Goal: Feedback & Contribution: Contribute content

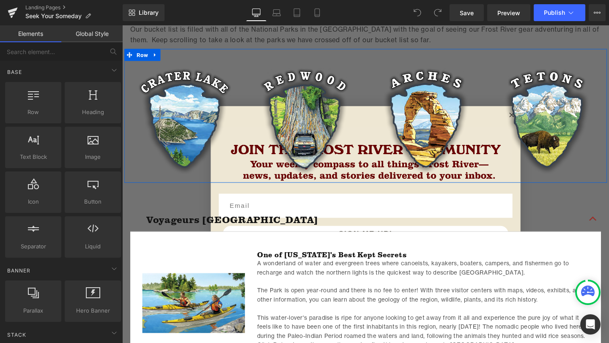
scroll to position [343, 0]
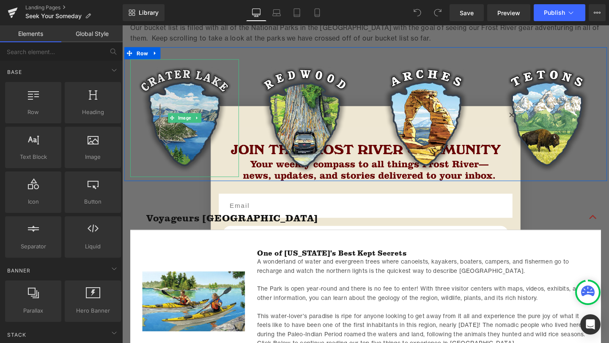
click at [135, 164] on img at bounding box center [188, 123] width 114 height 124
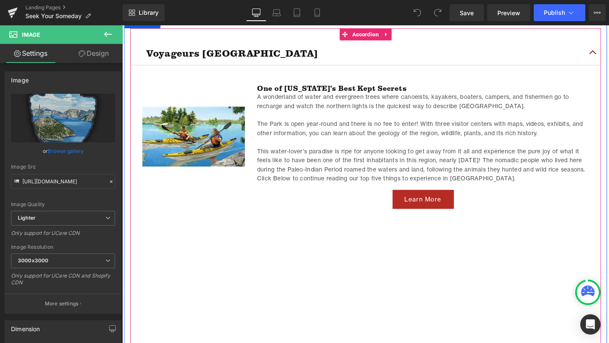
scroll to position [474, 0]
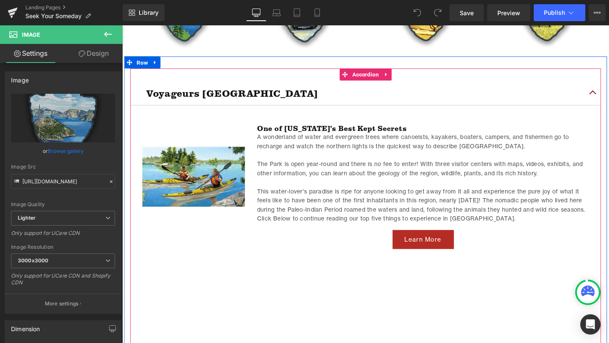
click at [608, 91] on button "button" at bounding box center [616, 96] width 17 height 26
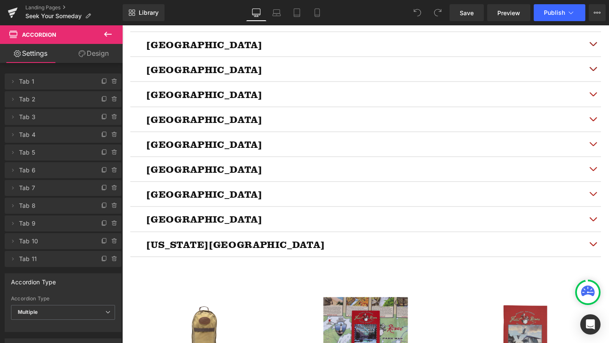
scroll to position [579, 0]
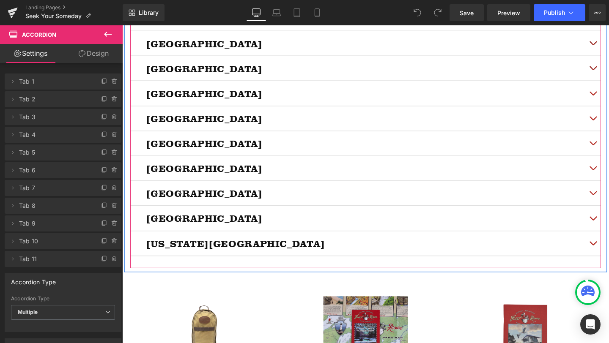
click at [324, 203] on h2 "Shenandoah National Park" at bounding box center [378, 201] width 461 height 13
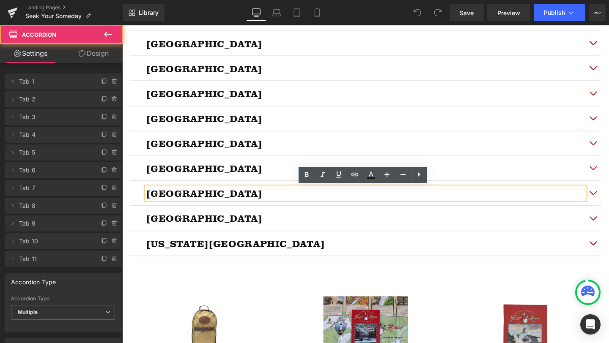
click at [131, 204] on div "Shenandoah National Park Heading" at bounding box center [378, 202] width 495 height 26
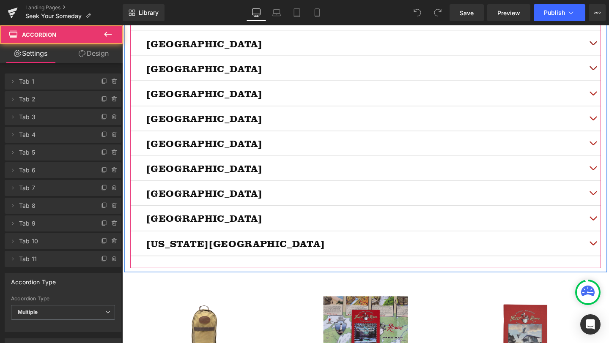
click at [136, 201] on div "Shenandoah National Park Heading" at bounding box center [378, 202] width 495 height 26
click at [141, 199] on div "Shenandoah National Park Heading" at bounding box center [378, 202] width 495 height 26
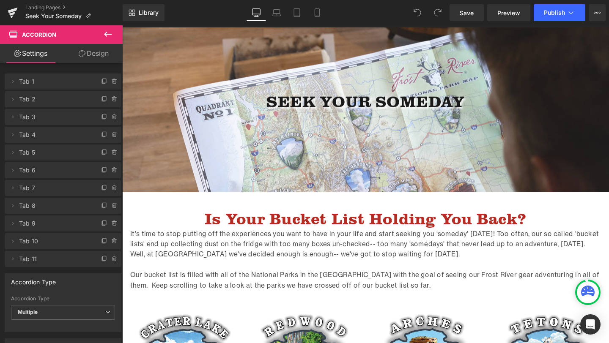
scroll to position [0, 0]
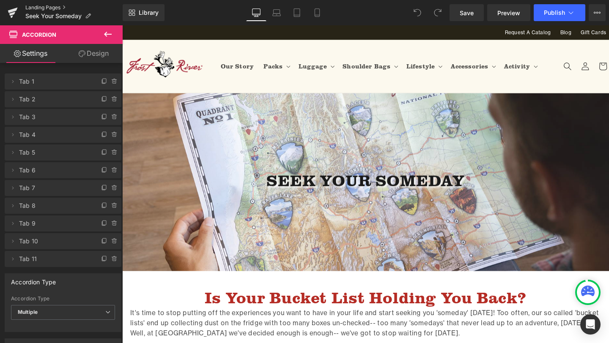
click at [43, 4] on link "Landing Pages" at bounding box center [73, 7] width 97 height 7
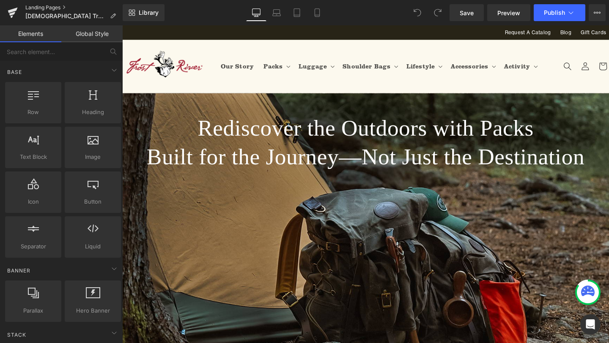
click at [50, 7] on link "Landing Pages" at bounding box center [73, 7] width 97 height 7
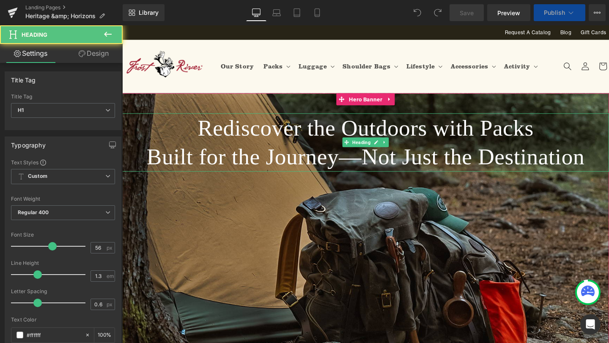
click at [263, 147] on h1 "Rediscover the Outdoors with Packs Built for the Journey—Not Just the Destinati…" at bounding box center [378, 149] width 512 height 62
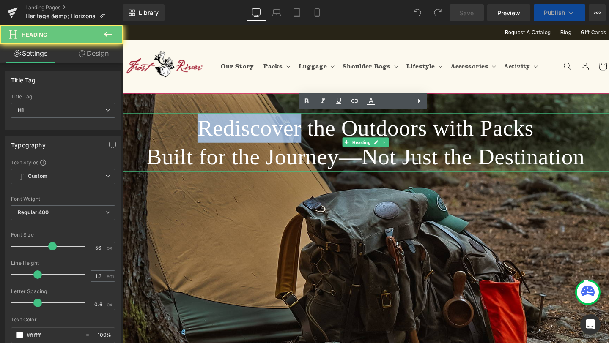
click at [263, 147] on h1 "Rediscover the Outdoors with Packs Built for the Journey—Not Just the Destinati…" at bounding box center [378, 149] width 512 height 62
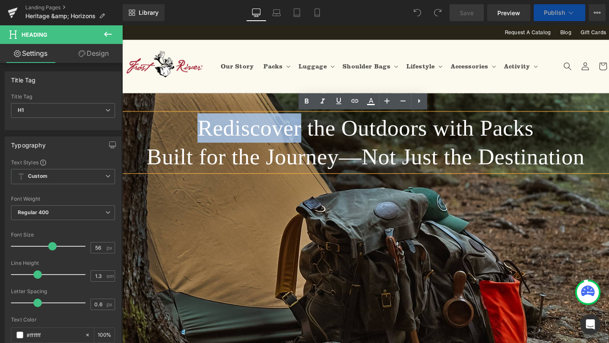
click at [219, 129] on h1 "Rediscover the Outdoors with Packs Built for the Journey—Not Just the Destinati…" at bounding box center [378, 149] width 512 height 62
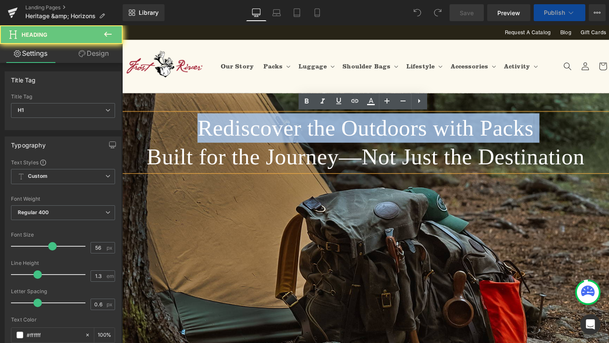
click at [219, 129] on h1 "Rediscover the Outdoors with Packs Built for the Journey—Not Just the Destinati…" at bounding box center [378, 149] width 512 height 62
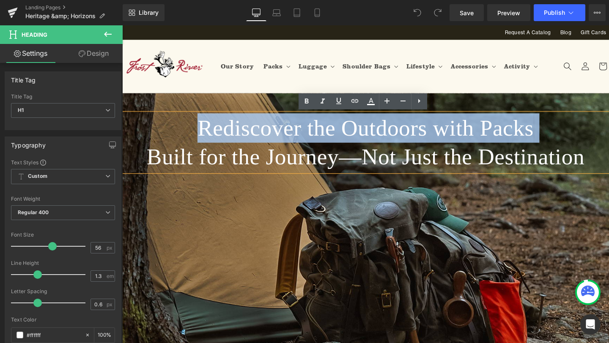
click at [219, 129] on h1 "Rediscover the Outdoors with Packs Built for the Journey—Not Just the Destinati…" at bounding box center [378, 149] width 512 height 62
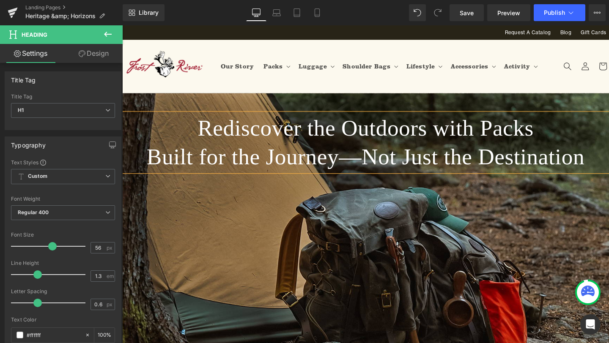
click at [584, 164] on h1 "Rediscover the Outdoors with Packs Built for the Journey—Not Just the Destinati…" at bounding box center [378, 149] width 512 height 62
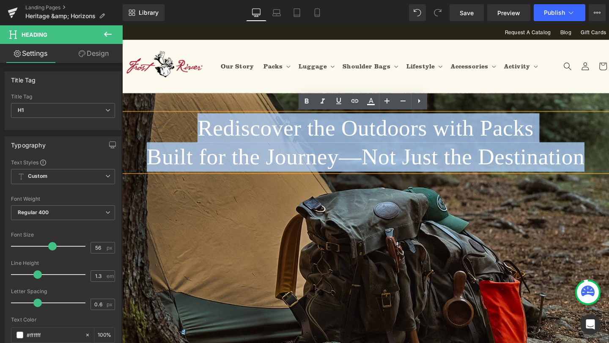
drag, startPoint x: 584, startPoint y: 164, endPoint x: 210, endPoint y: 138, distance: 374.3
click at [210, 138] on h1 "Rediscover the Outdoors with Packs Built for the Journey—Not Just the Destinati…" at bounding box center [378, 149] width 512 height 62
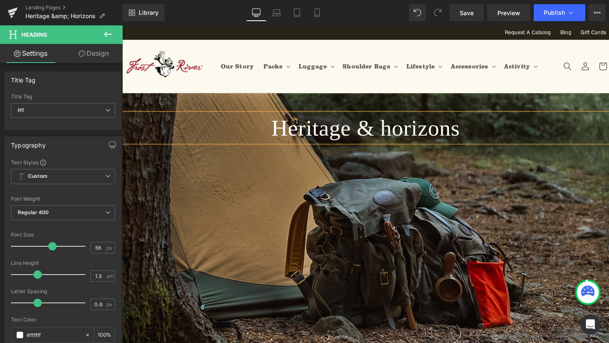
click at [234, 181] on span "Heritage & horizons Heading" at bounding box center [378, 197] width 512 height 158
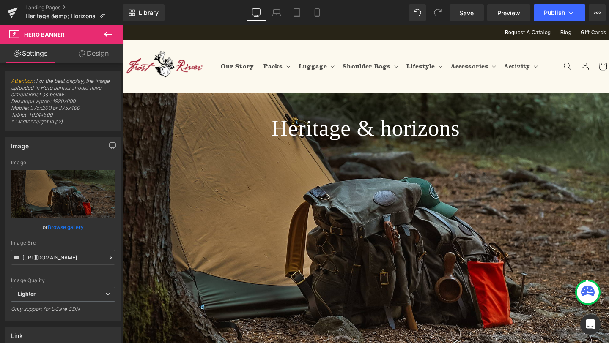
click at [107, 30] on icon at bounding box center [108, 34] width 10 height 10
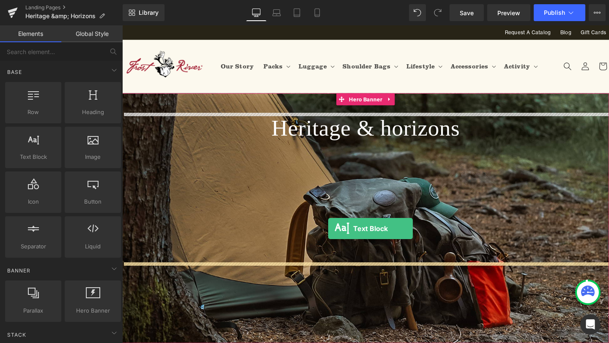
drag, startPoint x: 166, startPoint y: 175, endPoint x: 339, endPoint y: 239, distance: 184.0
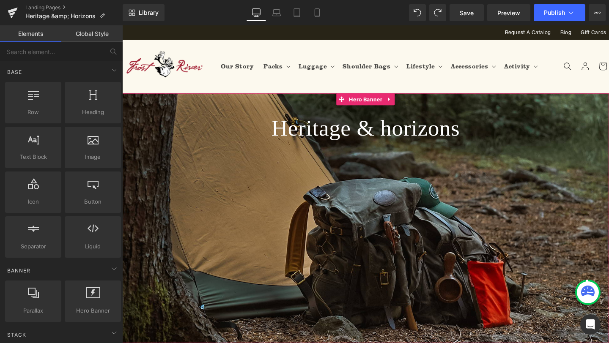
click at [369, 230] on span "Heritage & horizons Heading" at bounding box center [378, 197] width 512 height 158
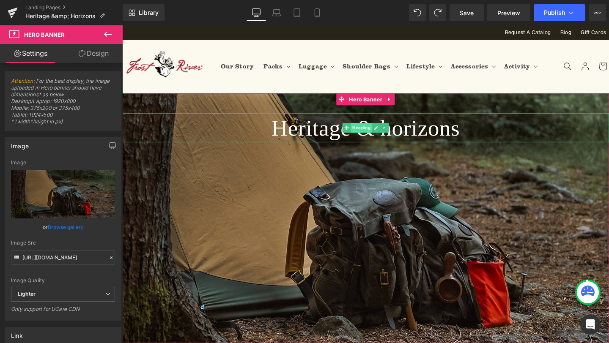
click at [369, 134] on span "Heading" at bounding box center [373, 133] width 22 height 10
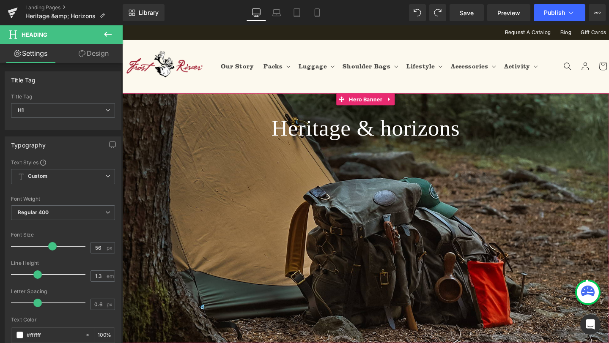
click at [290, 250] on span "Heritage & horizons Heading" at bounding box center [378, 197] width 512 height 158
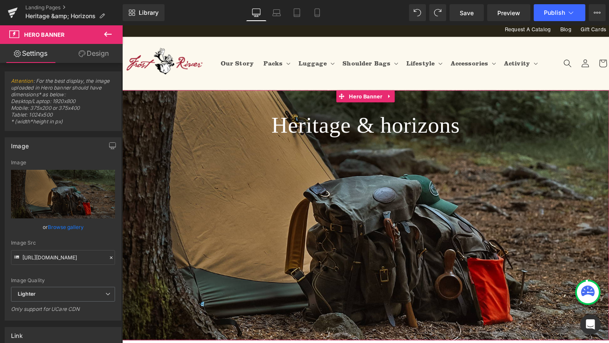
scroll to position [5, 0]
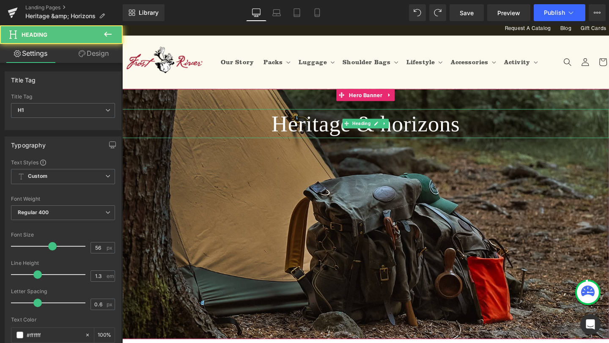
click at [370, 134] on h1 "Heritage & horizons" at bounding box center [378, 128] width 512 height 31
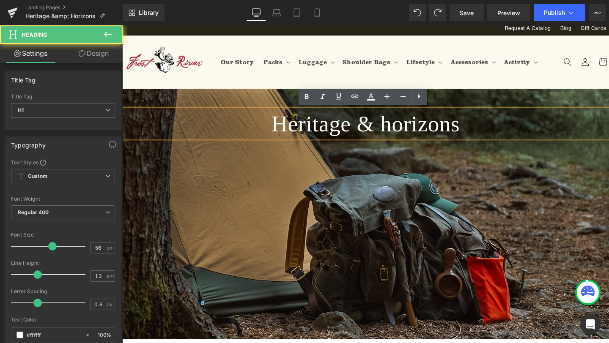
click at [474, 133] on h1 "Heritage & horizons" at bounding box center [378, 128] width 512 height 31
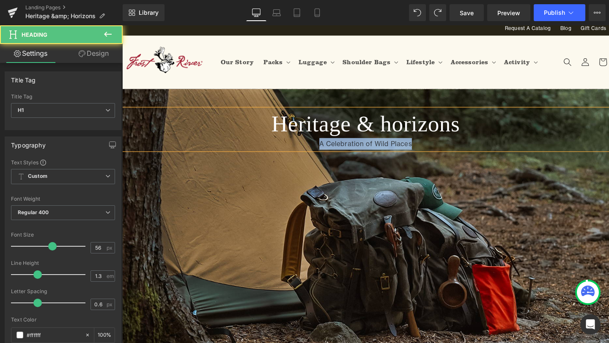
drag, startPoint x: 436, startPoint y: 150, endPoint x: 315, endPoint y: 149, distance: 120.9
click at [315, 149] on div "A Celebration of Wild Places" at bounding box center [378, 150] width 512 height 12
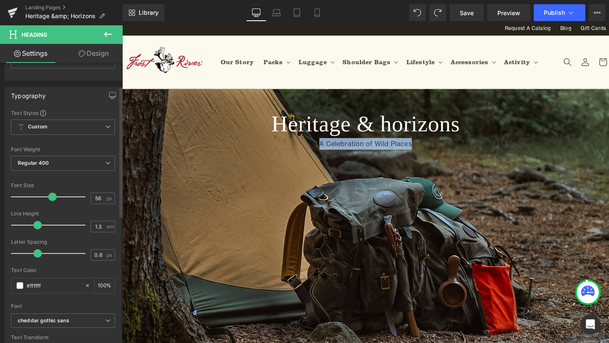
scroll to position [49, 0]
click at [58, 278] on div "Text Color #ffffff 100 %" at bounding box center [63, 286] width 104 height 36
click at [58, 284] on input "#ffffff" at bounding box center [54, 286] width 54 height 9
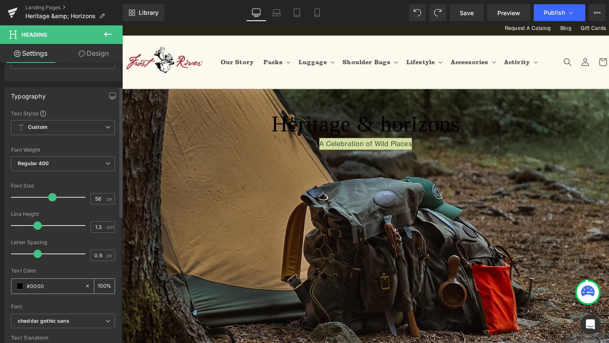
type input "#00000"
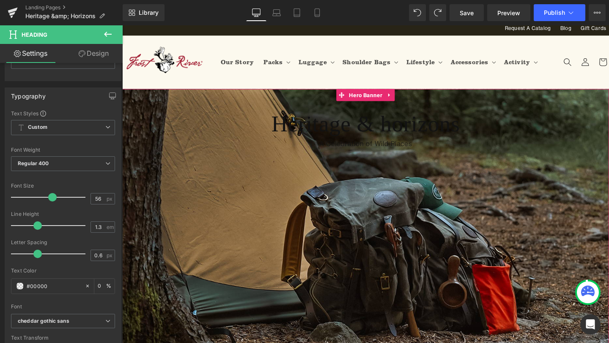
click at [231, 225] on span "Heritage & horizons A Celebration of Wild Places Heading" at bounding box center [378, 198] width 512 height 170
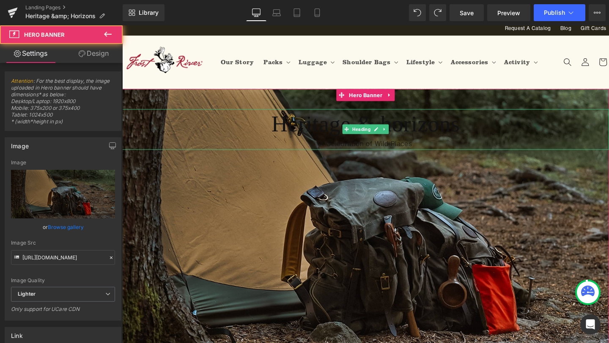
click at [427, 153] on div "A Celebration of Wild Places" at bounding box center [378, 150] width 512 height 12
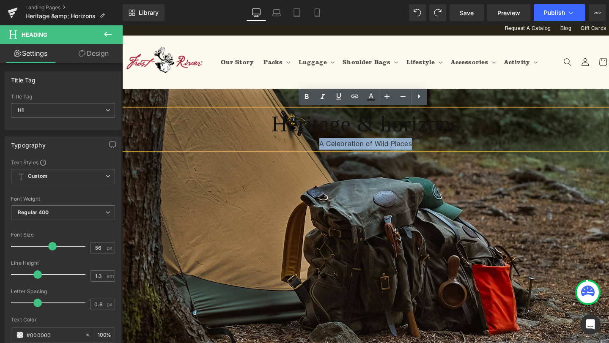
drag, startPoint x: 432, startPoint y: 151, endPoint x: 327, endPoint y: 151, distance: 104.4
click at [327, 151] on div "A Celebration of Wild Places" at bounding box center [378, 150] width 512 height 12
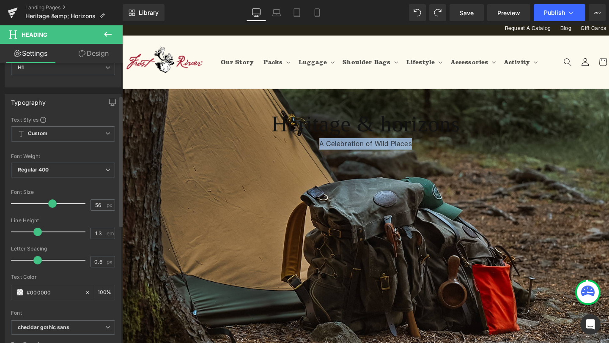
scroll to position [97, 0]
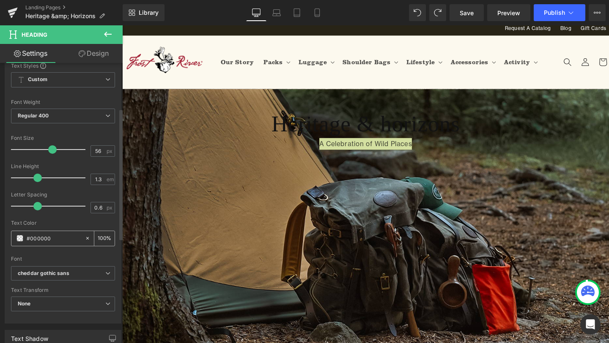
click at [20, 238] on span at bounding box center [19, 238] width 7 height 7
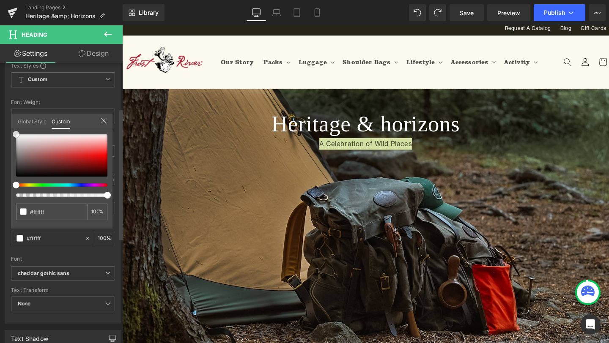
drag, startPoint x: 16, startPoint y: 176, endPoint x: 13, endPoint y: 114, distance: 61.8
click at [13, 114] on div "Global Style Custom Setup Global Style #00000 100 %" at bounding box center [61, 127] width 101 height 26
click at [16, 134] on link at bounding box center [16, 134] width 0 height 0
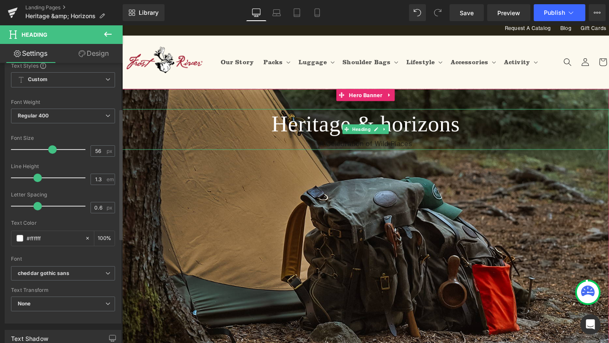
click at [350, 150] on div "A Celebration of Wild Places" at bounding box center [378, 150] width 512 height 12
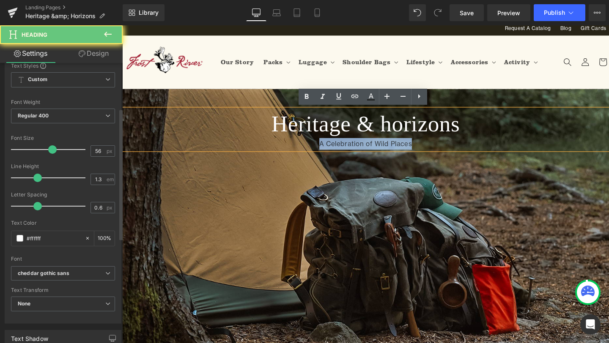
drag, startPoint x: 327, startPoint y: 151, endPoint x: 455, endPoint y: 153, distance: 128.1
click at [455, 153] on div "A Celebration of Wild Places" at bounding box center [378, 150] width 512 height 12
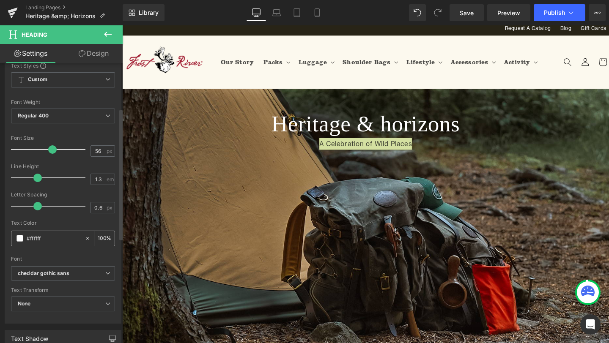
click at [16, 238] on div "#000000" at bounding box center [47, 238] width 73 height 15
click at [19, 238] on span at bounding box center [19, 238] width 7 height 7
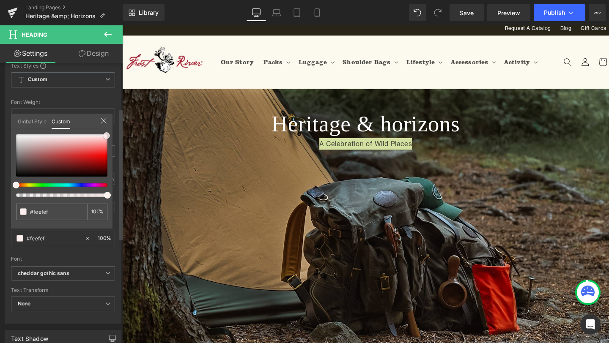
click at [107, 136] on div at bounding box center [61, 155] width 91 height 42
drag, startPoint x: 106, startPoint y: 135, endPoint x: 108, endPoint y: 115, distance: 20.4
click at [108, 115] on div "Global Style Custom Setup Global Style #ffffff 100 %" at bounding box center [61, 127] width 101 height 26
drag, startPoint x: 229, startPoint y: 159, endPoint x: 123, endPoint y: 137, distance: 108.1
click at [107, 134] on link at bounding box center [107, 134] width 0 height 0
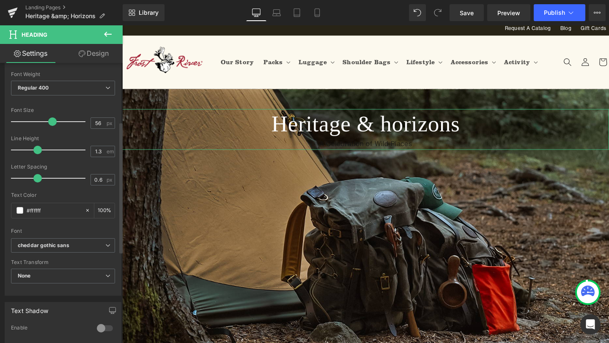
scroll to position [126, 0]
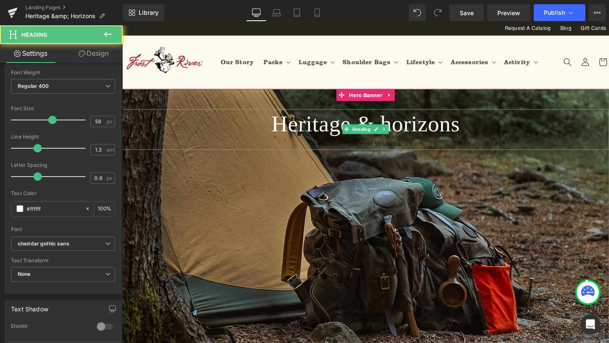
click at [435, 151] on div "A Celebration of Wild Places" at bounding box center [378, 150] width 512 height 12
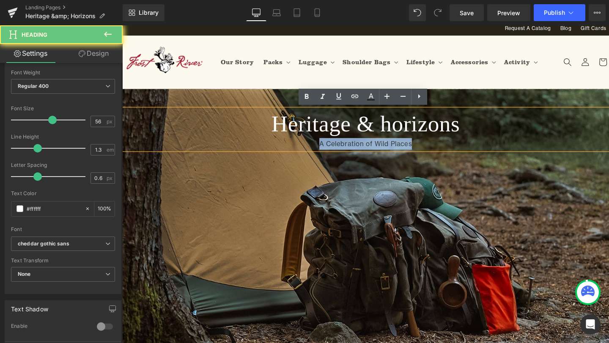
drag, startPoint x: 435, startPoint y: 151, endPoint x: 310, endPoint y: 149, distance: 125.6
click at [310, 149] on div "A Celebration of Wild Places" at bounding box center [378, 150] width 512 height 12
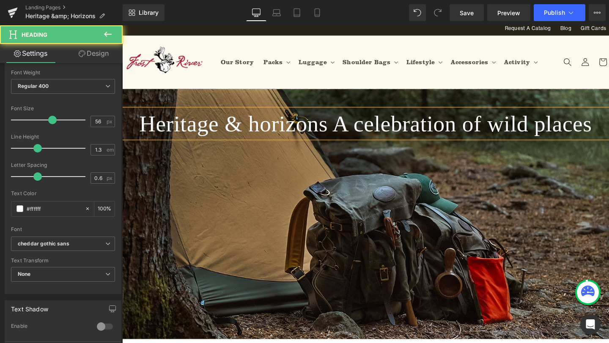
click at [345, 127] on h1 "Heritage & horizons A celebration of wild places" at bounding box center [378, 128] width 512 height 31
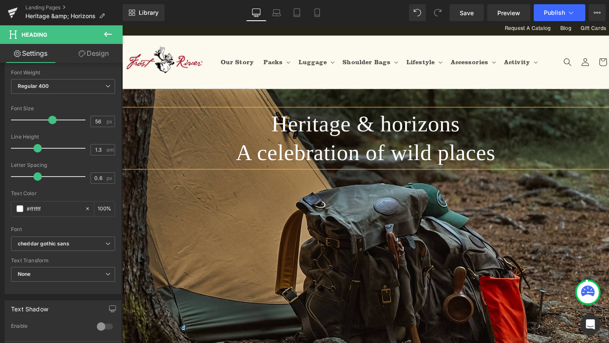
click at [326, 227] on span "Heritage & horizons A celebration of wild places Heading" at bounding box center [378, 207] width 512 height 189
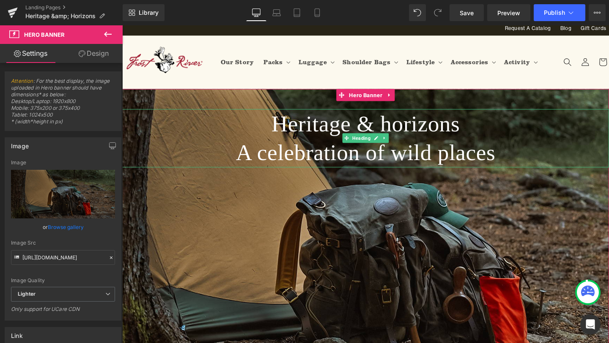
click at [319, 156] on h1 "A celebration of wild places" at bounding box center [378, 159] width 512 height 31
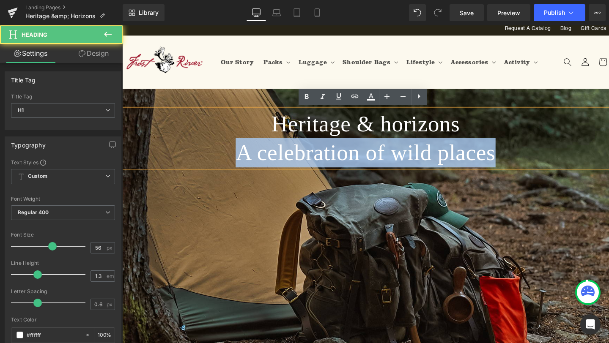
drag, startPoint x: 502, startPoint y: 158, endPoint x: 259, endPoint y: 162, distance: 243.2
click at [259, 162] on h1 "A celebration of wild places" at bounding box center [378, 159] width 512 height 31
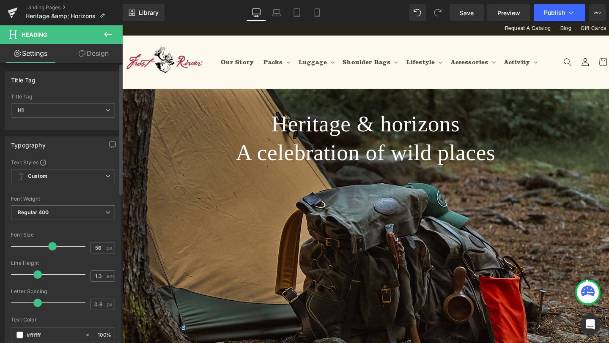
click at [51, 246] on span at bounding box center [52, 246] width 8 height 8
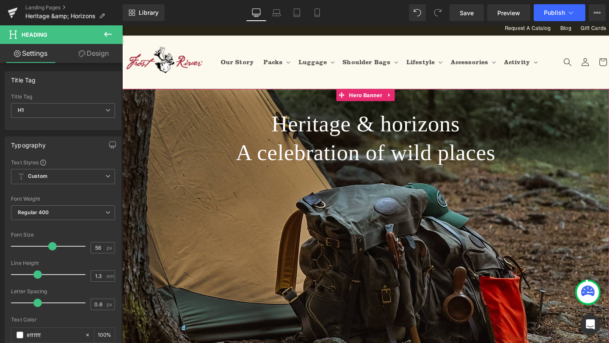
click at [262, 214] on span "Heritage & horizons A celebration of wild places Heading" at bounding box center [378, 207] width 512 height 189
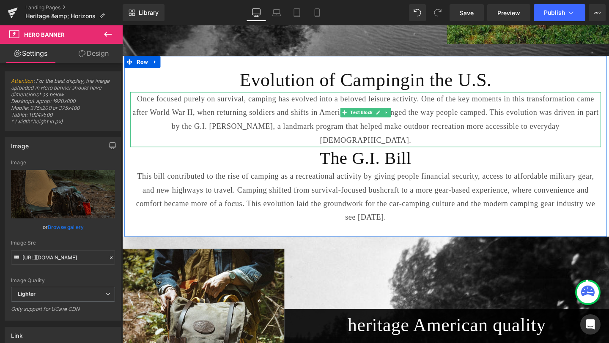
scroll to position [763, 0]
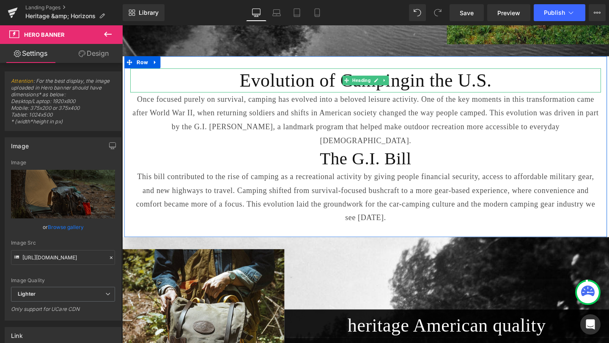
click at [317, 82] on h1 "Evolution of Camping in the U.S." at bounding box center [378, 83] width 495 height 25
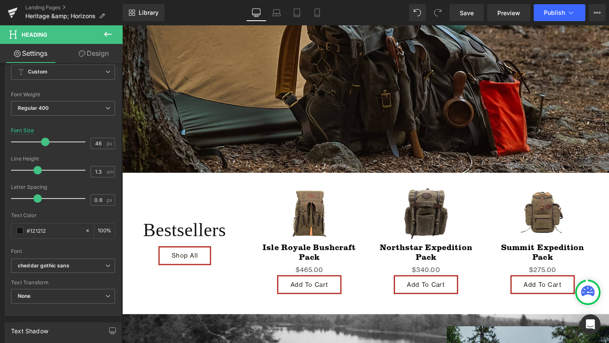
scroll to position [0, 0]
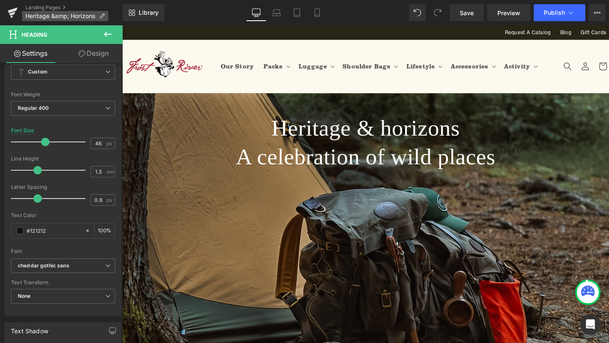
click at [104, 14] on icon at bounding box center [102, 16] width 6 height 6
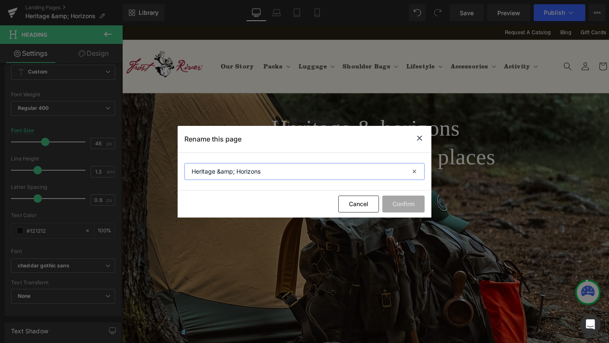
click at [234, 171] on input "Heritage &amp; Horizons" at bounding box center [304, 171] width 240 height 17
type input "Heritage & Horizons"
click at [411, 201] on button "Confirm" at bounding box center [403, 204] width 42 height 17
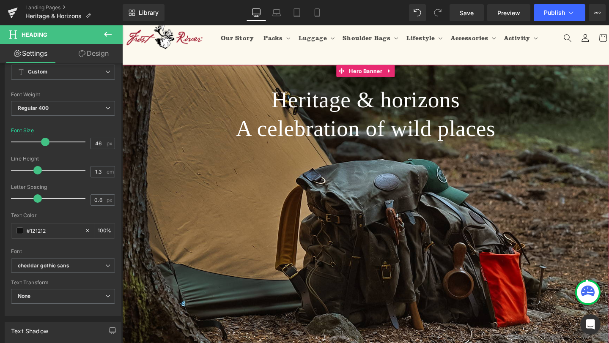
scroll to position [30, 0]
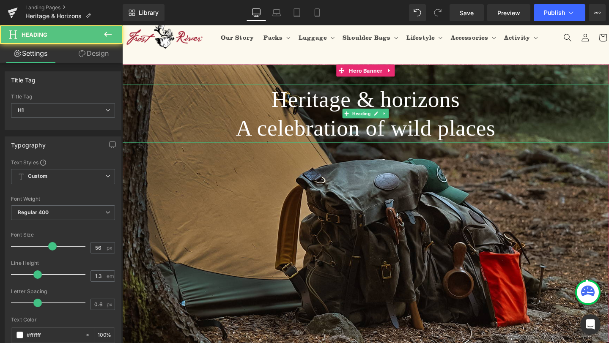
click at [370, 113] on div "Heritage & horizons A celebration of wild places Heading" at bounding box center [378, 119] width 512 height 62
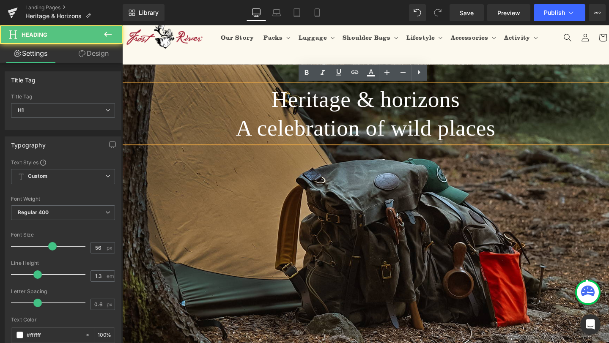
click at [507, 128] on h1 "A celebration of wild places" at bounding box center [378, 133] width 512 height 31
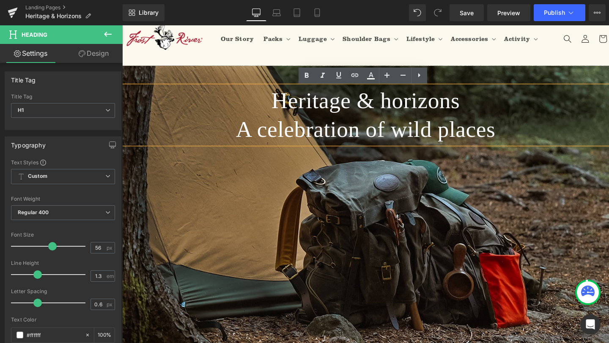
scroll to position [27, 0]
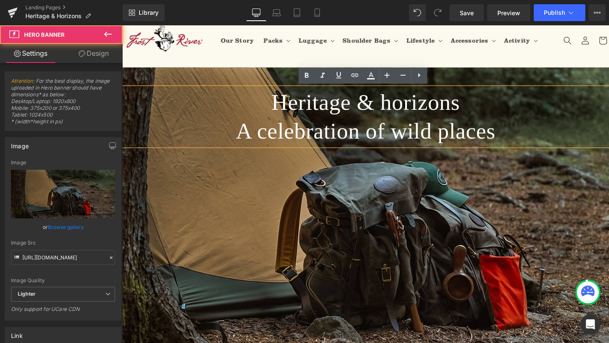
click at [339, 196] on span "Heritage & horizons A celebration of wild places Heading" at bounding box center [378, 185] width 512 height 189
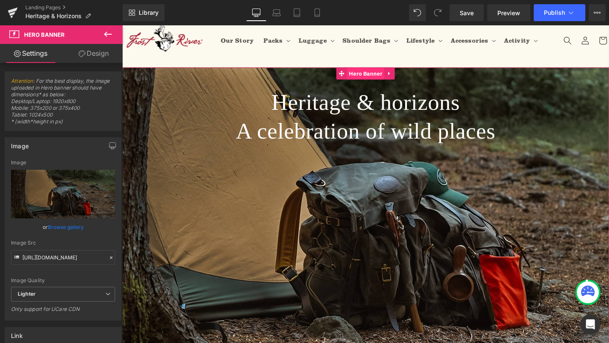
click at [381, 77] on span "Hero Banner" at bounding box center [377, 76] width 39 height 13
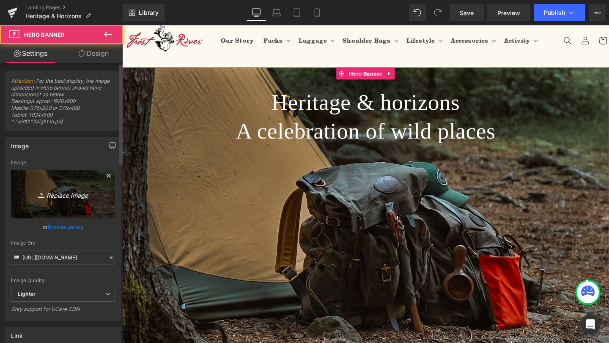
click at [77, 191] on icon "Replace Image" at bounding box center [63, 194] width 68 height 11
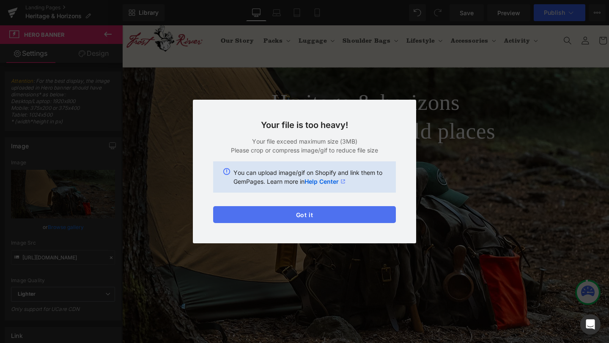
click at [333, 207] on button "Got it" at bounding box center [304, 214] width 183 height 17
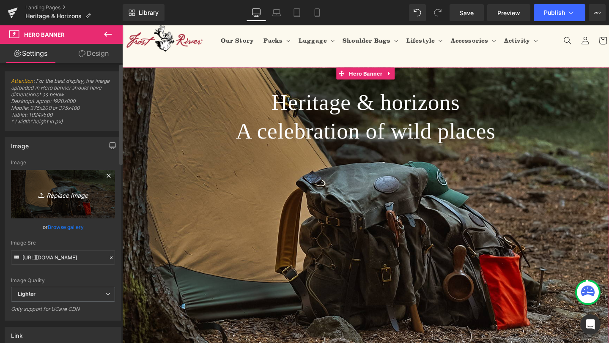
click at [68, 189] on link "Replace Image" at bounding box center [63, 194] width 104 height 49
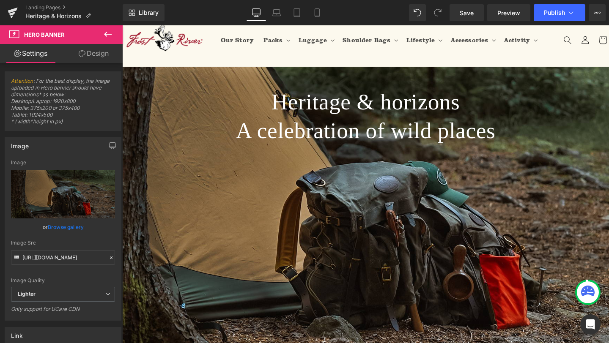
scroll to position [0, 0]
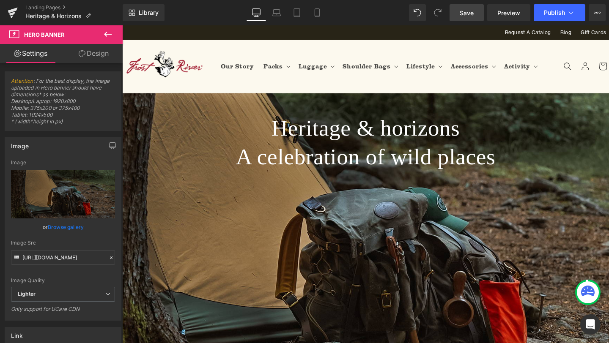
click at [468, 12] on span "Save" at bounding box center [467, 12] width 14 height 9
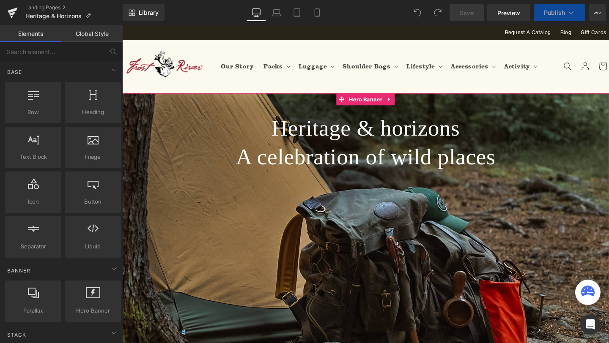
click at [265, 224] on span "Heritage & horizons A celebration of wild places Heading" at bounding box center [378, 212] width 512 height 189
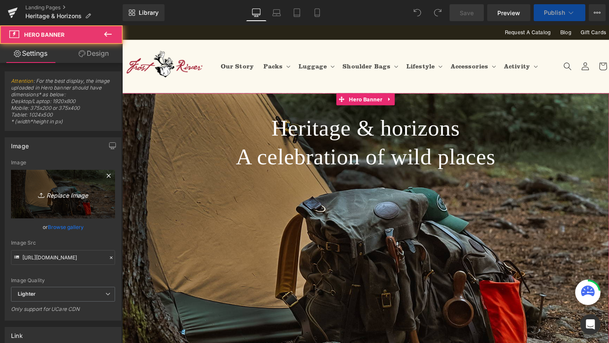
click at [74, 200] on link "Replace Image" at bounding box center [63, 194] width 104 height 49
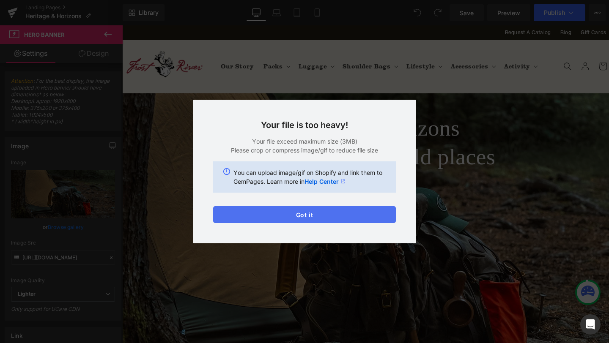
click at [350, 214] on button "Got it" at bounding box center [304, 214] width 183 height 17
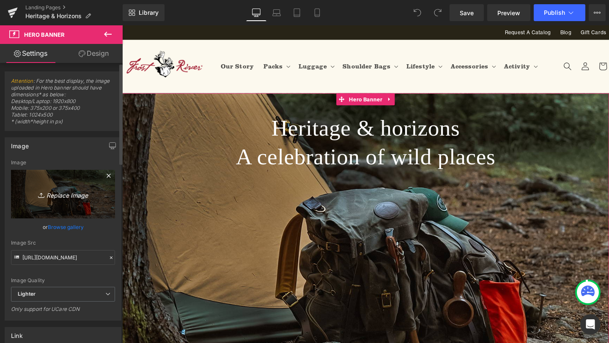
click at [63, 198] on icon "Replace Image" at bounding box center [63, 194] width 68 height 11
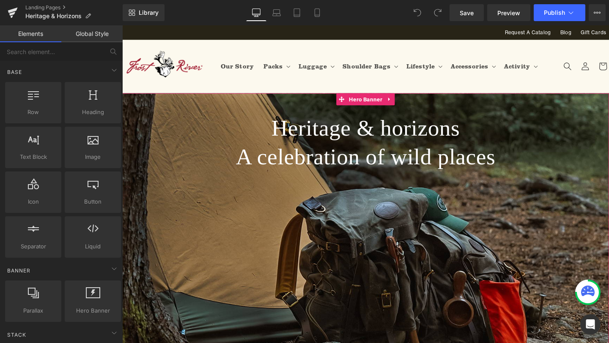
click at [291, 225] on span "Heritage & horizons A celebration of wild places Heading" at bounding box center [378, 212] width 512 height 189
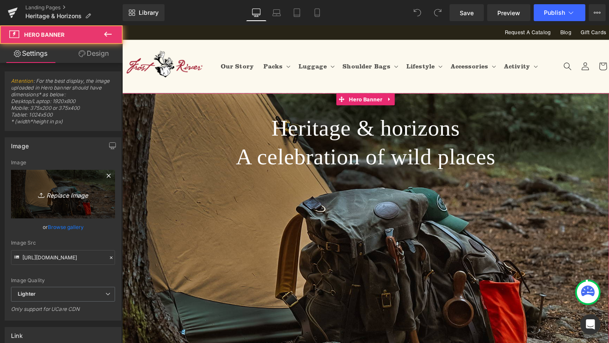
click at [74, 190] on icon "Replace Image" at bounding box center [63, 194] width 68 height 11
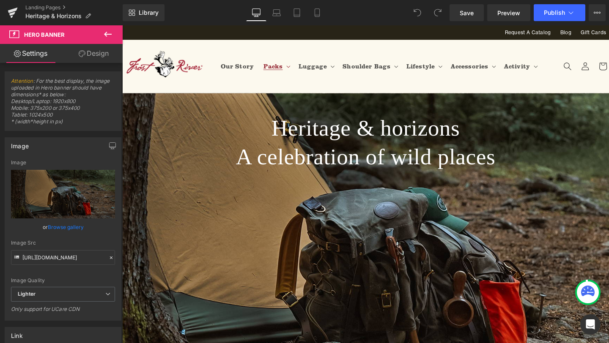
type input "C:\fakepath\Saguaro.png"
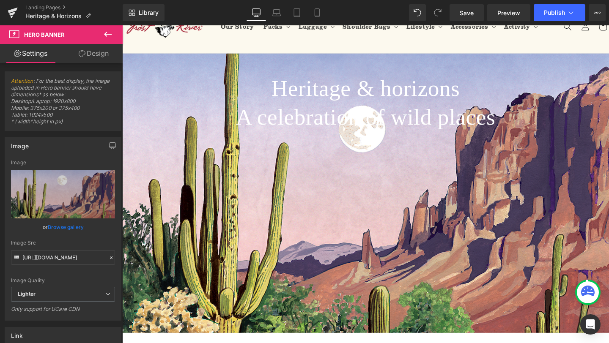
scroll to position [41, 0]
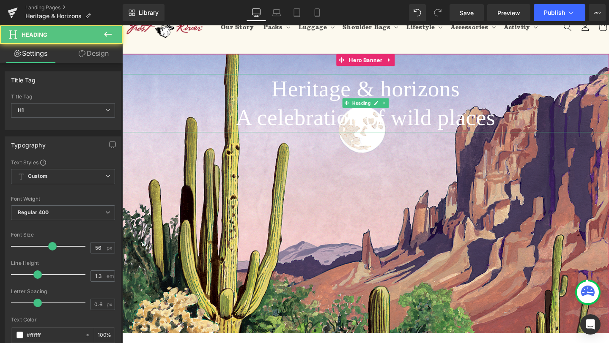
click at [419, 117] on h1 "A celebration of wild places" at bounding box center [378, 122] width 512 height 31
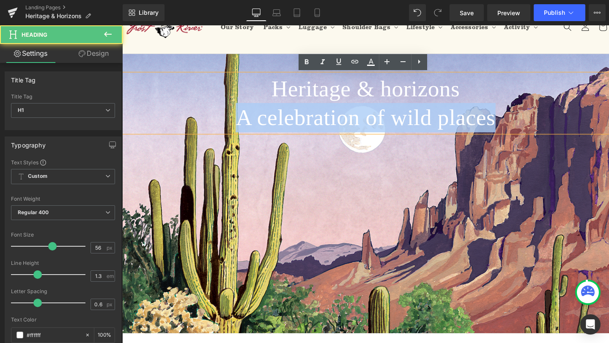
drag, startPoint x: 505, startPoint y: 121, endPoint x: 259, endPoint y: 132, distance: 246.8
click at [259, 132] on h1 "A celebration of wild places" at bounding box center [378, 122] width 512 height 31
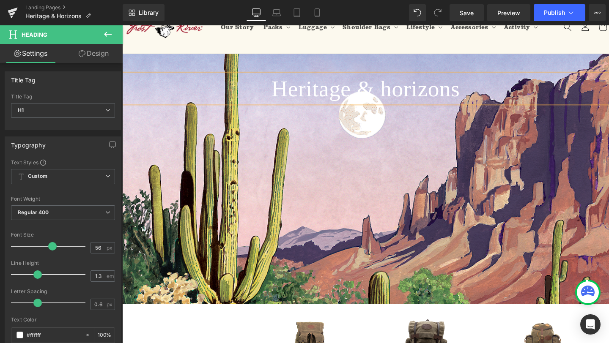
click at [374, 177] on span "Heritage & horizons Heading" at bounding box center [378, 156] width 512 height 158
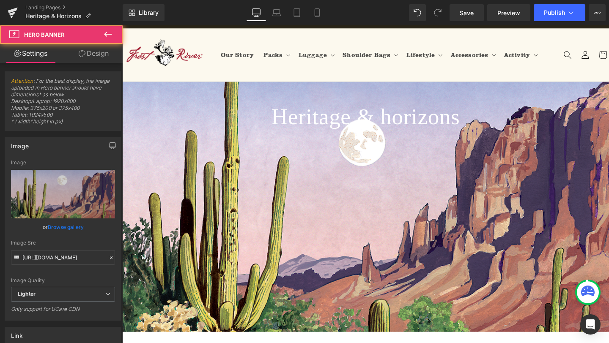
scroll to position [1, 0]
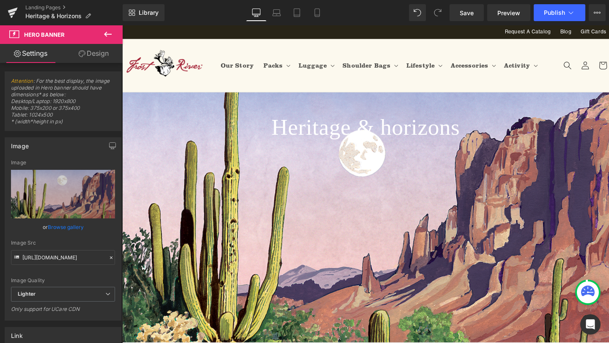
click at [380, 218] on span "Heritage & horizons Heading" at bounding box center [378, 196] width 512 height 158
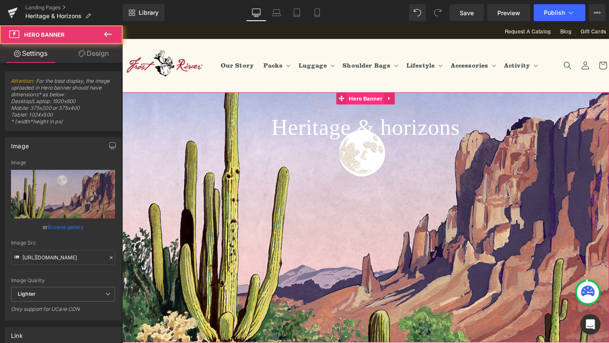
click at [375, 104] on span "Hero Banner" at bounding box center [377, 102] width 39 height 13
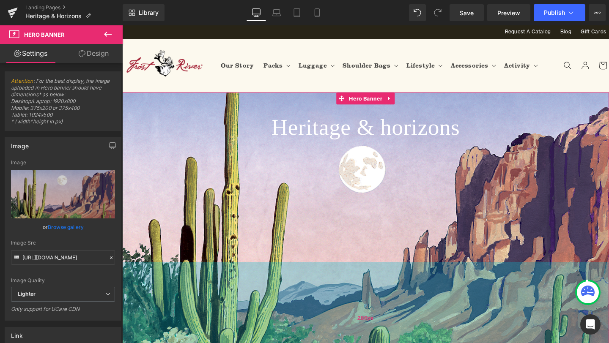
drag, startPoint x: 355, startPoint y: 320, endPoint x: 364, endPoint y: 354, distance: 35.0
click at [364, 343] on div "280px" at bounding box center [378, 333] width 512 height 118
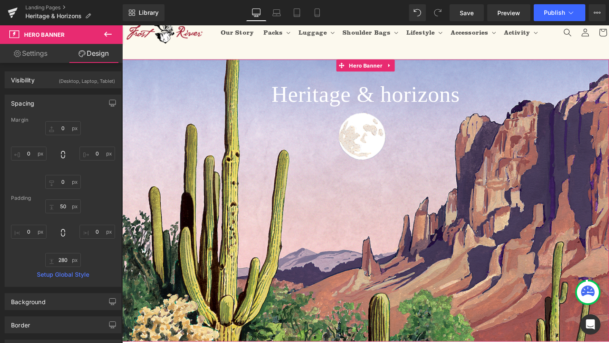
scroll to position [35, 0]
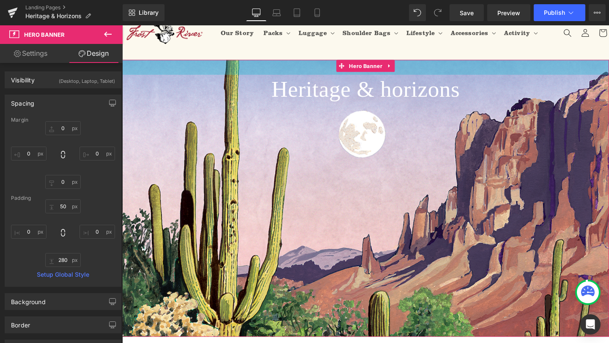
drag, startPoint x: 482, startPoint y: 79, endPoint x: 489, endPoint y: 74, distance: 8.1
click at [489, 74] on div "37px" at bounding box center [378, 70] width 512 height 16
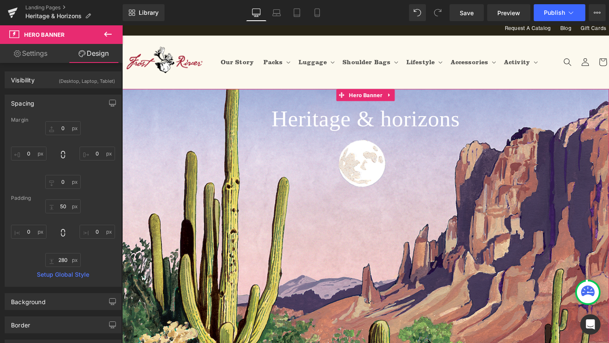
scroll to position [1, 0]
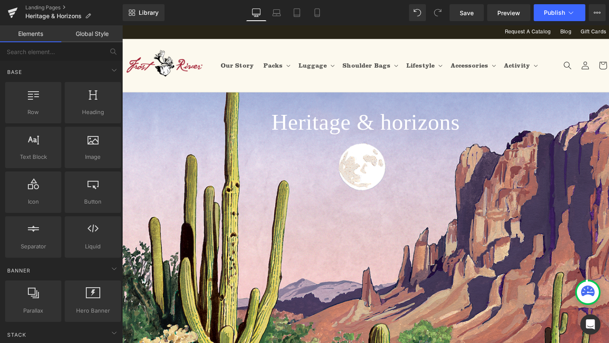
click at [402, 48] on header "Our Story Packs Packs All Packs Day Packs Bushcraft Packs" at bounding box center [377, 68] width 507 height 56
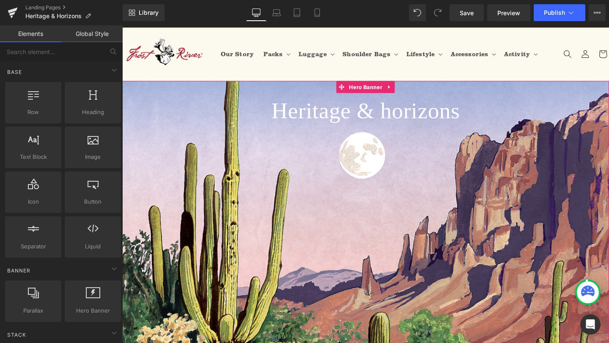
scroll to position [14, 0]
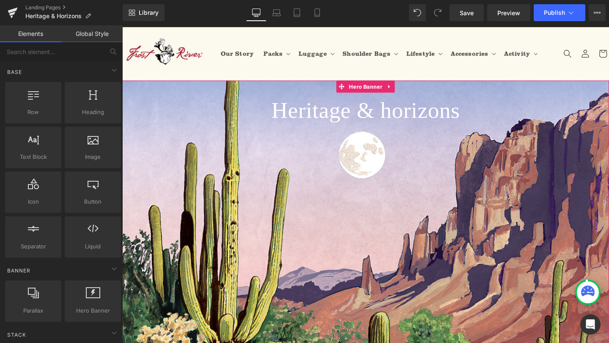
click at [396, 112] on div "Heritage & horizons Heading" at bounding box center [378, 114] width 512 height 31
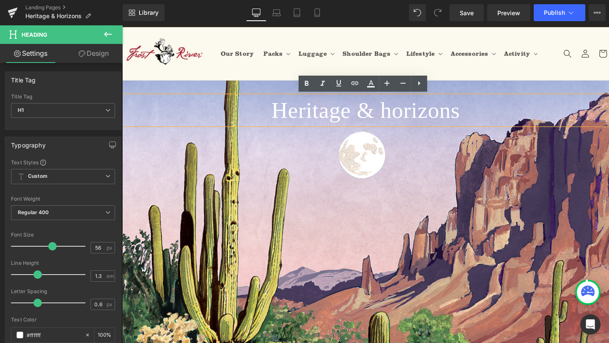
drag, startPoint x: 462, startPoint y: 118, endPoint x: 284, endPoint y: 118, distance: 177.6
click at [284, 118] on h1 "Heritage & horizons" at bounding box center [378, 114] width 512 height 31
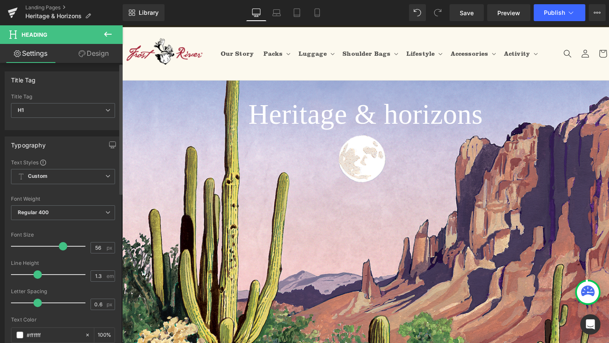
drag, startPoint x: 51, startPoint y: 248, endPoint x: 61, endPoint y: 251, distance: 10.6
click at [61, 251] on div at bounding box center [50, 246] width 70 height 17
click at [408, 248] on span "Heritage & horizons Heading" at bounding box center [378, 181] width 512 height 165
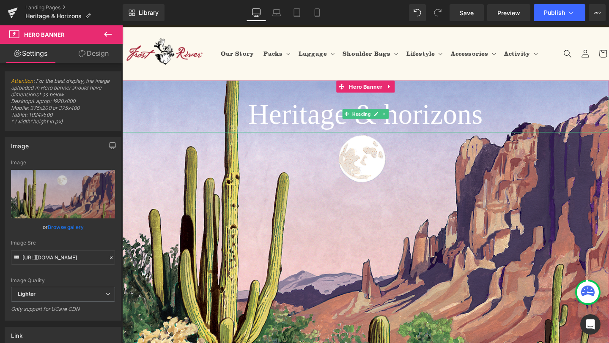
click at [422, 124] on h1 "Heritage & horizons" at bounding box center [378, 118] width 512 height 38
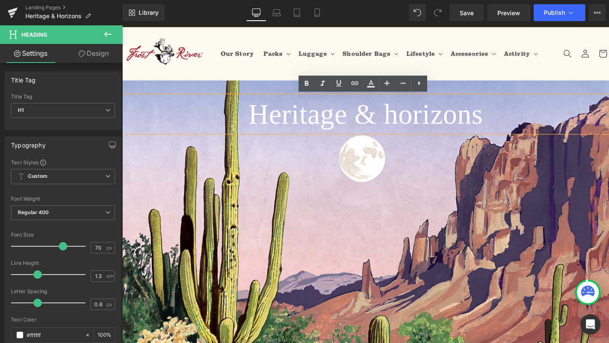
drag, startPoint x: 484, startPoint y: 121, endPoint x: 254, endPoint y: 121, distance: 230.0
click at [254, 121] on h1 "Heritage & horizons" at bounding box center [378, 118] width 512 height 38
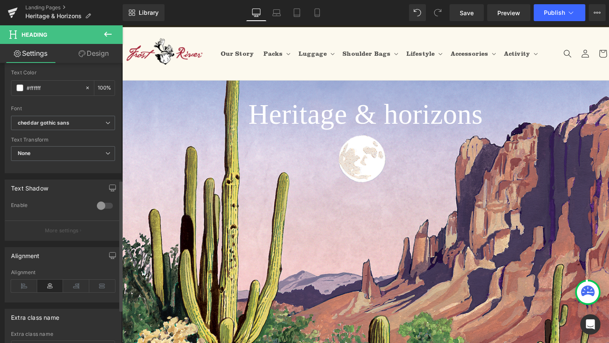
scroll to position [251, 0]
click at [96, 201] on div at bounding box center [105, 203] width 20 height 14
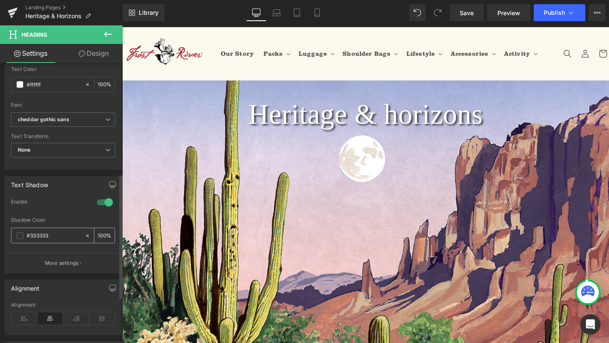
click at [102, 236] on div "100 %" at bounding box center [104, 235] width 20 height 15
click at [98, 236] on input "100" at bounding box center [102, 235] width 8 height 9
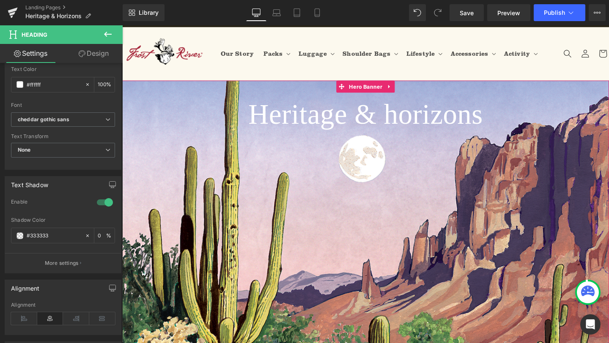
type input "20"
click at [432, 215] on span "Heritage & horizons Heading" at bounding box center [378, 181] width 512 height 165
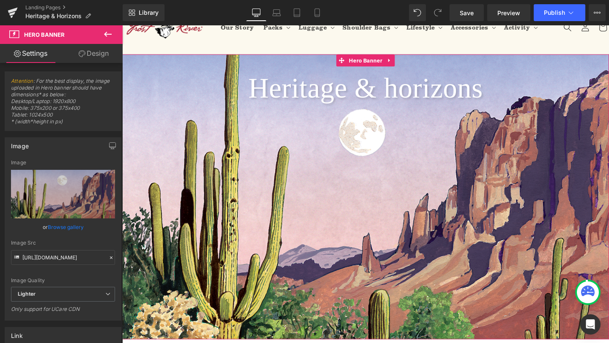
scroll to position [52, 0]
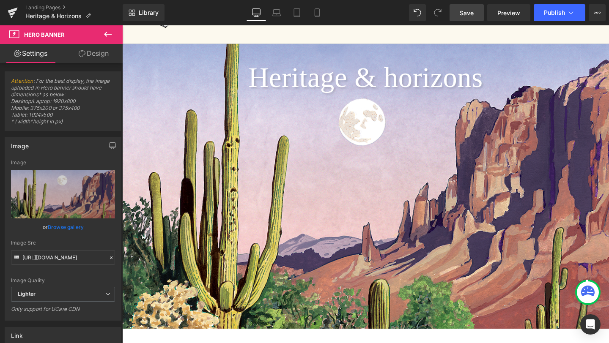
click at [464, 14] on span "Save" at bounding box center [467, 12] width 14 height 9
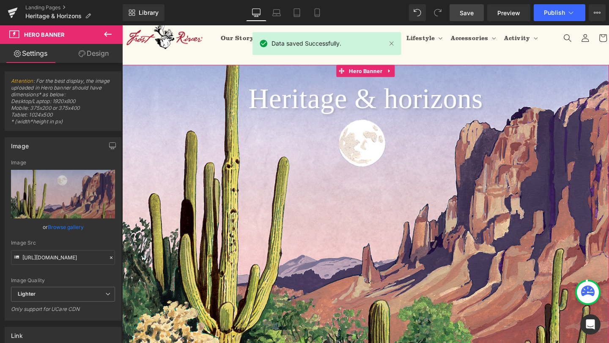
scroll to position [42, 0]
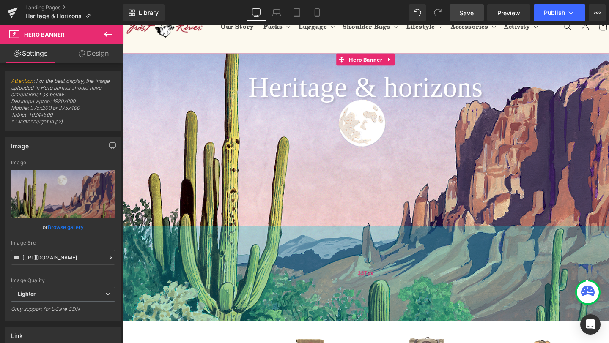
drag, startPoint x: 356, startPoint y: 345, endPoint x: 360, endPoint y: 327, distance: 18.7
click at [360, 327] on div "237px" at bounding box center [378, 286] width 512 height 100
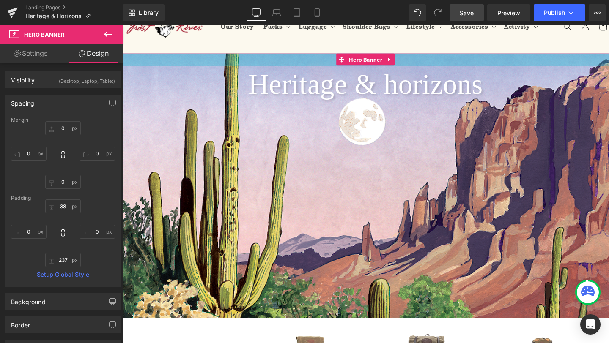
click at [518, 60] on div "31px" at bounding box center [378, 61] width 512 height 13
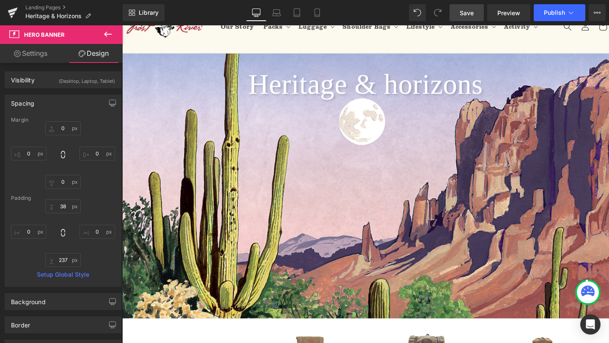
click at [471, 11] on span "Save" at bounding box center [467, 12] width 14 height 9
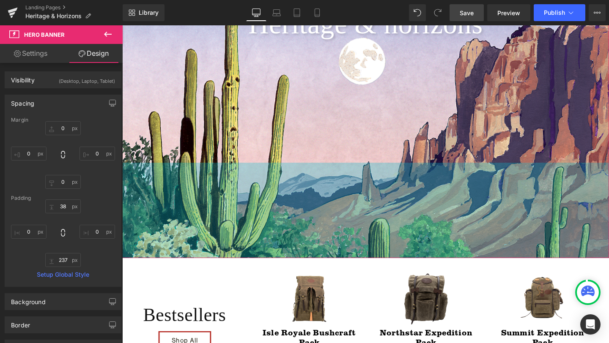
scroll to position [119, 0]
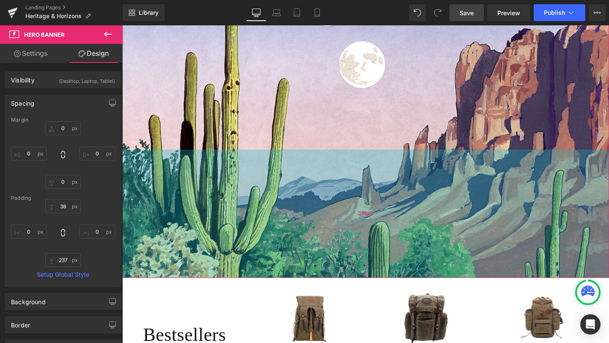
drag, startPoint x: 359, startPoint y: 245, endPoint x: 385, endPoint y: 279, distance: 43.7
click at [385, 279] on div "319px" at bounding box center [378, 223] width 512 height 135
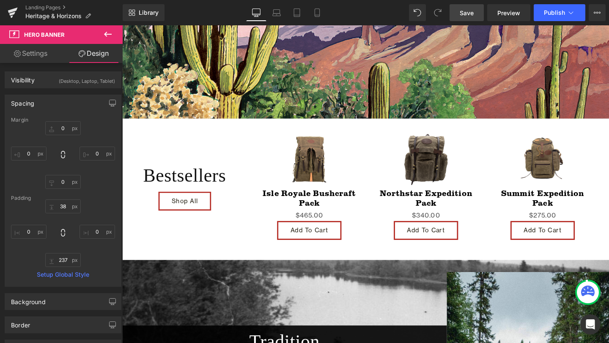
scroll to position [288, 0]
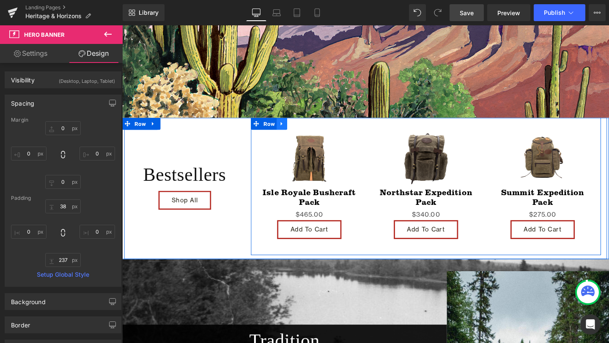
click at [289, 127] on icon at bounding box center [290, 129] width 6 height 6
click at [310, 129] on icon at bounding box center [312, 129] width 6 height 6
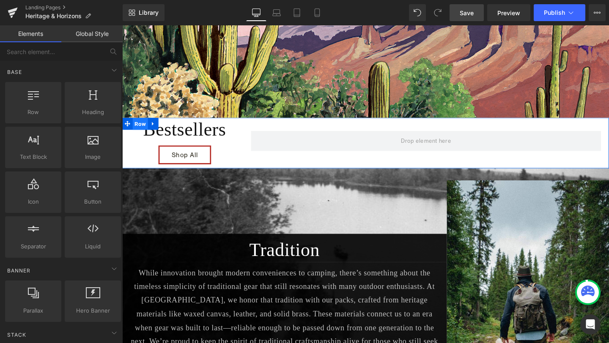
click at [139, 131] on span "Row" at bounding box center [141, 129] width 16 height 13
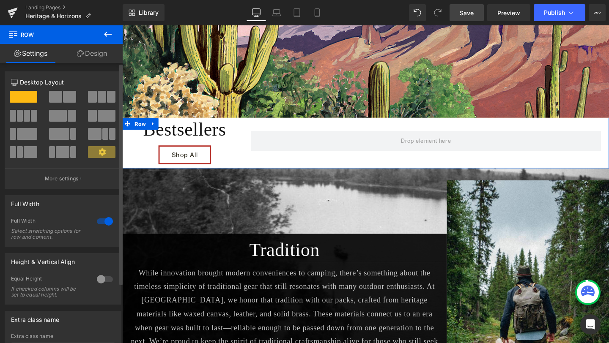
click at [28, 96] on span at bounding box center [23, 97] width 27 height 12
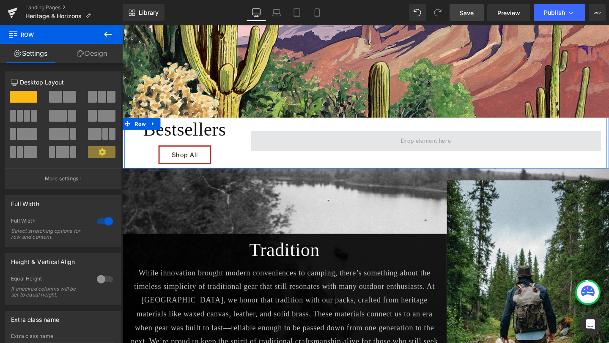
click at [330, 151] on span at bounding box center [442, 147] width 368 height 21
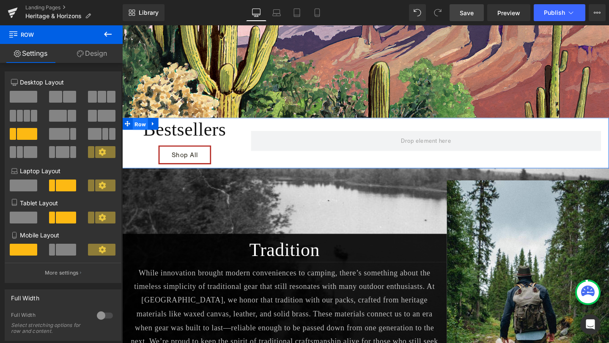
click at [141, 128] on span "Row" at bounding box center [141, 129] width 16 height 13
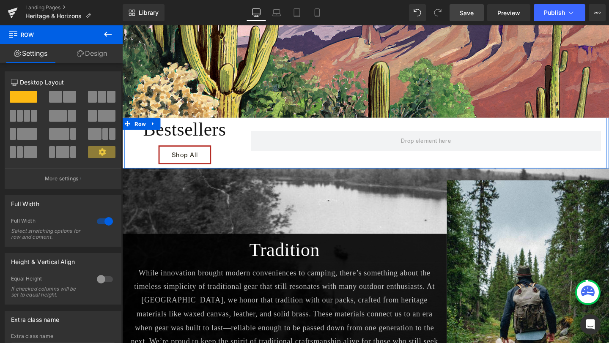
click at [317, 164] on div at bounding box center [441, 147] width 381 height 49
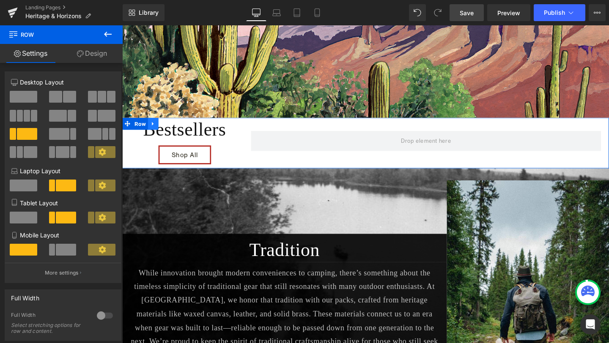
click at [159, 132] on link at bounding box center [154, 129] width 11 height 13
click at [177, 129] on icon at bounding box center [177, 129] width 6 height 6
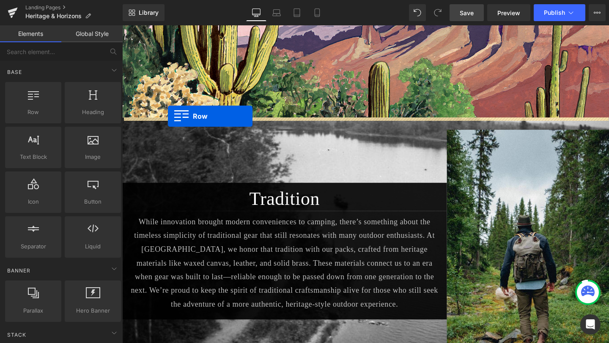
drag, startPoint x: 153, startPoint y: 136, endPoint x: 170, endPoint y: 121, distance: 22.8
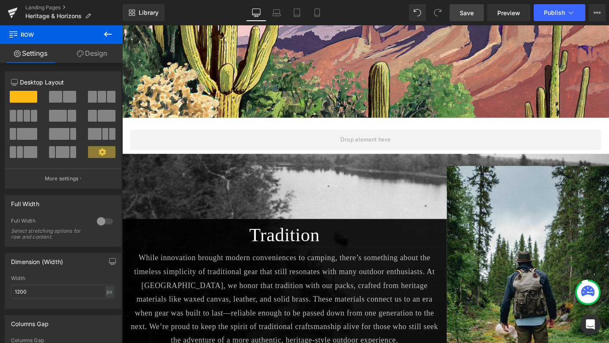
click at [104, 30] on icon at bounding box center [108, 34] width 10 height 10
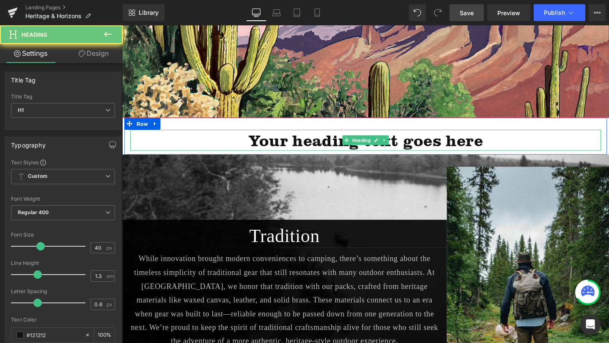
click at [211, 147] on h1 "Your heading text goes here" at bounding box center [378, 146] width 495 height 22
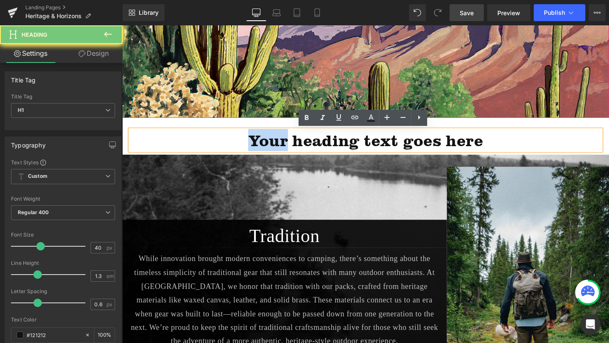
click at [211, 147] on h1 "Your heading text goes here" at bounding box center [378, 146] width 495 height 22
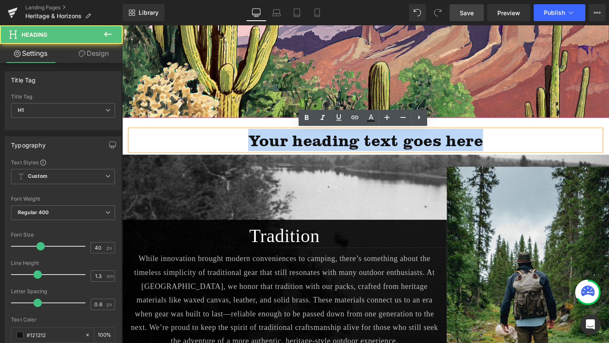
click at [211, 147] on h1 "Your heading text goes here" at bounding box center [378, 146] width 495 height 22
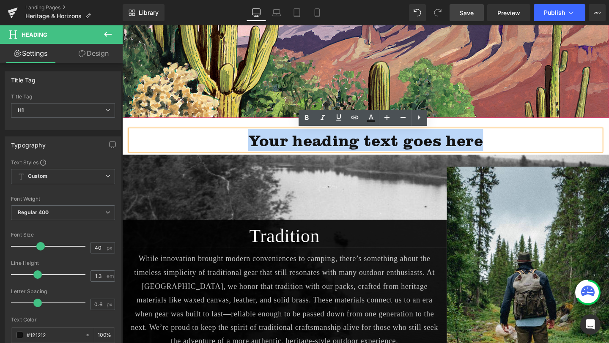
click at [211, 147] on h1 "Your heading text goes here" at bounding box center [378, 146] width 495 height 22
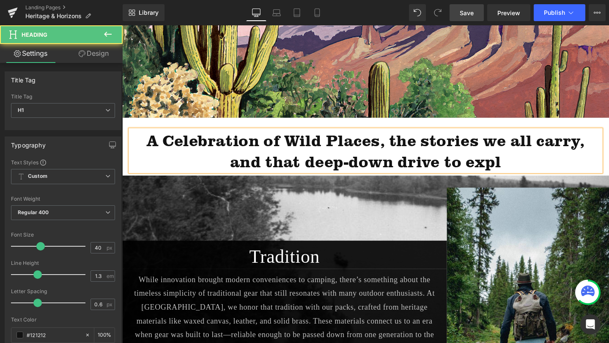
click at [173, 151] on h1 "A Celebration of Wild Places, the stories we all carry, and that deep-down driv…" at bounding box center [378, 157] width 495 height 44
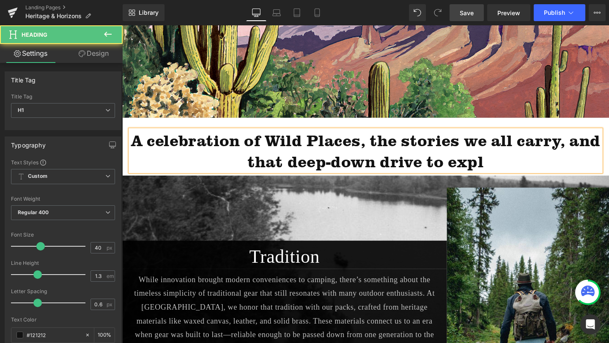
click at [302, 151] on h1 "A celebration of Wild Places, the stories we all carry, and that deep-down driv…" at bounding box center [378, 157] width 495 height 44
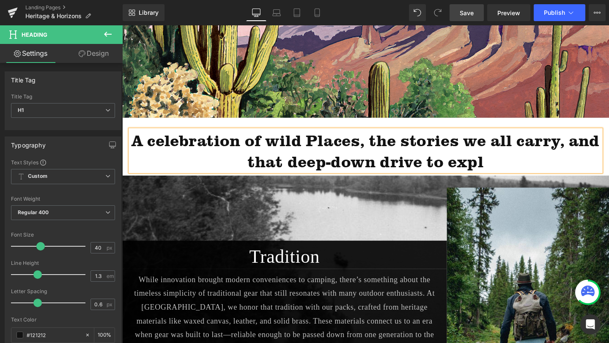
click at [321, 151] on h1 "A celebration of wild Places, the stories we all carry, and that deep-down driv…" at bounding box center [378, 157] width 495 height 44
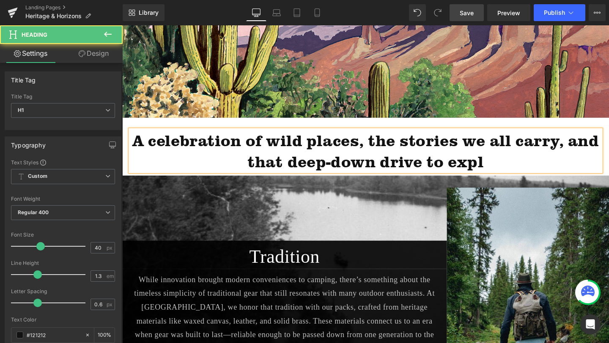
click at [508, 173] on h1 "A celebration of wild places, the stories we all carry, and that deep-down driv…" at bounding box center [378, 157] width 495 height 44
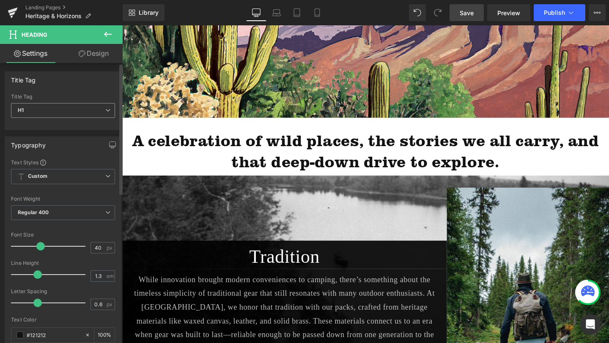
click at [93, 110] on span "H1" at bounding box center [63, 110] width 104 height 15
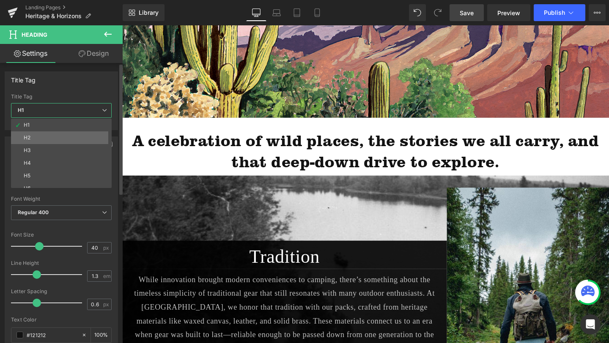
click at [82, 136] on li "H2" at bounding box center [63, 138] width 104 height 13
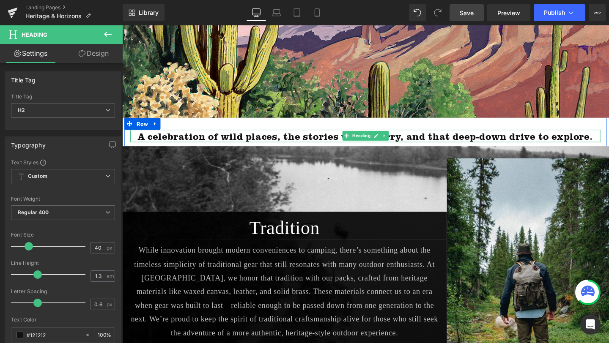
click at [304, 143] on h2 "A celebration of wild places, the stories we all carry, and that deep-down driv…" at bounding box center [378, 141] width 495 height 13
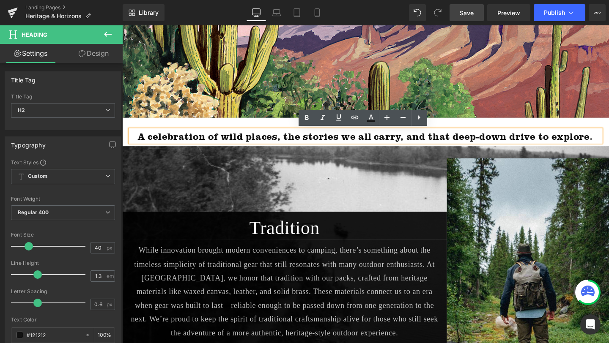
click at [140, 140] on h2 "A celebration of wild places, the stories we all carry, and that deep-down driv…" at bounding box center [378, 141] width 495 height 13
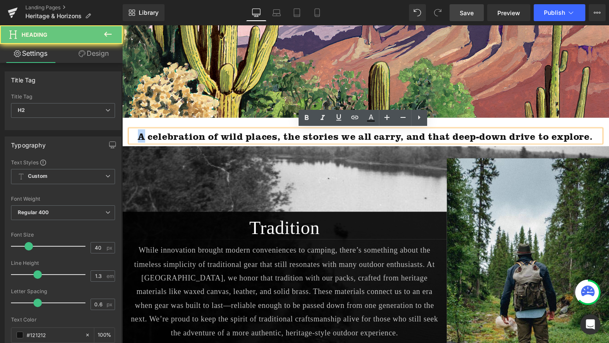
click at [140, 140] on h2 "A celebration of wild places, the stories we all carry, and that deep-down driv…" at bounding box center [378, 141] width 495 height 13
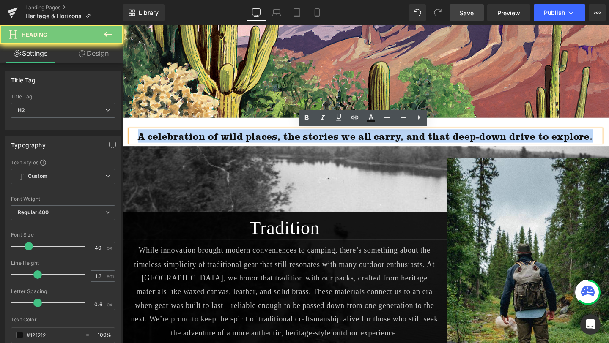
click at [140, 140] on h2 "A celebration of wild places, the stories we all carry, and that deep-down driv…" at bounding box center [378, 141] width 495 height 13
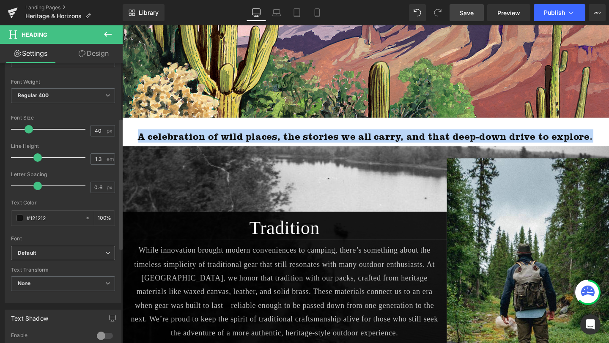
scroll to position [122, 0]
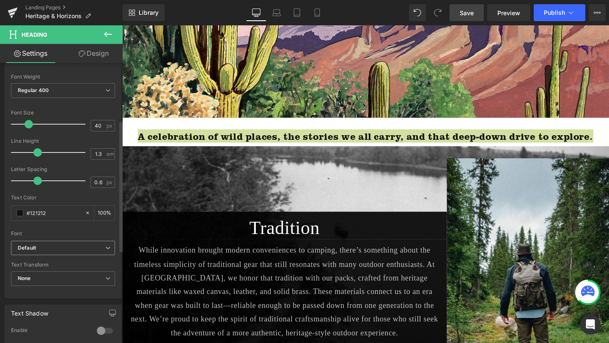
click at [59, 247] on b "Default" at bounding box center [62, 248] width 88 height 7
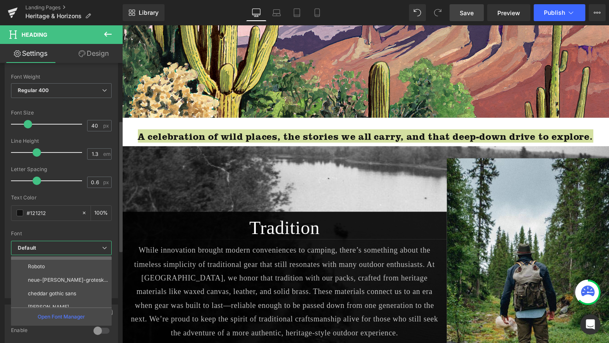
scroll to position [44, 0]
click at [64, 287] on p "cheddar gothic sans" at bounding box center [52, 287] width 48 height 6
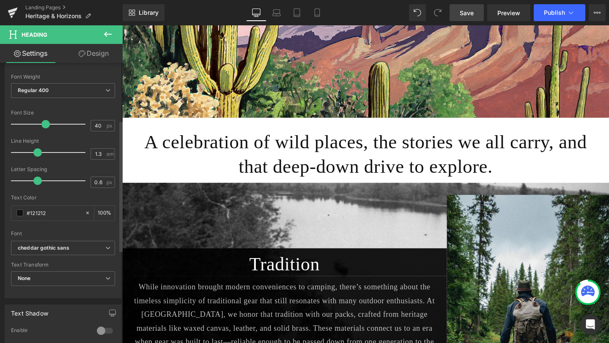
drag, startPoint x: 29, startPoint y: 123, endPoint x: 45, endPoint y: 124, distance: 16.1
click at [45, 124] on span at bounding box center [45, 124] width 8 height 8
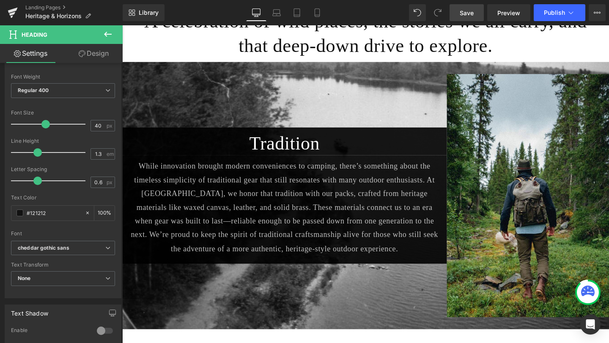
scroll to position [295, 0]
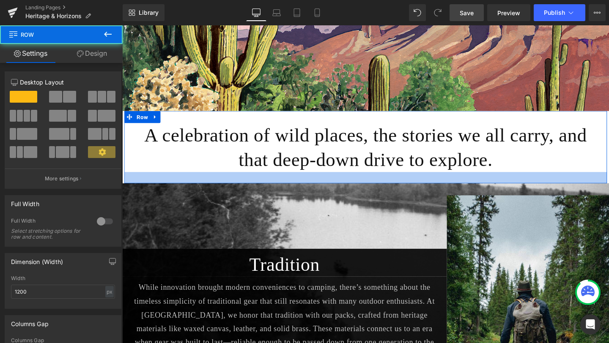
drag, startPoint x: 361, startPoint y: 181, endPoint x: 360, endPoint y: 189, distance: 7.6
click at [360, 189] on div at bounding box center [377, 186] width 507 height 12
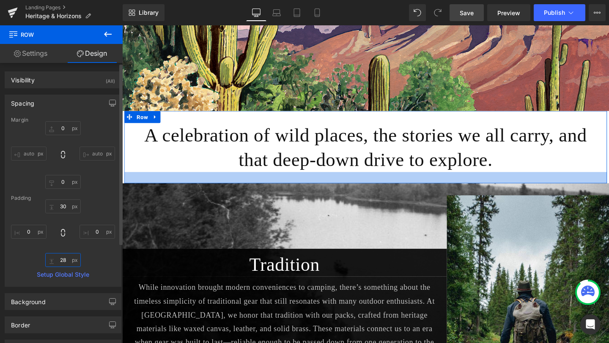
click at [63, 259] on input "text" at bounding box center [63, 260] width 36 height 14
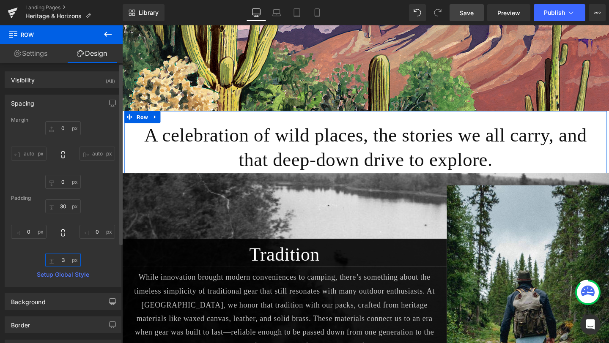
type input "30"
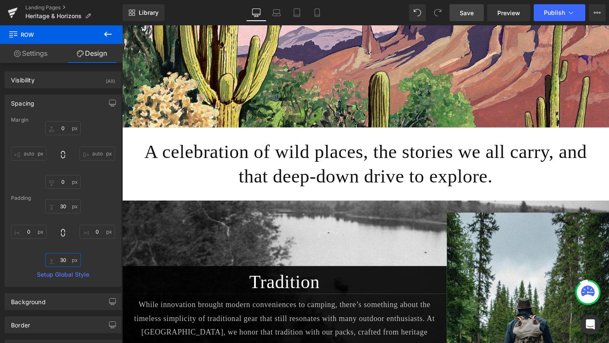
scroll to position [297, 0]
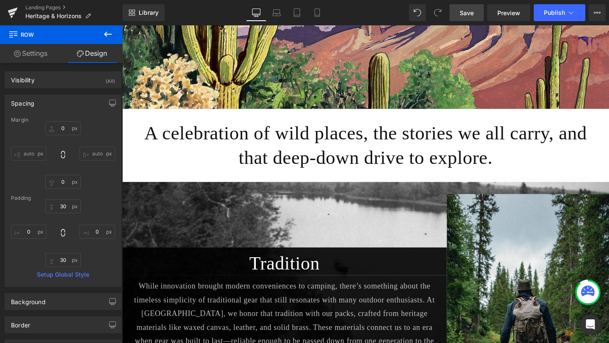
click at [276, 151] on h2 "A celebration of wild places, the stories we all carry, and that deep-down driv…" at bounding box center [378, 152] width 495 height 52
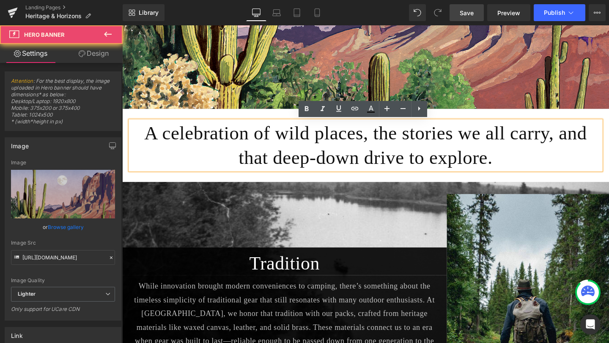
click at [122, 25] on div "319px" at bounding box center [122, 25] width 0 height 0
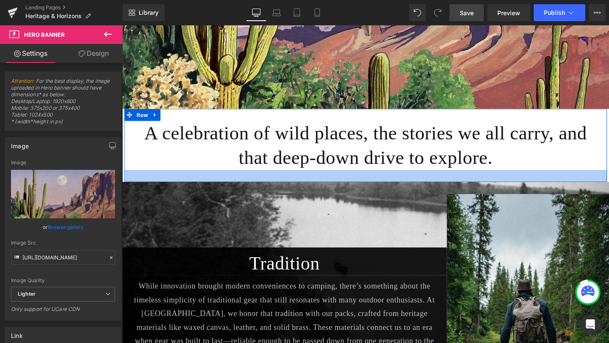
click at [129, 184] on div at bounding box center [377, 184] width 507 height 13
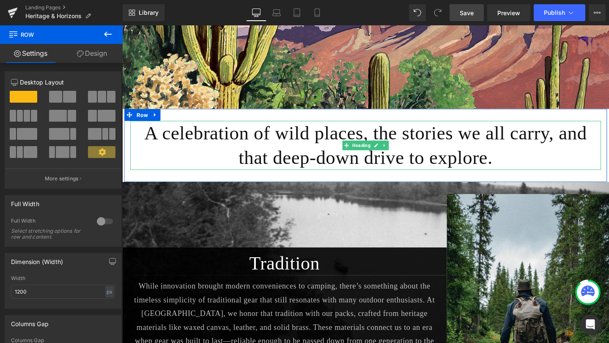
click at [488, 158] on h2 "A celebration of wild places, the stories we all carry, and that deep-down driv…" at bounding box center [378, 152] width 495 height 52
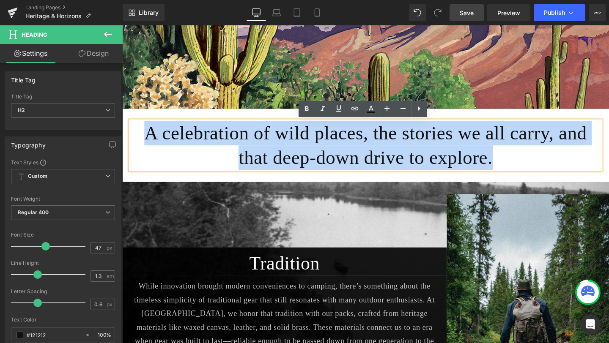
drag, startPoint x: 488, startPoint y: 159, endPoint x: 128, endPoint y: 141, distance: 360.7
click at [128, 141] on div "A celebration of wild places, the stories we all carry, and that deep-down driv…" at bounding box center [377, 152] width 507 height 52
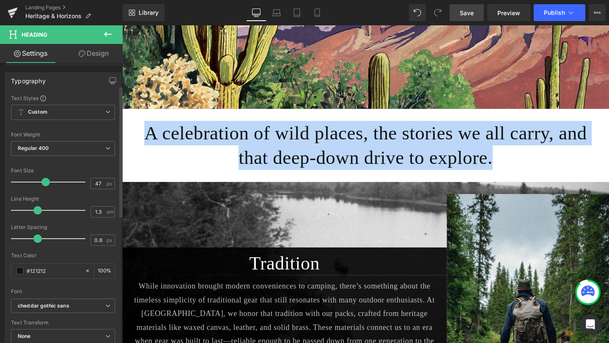
scroll to position [107, 0]
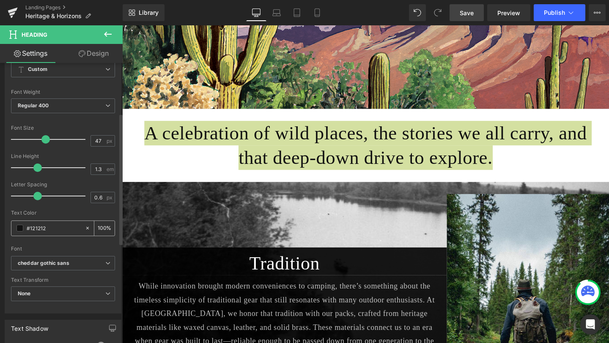
click at [18, 227] on span at bounding box center [19, 228] width 7 height 7
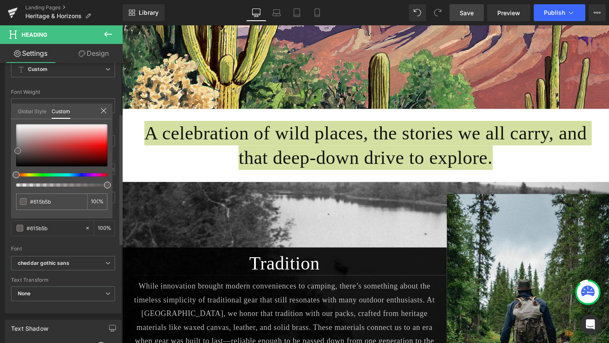
click at [18, 151] on div at bounding box center [61, 145] width 91 height 42
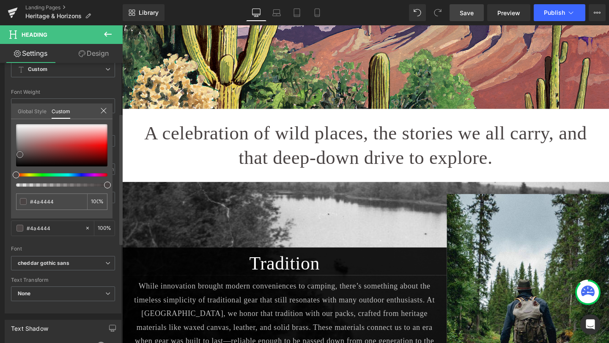
click at [20, 155] on div at bounding box center [61, 145] width 91 height 42
click at [22, 160] on div at bounding box center [61, 145] width 91 height 42
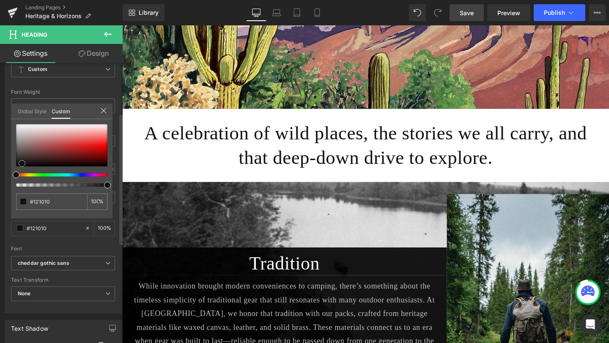
click at [22, 164] on div at bounding box center [61, 145] width 91 height 42
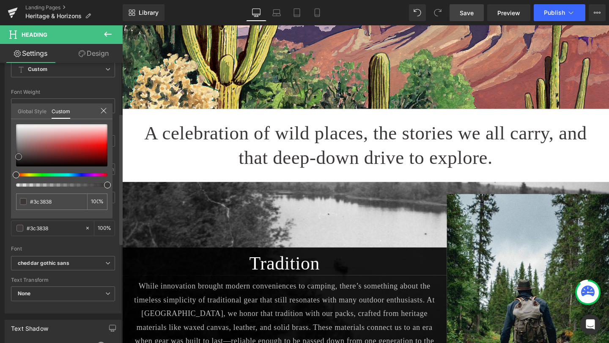
click at [19, 157] on div at bounding box center [61, 145] width 91 height 42
click at [17, 159] on span at bounding box center [18, 156] width 7 height 7
drag, startPoint x: 17, startPoint y: 159, endPoint x: 11, endPoint y: 163, distance: 7.8
click at [11, 163] on div "Typography Text Styles Custom Custom Setup Global Style Custom Setup Global Sty…" at bounding box center [63, 168] width 126 height 290
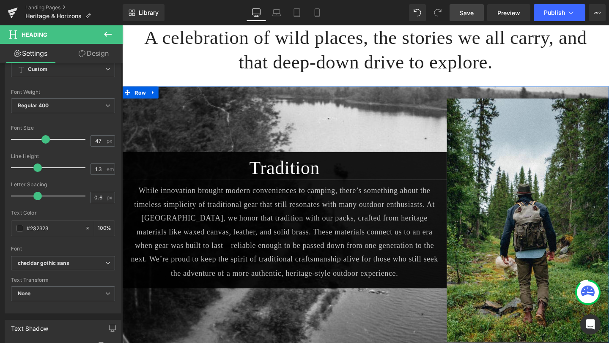
scroll to position [398, 0]
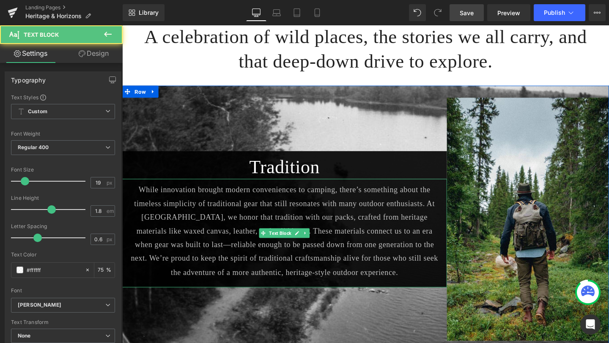
click at [129, 197] on div "While innovation brought modern conveniences to camping, there’s something abou…" at bounding box center [292, 244] width 341 height 114
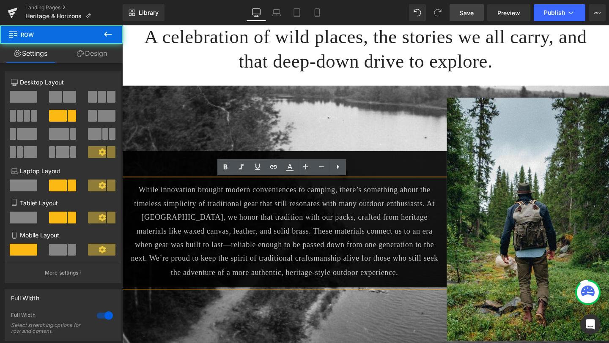
click at [193, 130] on div "Tradition Heading While innovation brought modern conveniences to camping, ther…" at bounding box center [292, 229] width 341 height 256
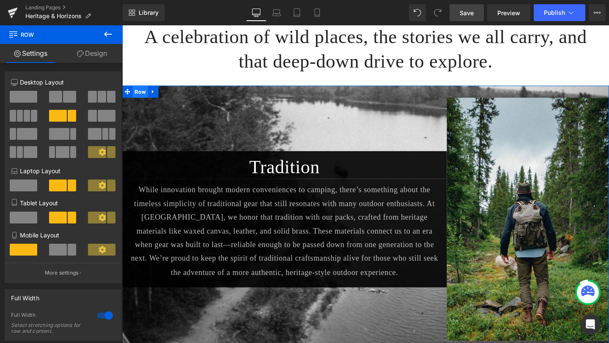
click at [140, 96] on span "Row" at bounding box center [141, 95] width 16 height 13
click at [215, 175] on h1 "Tradition" at bounding box center [292, 174] width 341 height 25
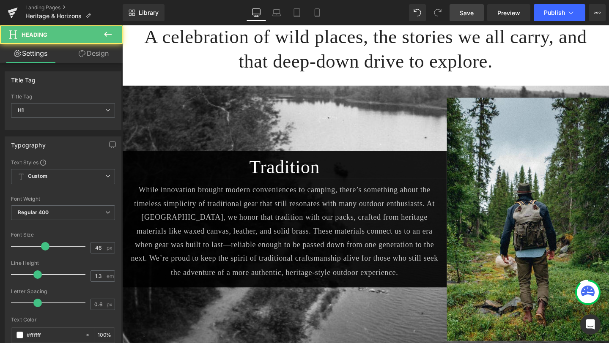
click at [89, 46] on link "Design" at bounding box center [93, 53] width 61 height 19
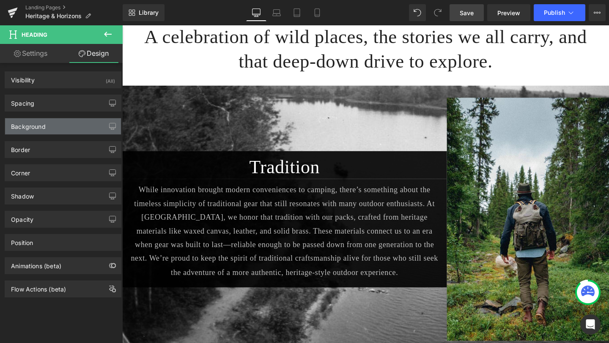
click at [51, 125] on div "Background" at bounding box center [63, 126] width 116 height 16
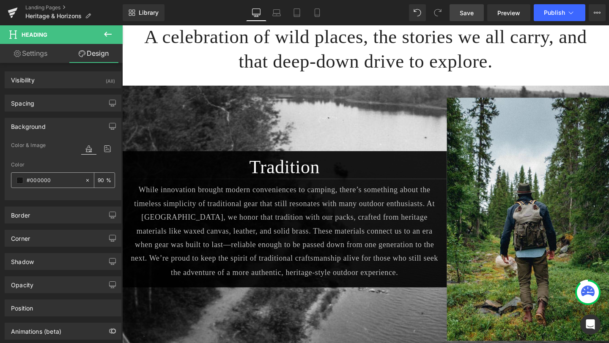
click at [66, 180] on input "#000000" at bounding box center [54, 180] width 54 height 9
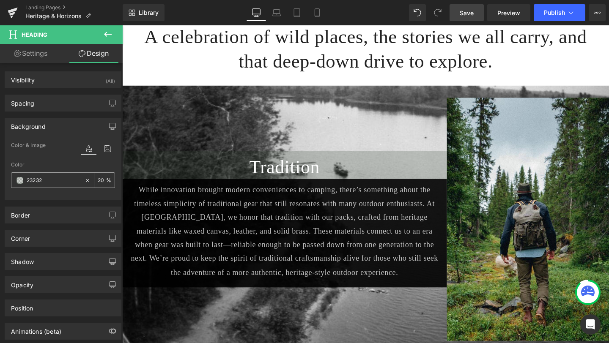
type input "232323"
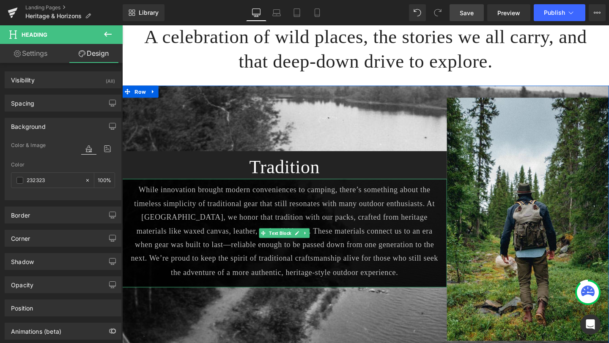
click at [133, 278] on p "While innovation brought modern conveniences to camping, there’s something abou…" at bounding box center [293, 241] width 324 height 101
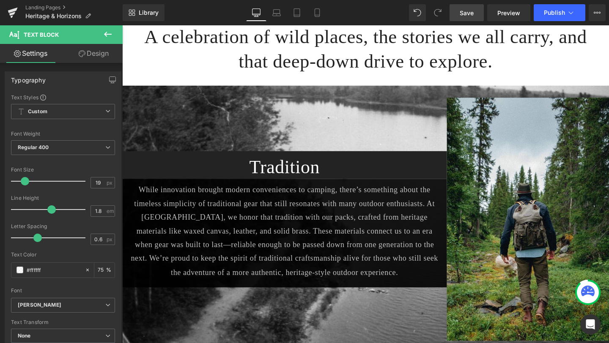
click at [95, 53] on link "Design" at bounding box center [93, 53] width 61 height 19
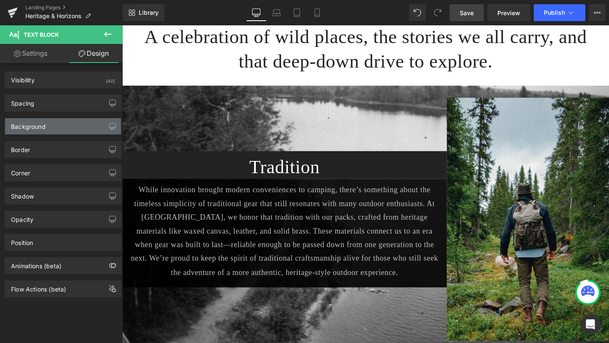
click at [54, 130] on div "Background" at bounding box center [63, 126] width 116 height 16
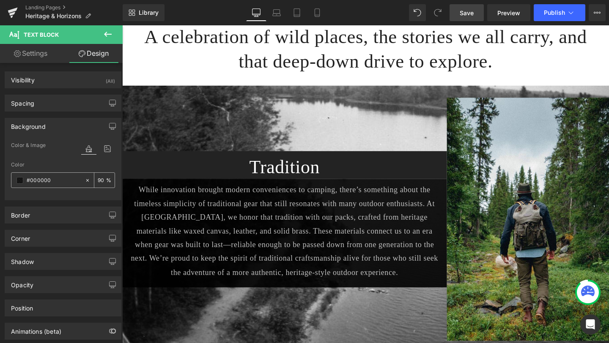
click at [61, 178] on input "#000000" at bounding box center [54, 180] width 54 height 9
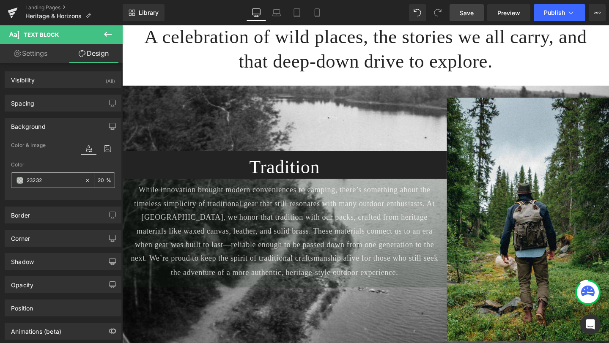
type input "232323"
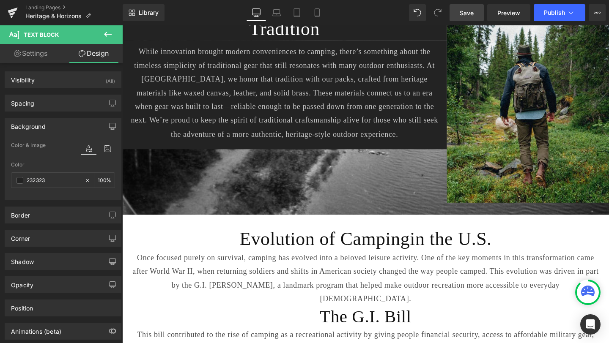
scroll to position [559, 0]
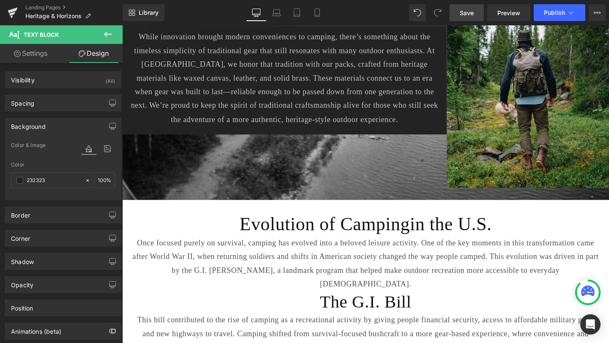
click at [235, 227] on h1 "Evolution of Camping in the U.S." at bounding box center [378, 234] width 495 height 25
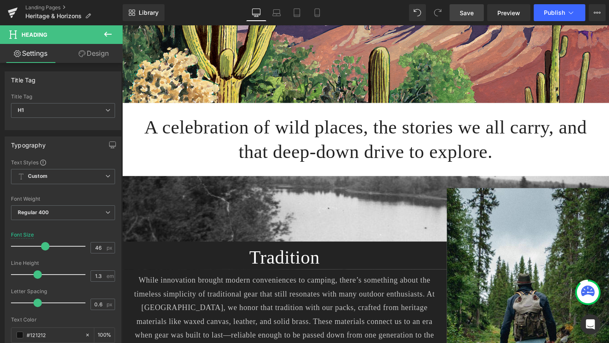
scroll to position [303, 0]
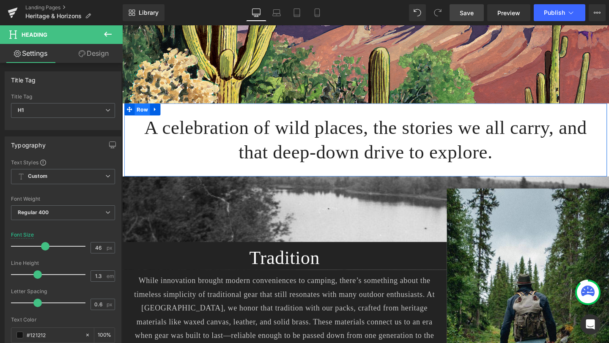
click at [142, 109] on span "Row" at bounding box center [143, 113] width 16 height 13
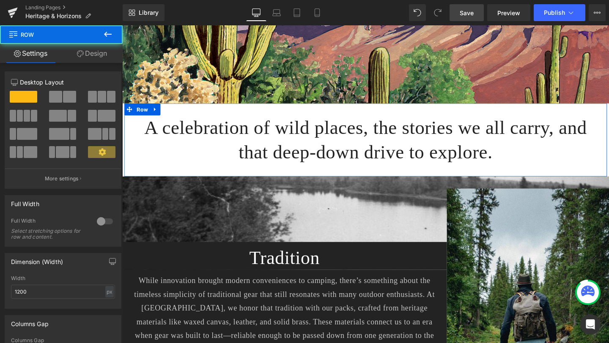
click at [90, 52] on link "Design" at bounding box center [91, 53] width 61 height 19
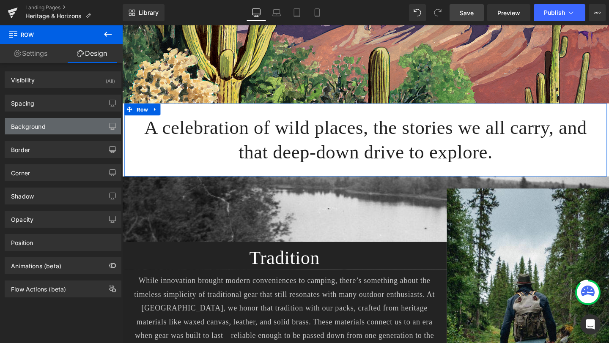
click at [57, 123] on div "Background" at bounding box center [63, 126] width 116 height 16
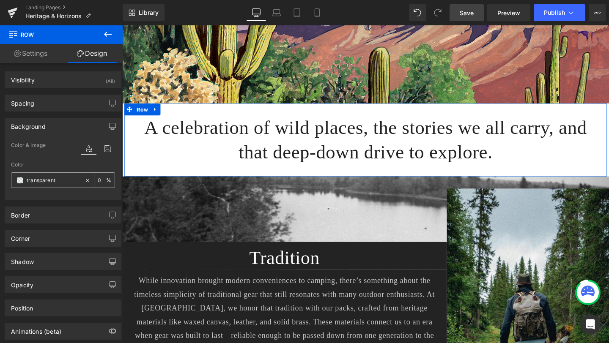
click at [59, 180] on input "transparent" at bounding box center [54, 180] width 54 height 9
click at [23, 182] on span at bounding box center [19, 180] width 7 height 7
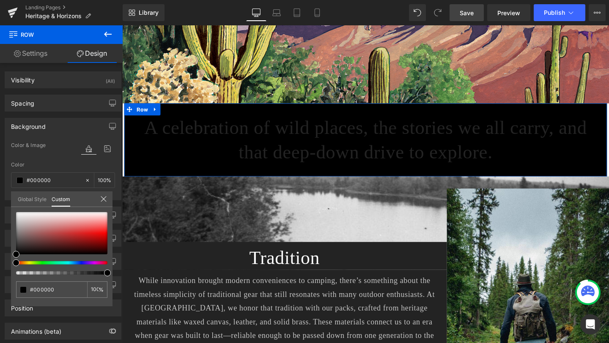
drag, startPoint x: 16, startPoint y: 263, endPoint x: 1, endPoint y: 261, distance: 14.9
click at [1, 200] on div "Background Color & Image color Color transparent 0 % Image Replace Image Upload…" at bounding box center [63, 156] width 126 height 89
click at [59, 289] on input "transparent" at bounding box center [52, 289] width 45 height 9
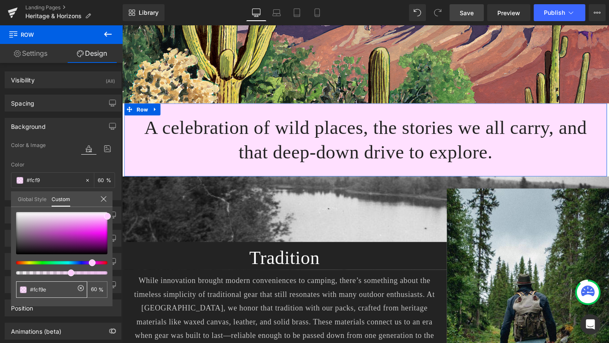
type input "#fcf9ee"
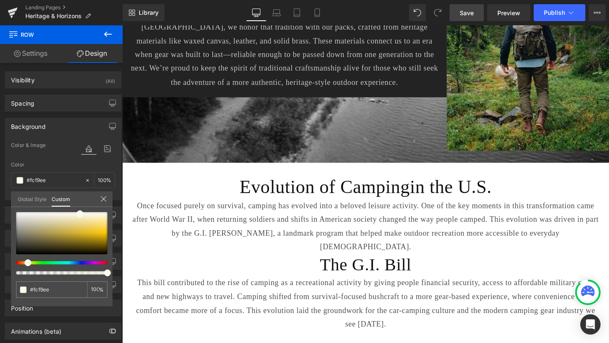
scroll to position [614, 0]
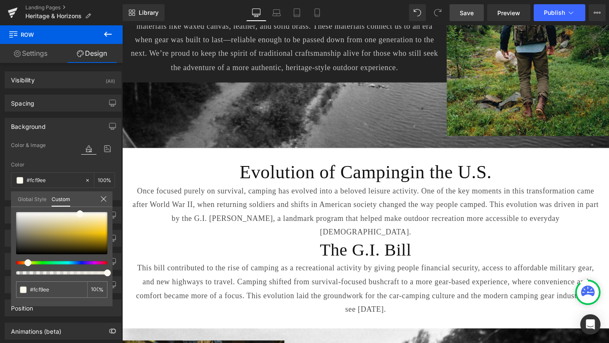
click at [199, 171] on body "Skip to content Request A Catalog Blog Gift Cards Our Story Packs Packs" at bounding box center [378, 310] width 512 height 1798
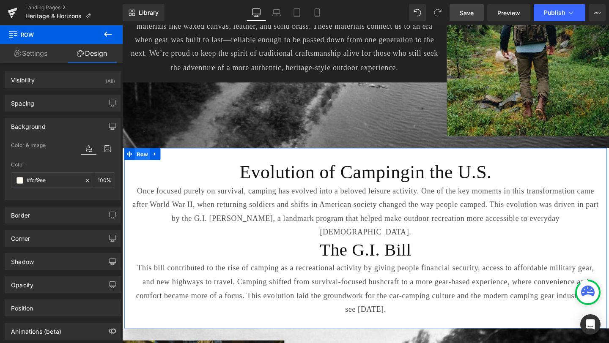
click at [142, 156] on span "Row" at bounding box center [143, 161] width 16 height 13
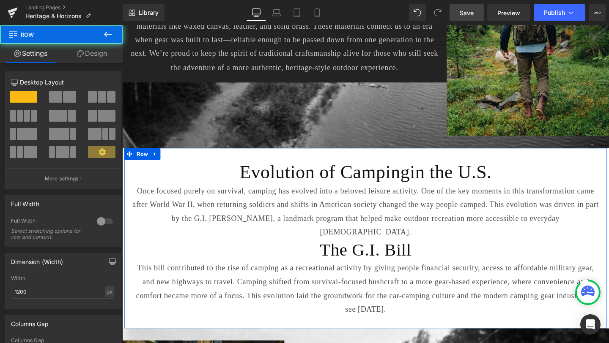
click at [96, 51] on link "Design" at bounding box center [91, 53] width 61 height 19
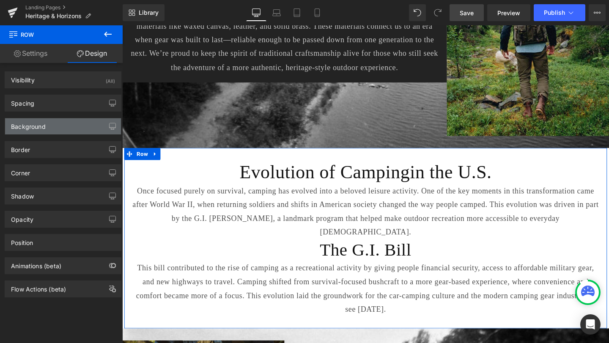
click at [56, 128] on div "Background" at bounding box center [63, 126] width 116 height 16
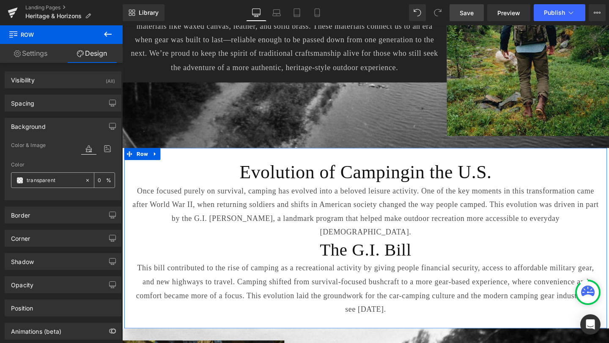
click at [62, 183] on input "transparent" at bounding box center [54, 180] width 54 height 9
type input "fcf9ee"
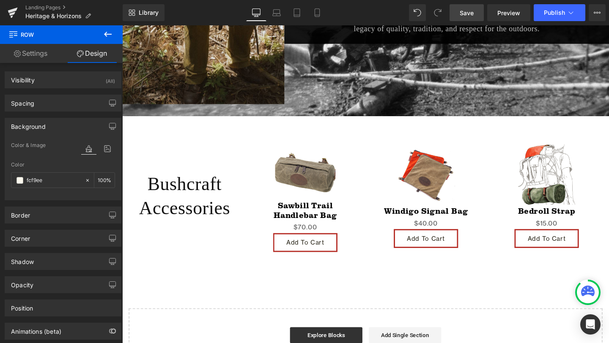
scroll to position [1119, 0]
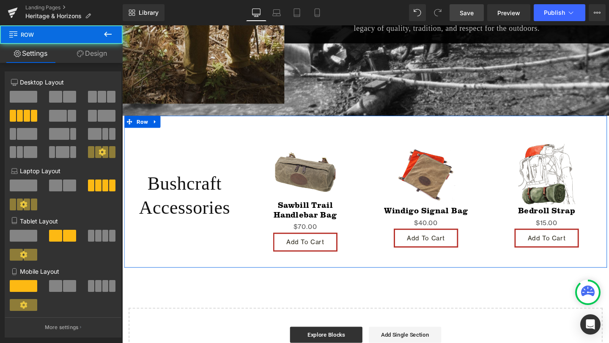
click at [234, 133] on div "Bushcraft Accessories Heading" at bounding box center [187, 204] width 127 height 143
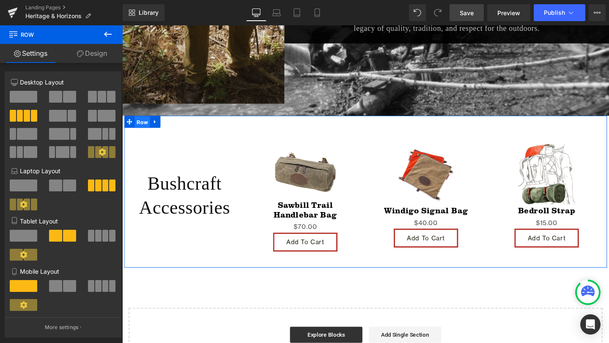
click at [145, 121] on span "Row" at bounding box center [143, 127] width 16 height 13
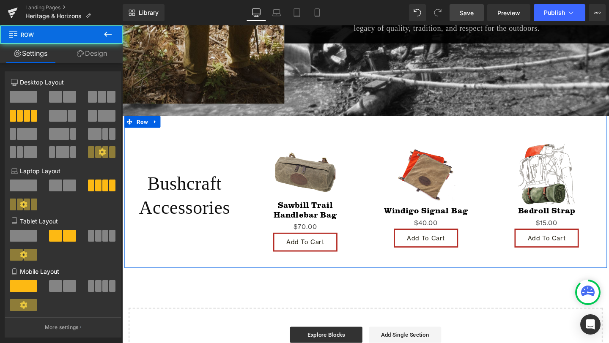
click at [100, 55] on link "Design" at bounding box center [91, 53] width 61 height 19
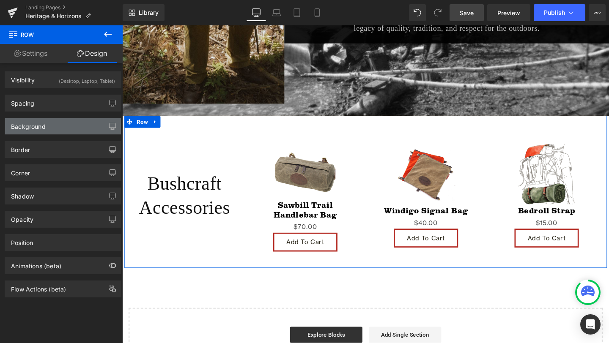
click at [58, 125] on div "Background" at bounding box center [63, 126] width 116 height 16
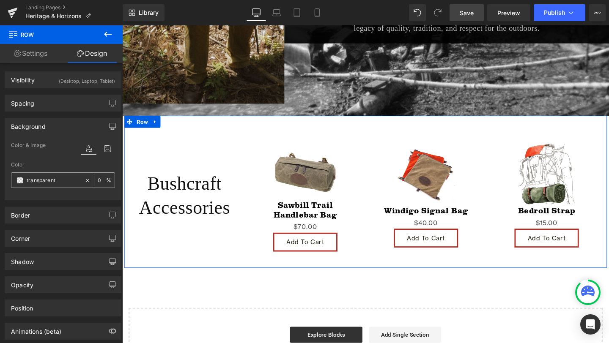
click at [66, 179] on input "transparent" at bounding box center [54, 180] width 54 height 9
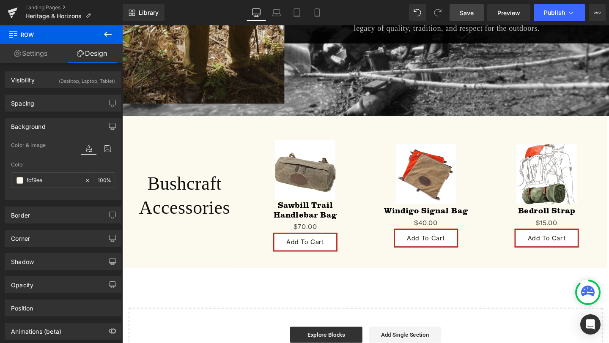
type input "fcf9e"
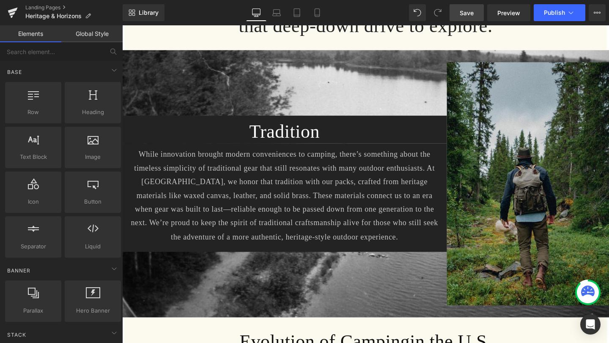
scroll to position [472, 0]
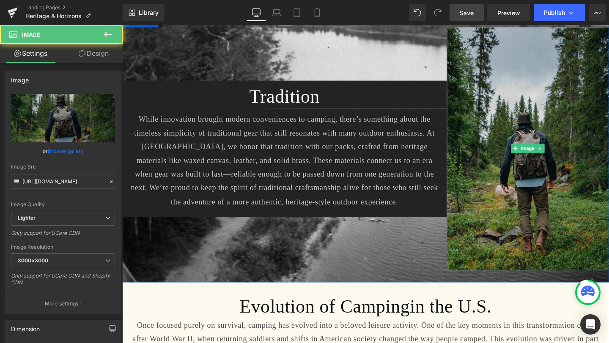
click at [525, 173] on img at bounding box center [548, 155] width 170 height 256
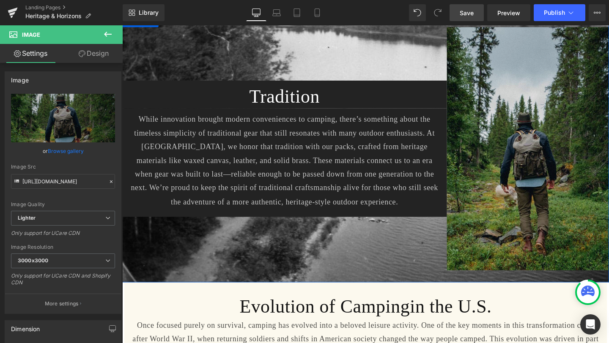
click at [603, 113] on img at bounding box center [548, 155] width 170 height 256
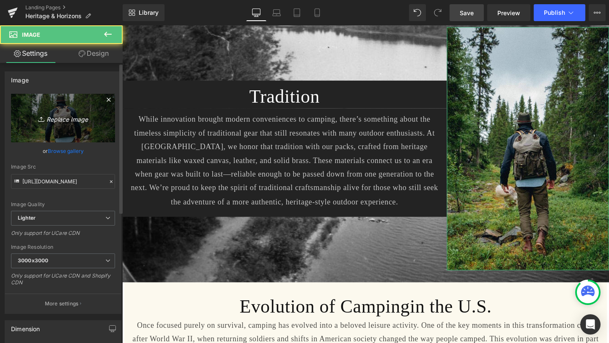
click at [71, 123] on icon "Replace Image" at bounding box center [63, 118] width 68 height 11
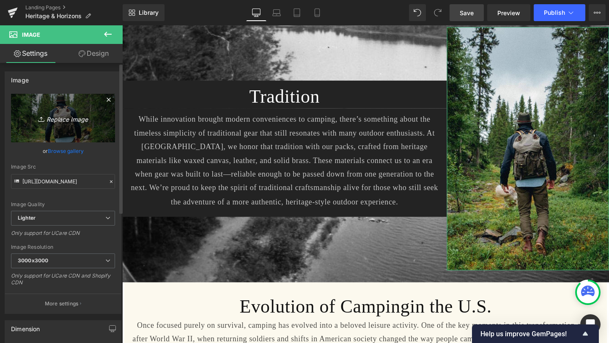
click at [57, 113] on icon "Replace Image" at bounding box center [63, 118] width 68 height 11
type input "C:\fakepath\Voyageurs Portage.png"
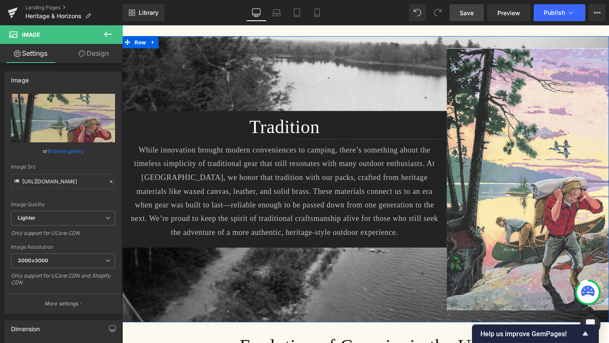
scroll to position [451, 0]
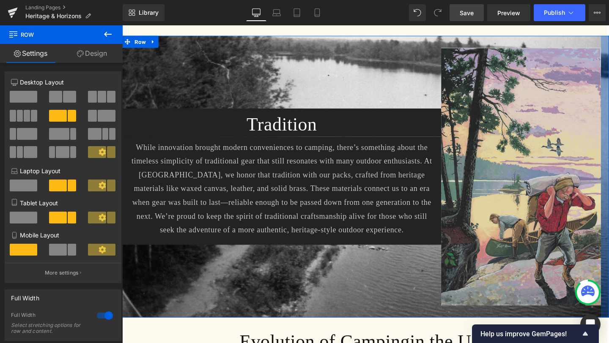
drag, startPoint x: 633, startPoint y: 199, endPoint x: 624, endPoint y: 200, distance: 8.5
click at [608, 200] on div "Tradition Heading While innovation brought modern conveniences to camping, ther…" at bounding box center [378, 184] width 512 height 297
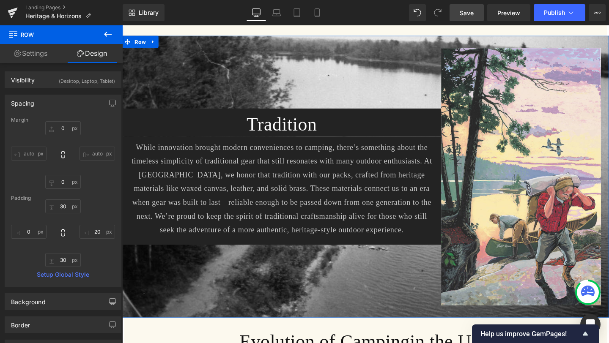
click at [121, 178] on div "Spacing [GEOGRAPHIC_DATA] 0px 0 auto auto 0px 0 auto auto [GEOGRAPHIC_DATA] 30p…" at bounding box center [63, 187] width 126 height 199
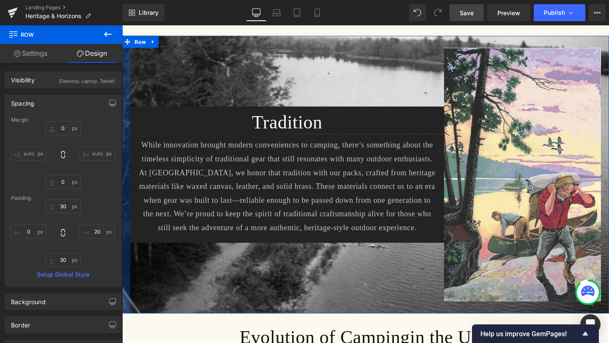
drag, startPoint x: 123, startPoint y: 92, endPoint x: 132, endPoint y: 93, distance: 8.6
click at [132, 93] on div "Tradition Heading While innovation brought modern conveniences to camping, ther…" at bounding box center [378, 182] width 512 height 292
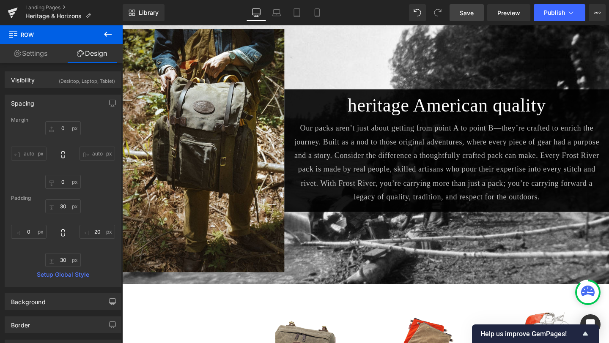
scroll to position [953, 0]
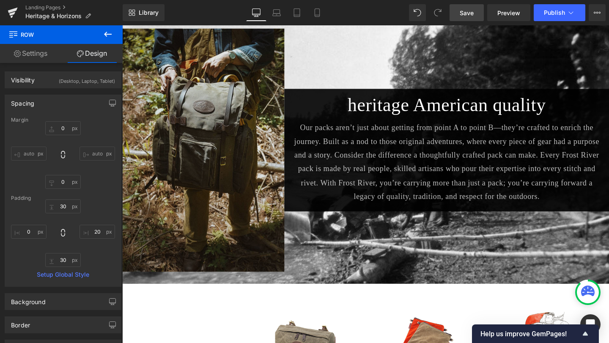
click at [129, 132] on img at bounding box center [207, 157] width 170 height 256
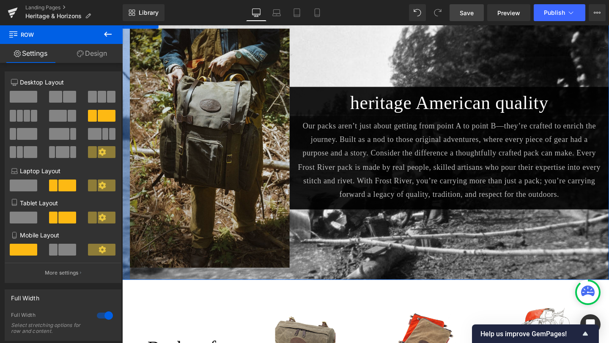
drag, startPoint x: 124, startPoint y: 134, endPoint x: 132, endPoint y: 135, distance: 8.5
click at [132, 135] on div "Image heritage American quality Heading Our packs aren’t just about getting fro…" at bounding box center [378, 154] width 512 height 277
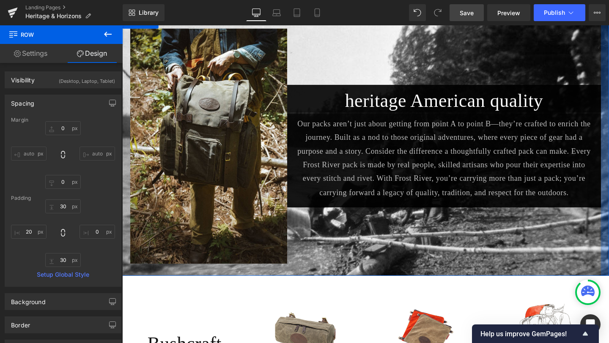
drag, startPoint x: 633, startPoint y: 135, endPoint x: 625, endPoint y: 135, distance: 8.5
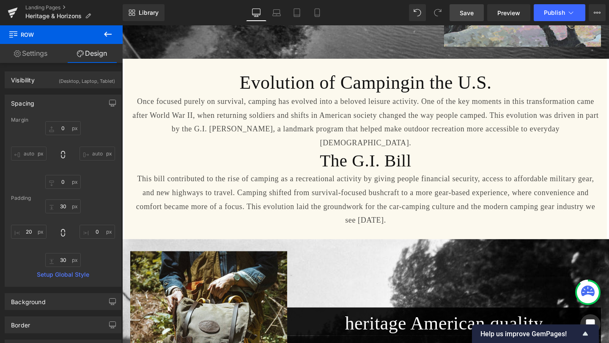
scroll to position [660, 0]
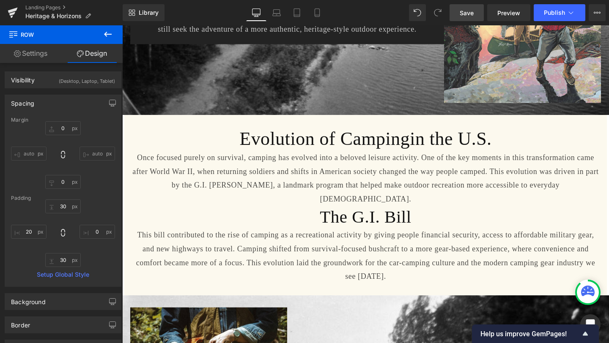
click at [473, 13] on span "Save" at bounding box center [467, 12] width 14 height 9
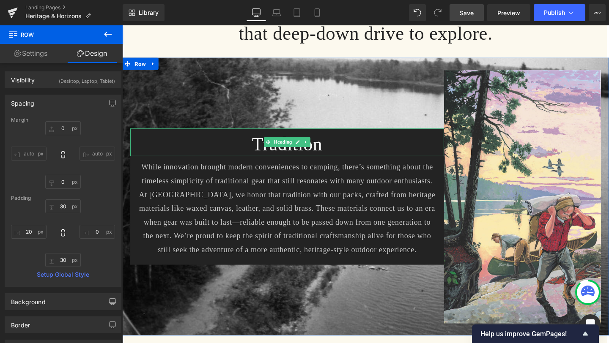
scroll to position [433, 0]
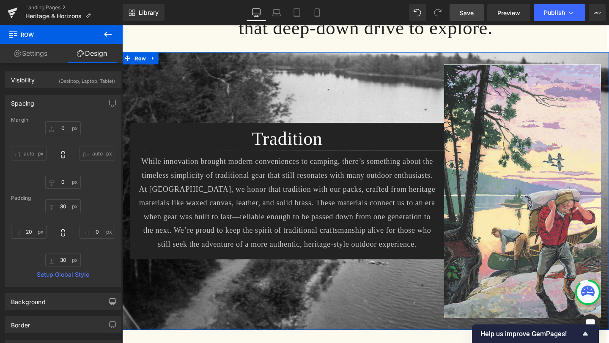
click at [365, 155] on div "Tradition Heading" at bounding box center [296, 143] width 330 height 30
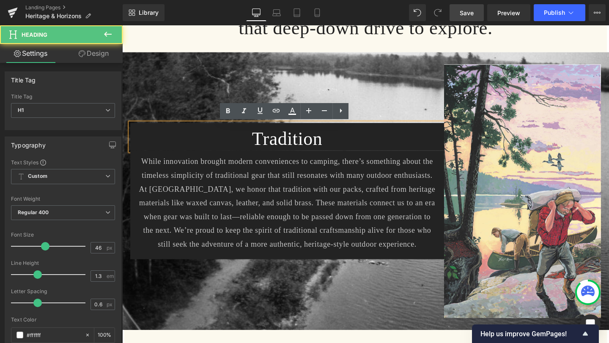
click at [364, 146] on h1 "Tradition" at bounding box center [296, 144] width 330 height 25
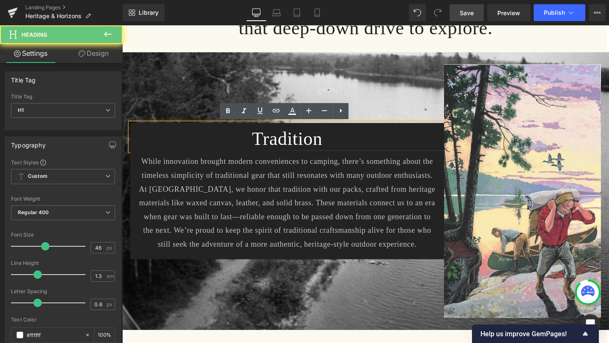
click at [364, 146] on h1 "Tradition" at bounding box center [296, 144] width 330 height 25
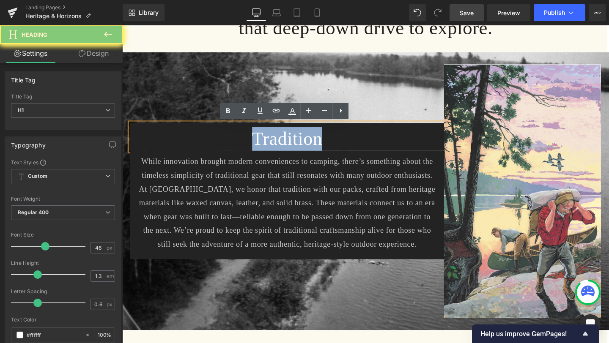
click at [364, 146] on h1 "Tradition" at bounding box center [296, 144] width 330 height 25
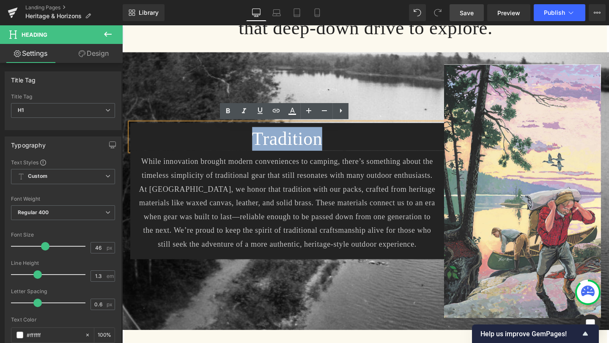
click at [347, 188] on p "While innovation brought modern conveniences to camping, there’s something abou…" at bounding box center [295, 212] width 313 height 101
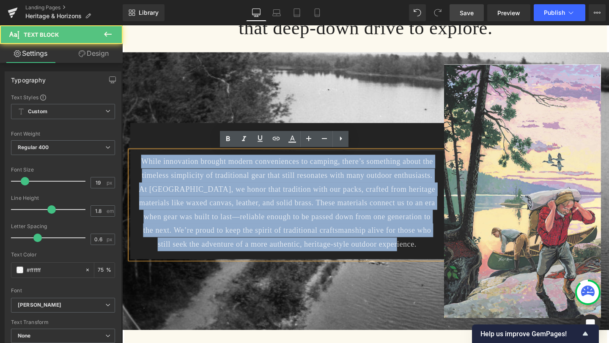
drag, startPoint x: 426, startPoint y: 259, endPoint x: 102, endPoint y: 171, distance: 335.7
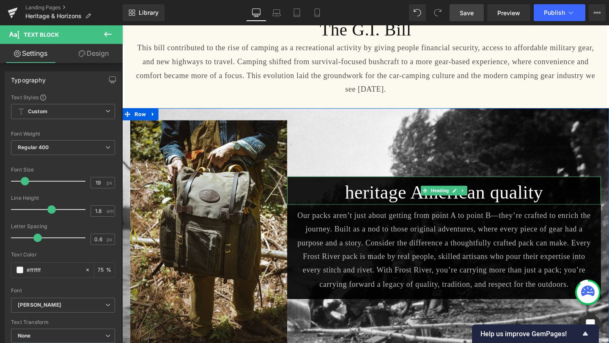
scroll to position [858, 0]
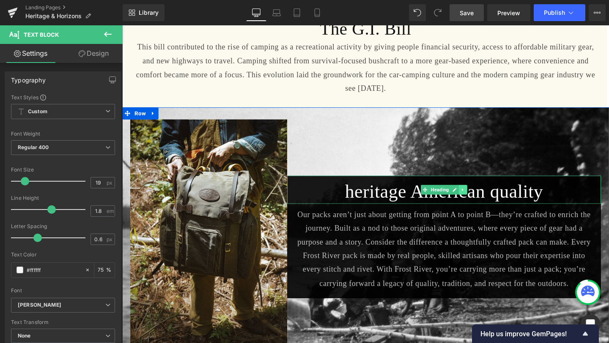
click at [479, 196] on icon at bounding box center [480, 198] width 5 height 5
click at [487, 196] on icon at bounding box center [484, 198] width 5 height 5
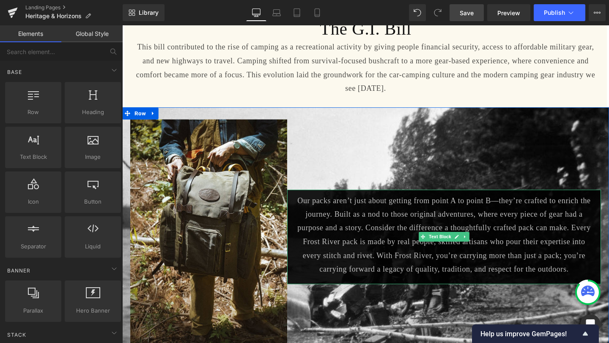
click at [459, 203] on p "Our packs aren’t just about getting from point A to point B—they’re crafted to …" at bounding box center [460, 246] width 313 height 87
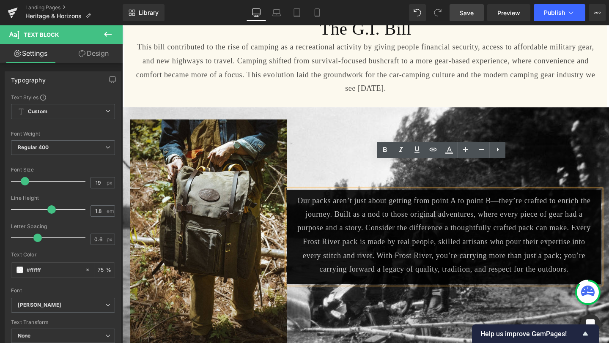
click at [423, 124] on div "Our packs aren’t just about getting from point A to point B—they’re crafted to …" at bounding box center [461, 247] width 330 height 247
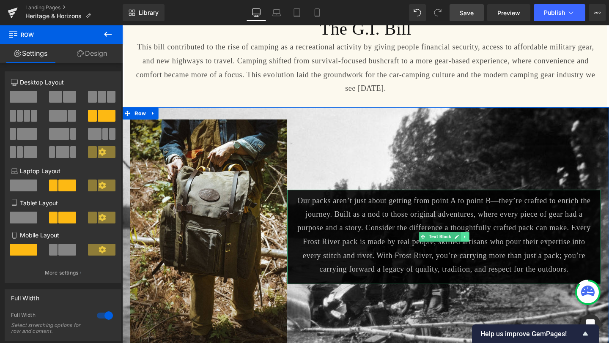
click at [482, 247] on icon at bounding box center [482, 248] width 1 height 3
click at [485, 243] on link at bounding box center [486, 248] width 9 height 10
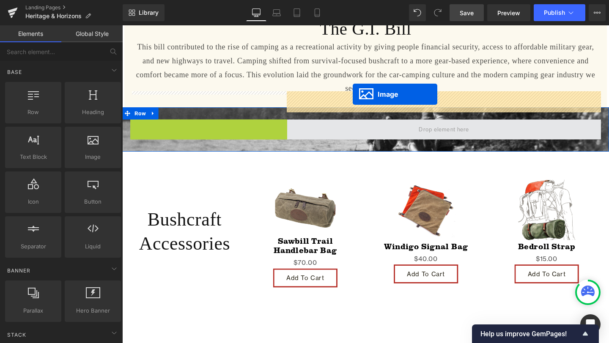
drag, startPoint x: 199, startPoint y: 219, endPoint x: 364, endPoint y: 99, distance: 204.4
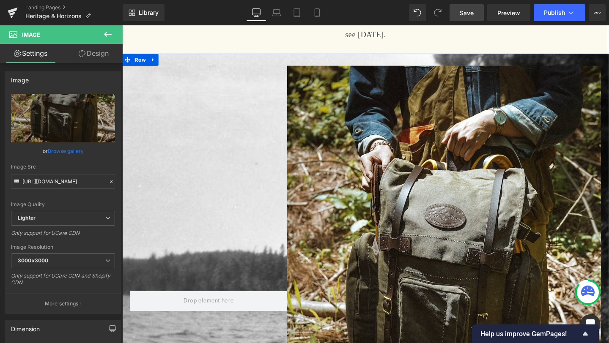
scroll to position [993, 0]
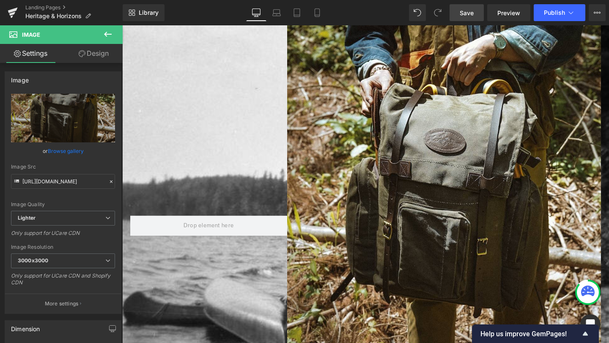
click at [106, 31] on icon at bounding box center [108, 34] width 10 height 10
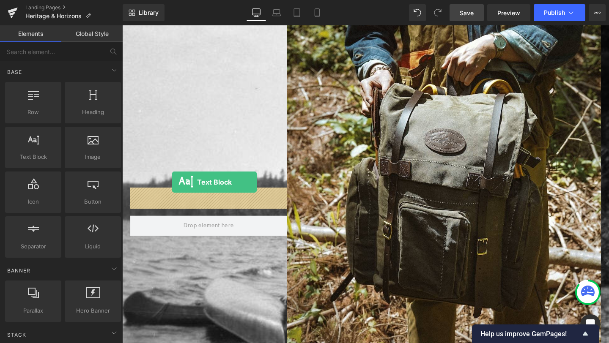
drag, startPoint x: 156, startPoint y: 179, endPoint x: 175, endPoint y: 191, distance: 21.8
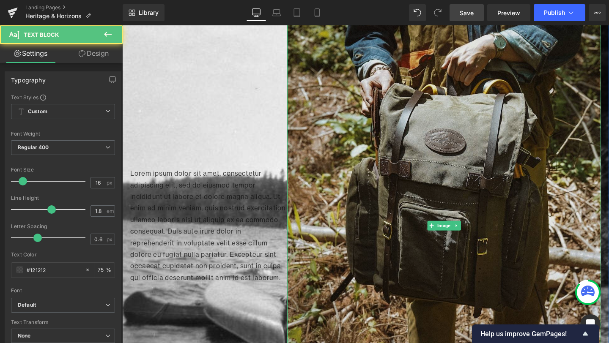
click at [456, 176] on img at bounding box center [461, 236] width 330 height 495
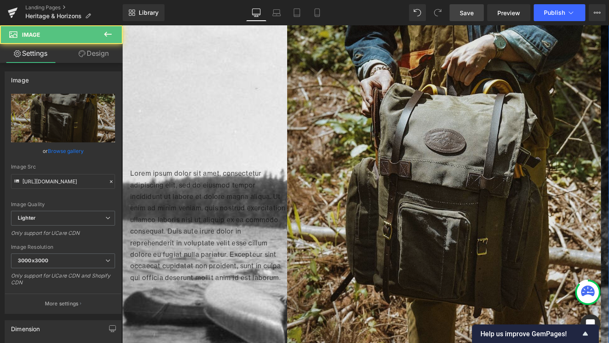
click at [426, 122] on img at bounding box center [461, 236] width 330 height 495
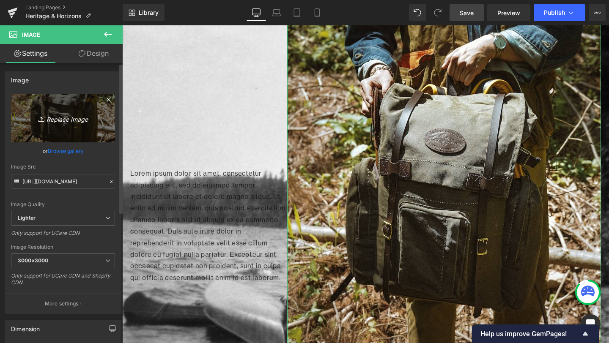
click at [29, 120] on icon "Replace Image" at bounding box center [63, 118] width 68 height 11
type input "C:\fakepath\[GEOGRAPHIC_DATA]png"
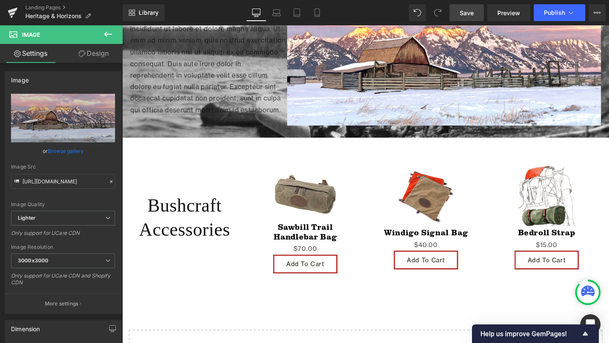
scroll to position [817, 0]
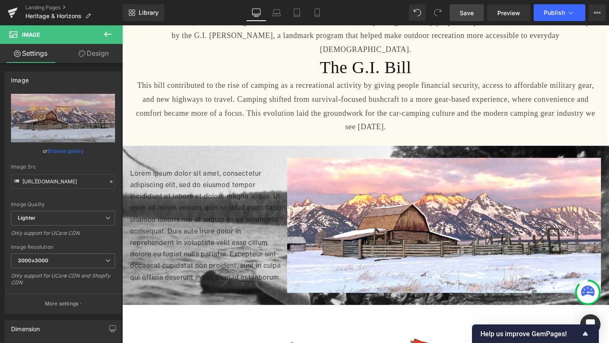
click at [463, 14] on span "Save" at bounding box center [467, 12] width 14 height 9
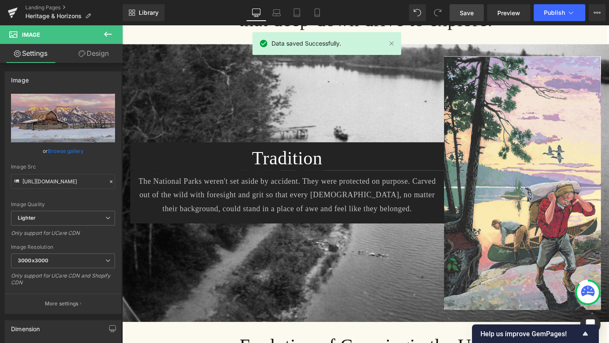
scroll to position [441, 0]
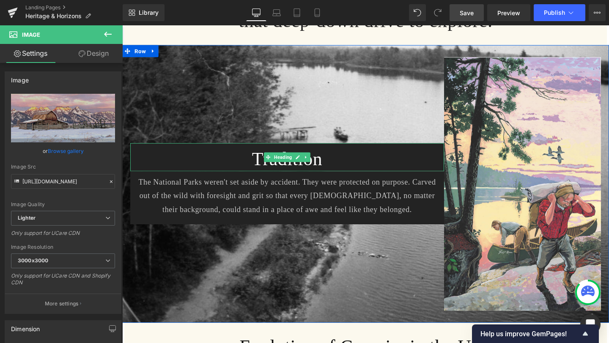
click at [337, 170] on h1 "Tradition" at bounding box center [296, 165] width 330 height 25
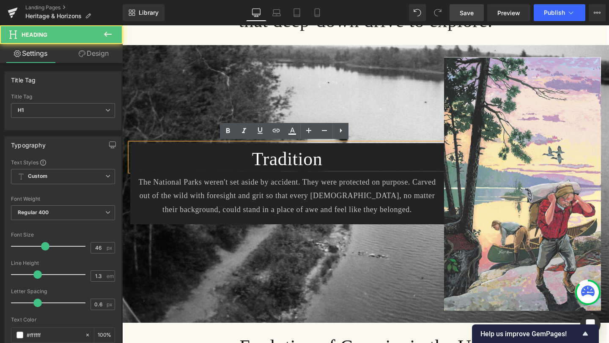
click at [337, 170] on h1 "Tradition" at bounding box center [296, 165] width 330 height 25
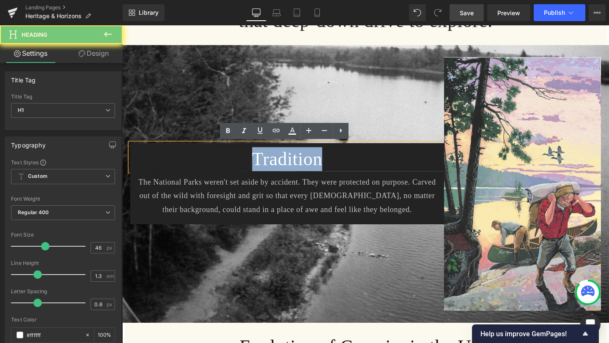
click at [337, 170] on h1 "Tradition" at bounding box center [296, 165] width 330 height 25
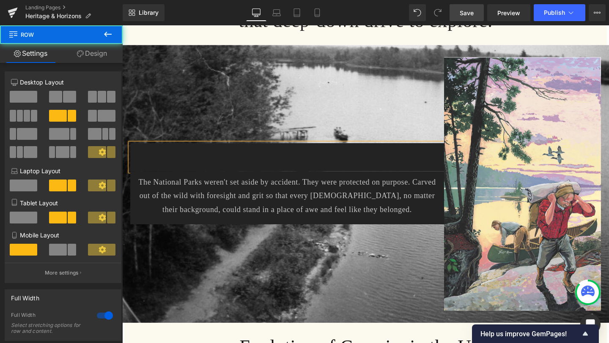
click at [280, 287] on div "Heading The National Parks weren't set aside by accident. They were protected o…" at bounding box center [296, 192] width 330 height 267
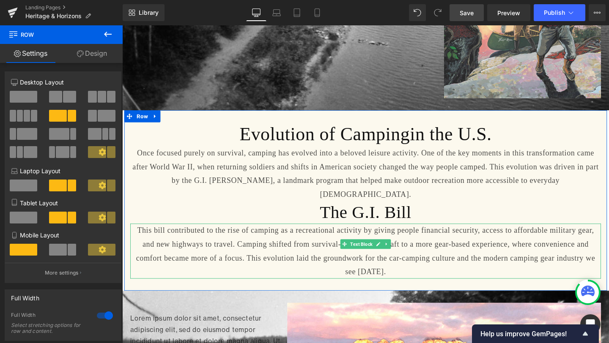
scroll to position [663, 0]
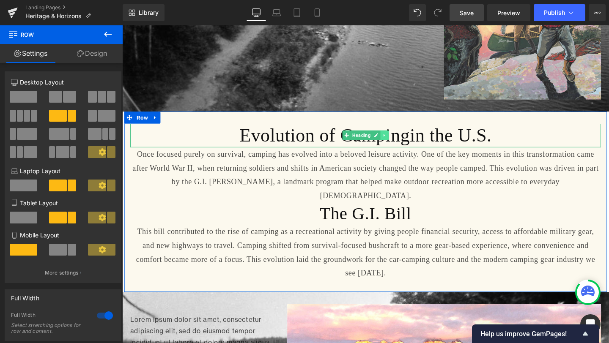
click at [395, 143] on link at bounding box center [398, 141] width 9 height 10
click at [400, 143] on link at bounding box center [402, 141] width 9 height 10
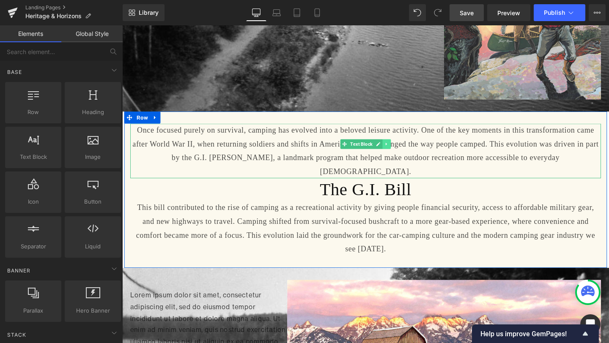
click at [400, 147] on link at bounding box center [400, 150] width 9 height 10
click at [402, 151] on link at bounding box center [404, 150] width 9 height 10
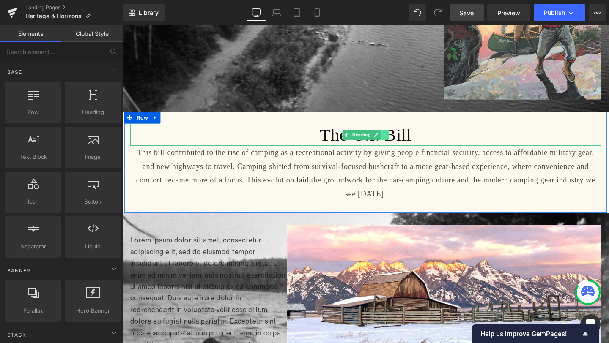
click at [399, 143] on link at bounding box center [398, 140] width 9 height 10
click at [401, 142] on link at bounding box center [402, 140] width 9 height 10
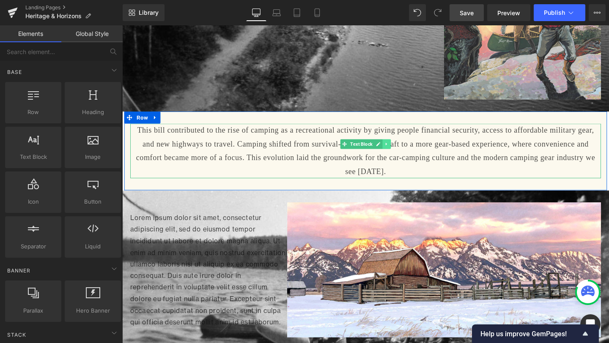
click at [402, 148] on icon at bounding box center [400, 150] width 5 height 5
click at [403, 150] on icon at bounding box center [404, 150] width 5 height 5
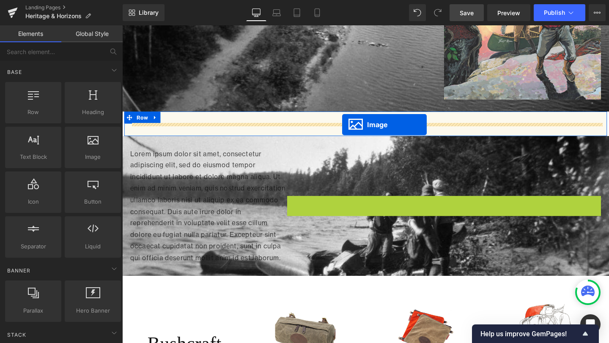
drag, startPoint x: 446, startPoint y: 224, endPoint x: 353, endPoint y: 130, distance: 131.6
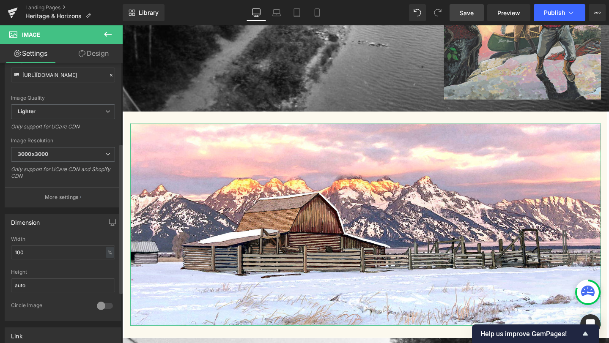
scroll to position [201, 0]
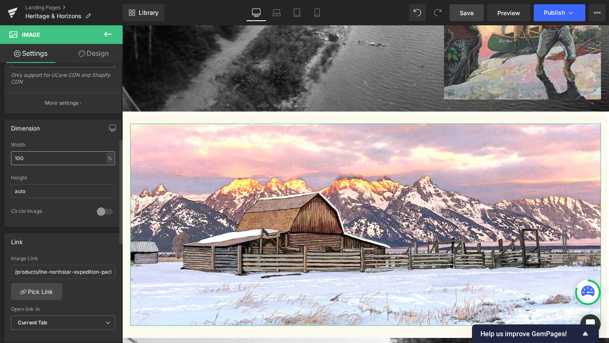
click at [44, 159] on input "100" at bounding box center [63, 158] width 104 height 14
type input "80"
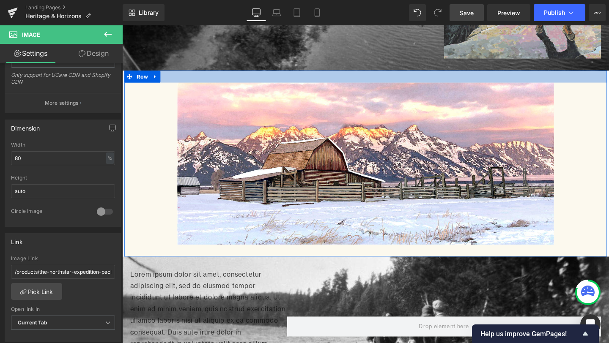
scroll to position [708, 0]
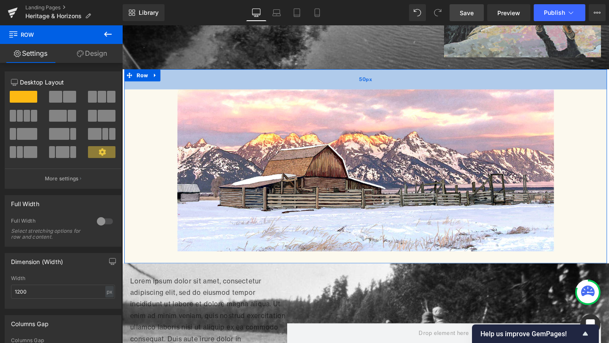
drag, startPoint x: 369, startPoint y: 82, endPoint x: 370, endPoint y: 91, distance: 9.0
click at [370, 91] on div "50px" at bounding box center [377, 81] width 507 height 21
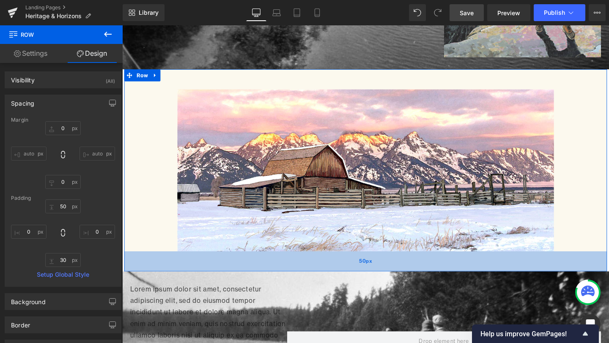
drag, startPoint x: 375, startPoint y: 262, endPoint x: 390, endPoint y: 271, distance: 17.6
click at [390, 271] on div "50px" at bounding box center [377, 273] width 507 height 21
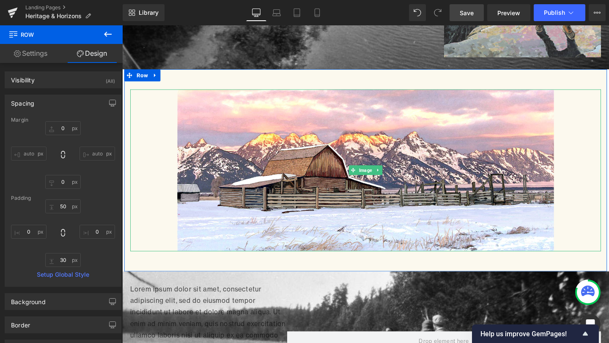
click at [154, 191] on link at bounding box center [378, 178] width 495 height 170
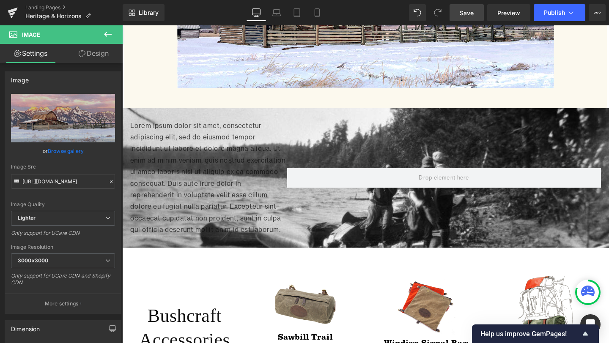
scroll to position [883, 0]
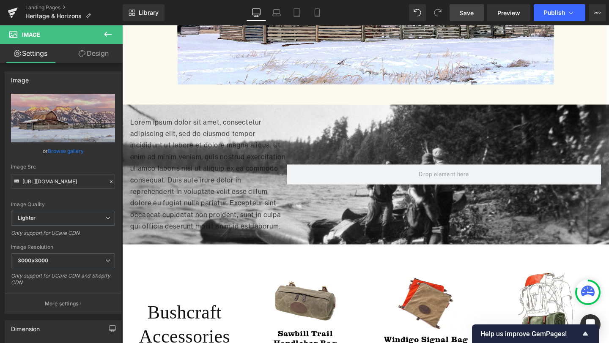
click at [107, 32] on icon at bounding box center [108, 34] width 10 height 10
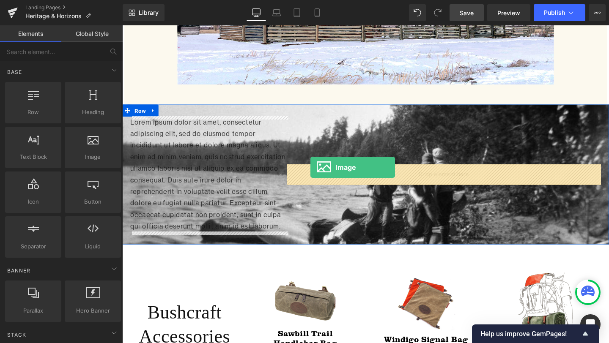
drag, startPoint x: 200, startPoint y: 169, endPoint x: 320, endPoint y: 175, distance: 119.8
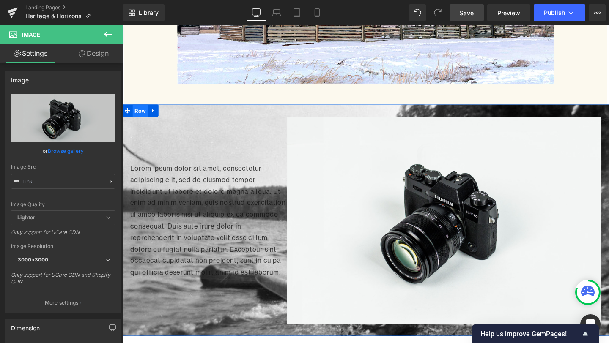
click at [139, 114] on span "Row" at bounding box center [141, 115] width 16 height 13
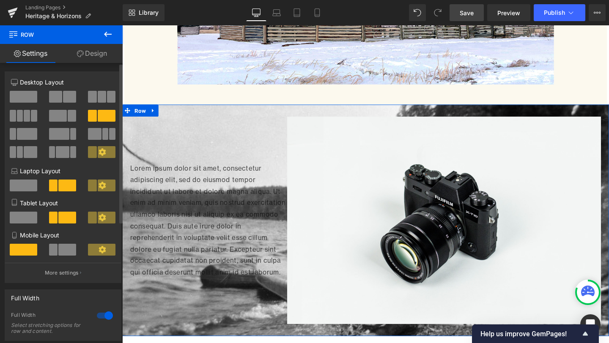
click at [58, 117] on span at bounding box center [58, 116] width 18 height 12
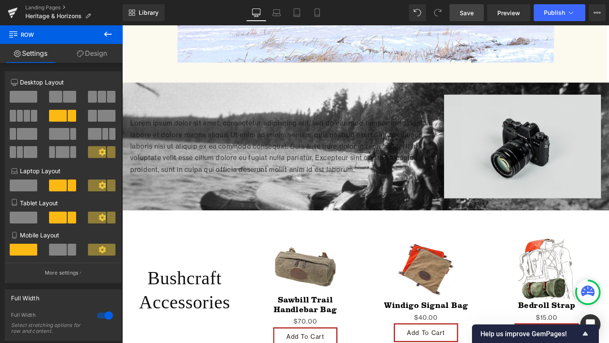
scroll to position [940, 0]
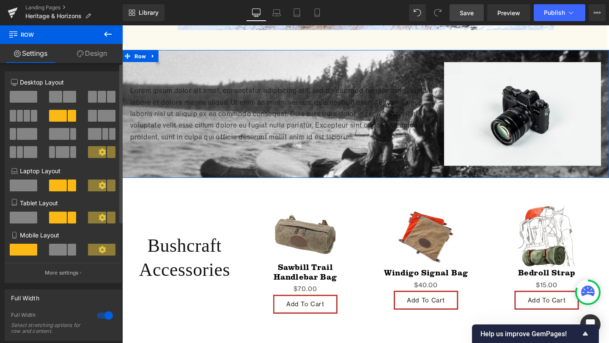
click at [104, 115] on span at bounding box center [107, 116] width 18 height 12
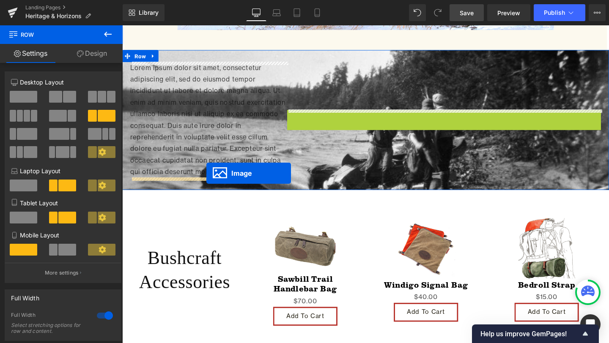
drag, startPoint x: 447, startPoint y: 169, endPoint x: 210, endPoint y: 181, distance: 236.6
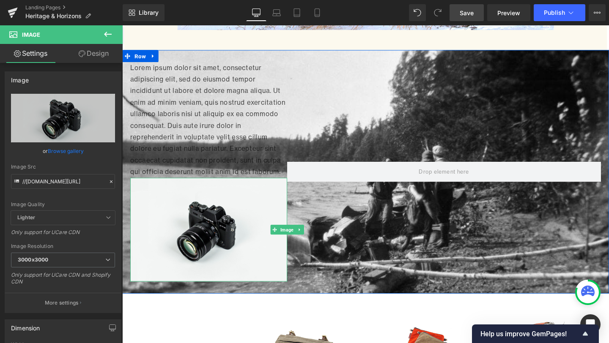
click at [358, 99] on div at bounding box center [461, 179] width 330 height 231
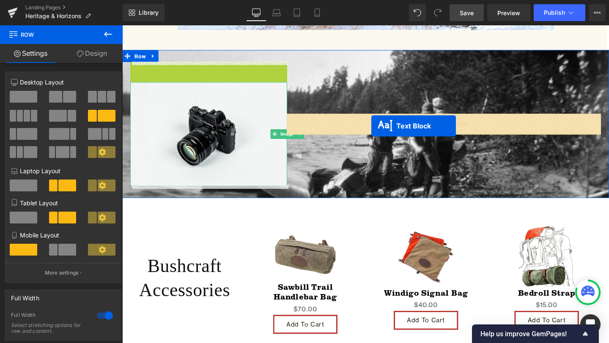
drag, startPoint x: 189, startPoint y: 125, endPoint x: 384, endPoint y: 131, distance: 195.0
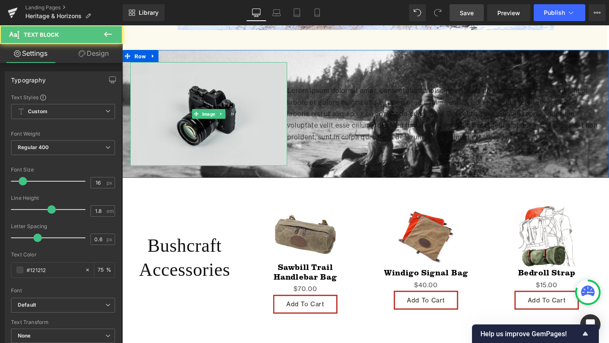
click at [243, 115] on img at bounding box center [213, 118] width 165 height 109
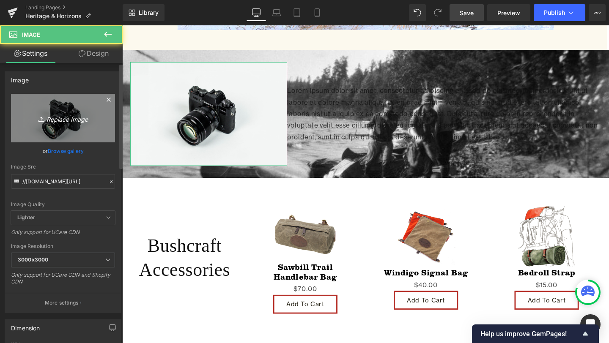
click at [54, 107] on link "Replace Image" at bounding box center [63, 118] width 104 height 49
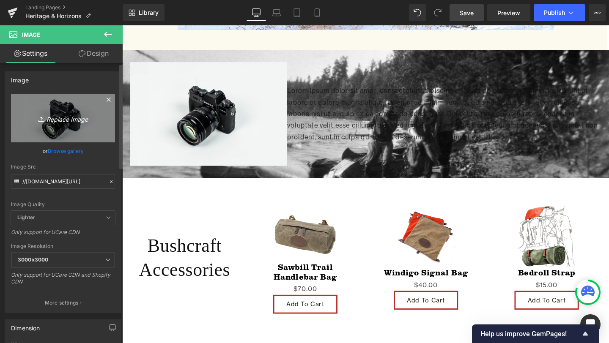
type input "C:\fakepath\Acadia.png"
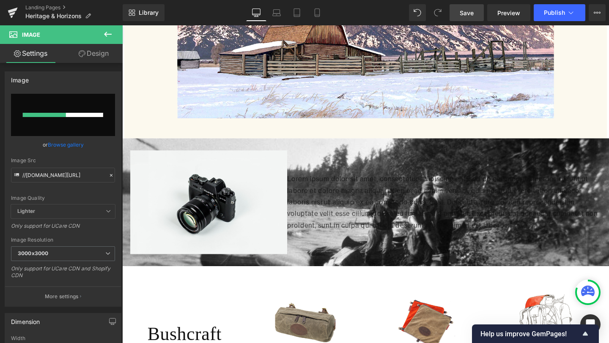
scroll to position [849, 0]
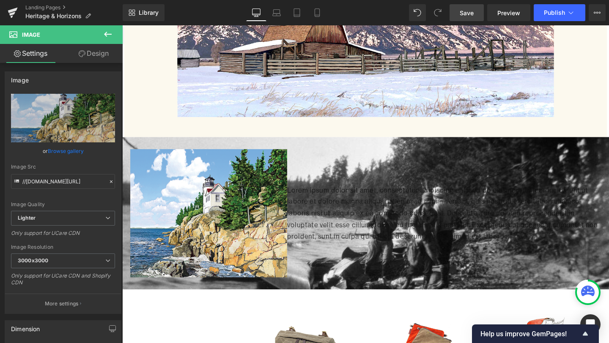
click at [471, 12] on span "Save" at bounding box center [467, 12] width 14 height 9
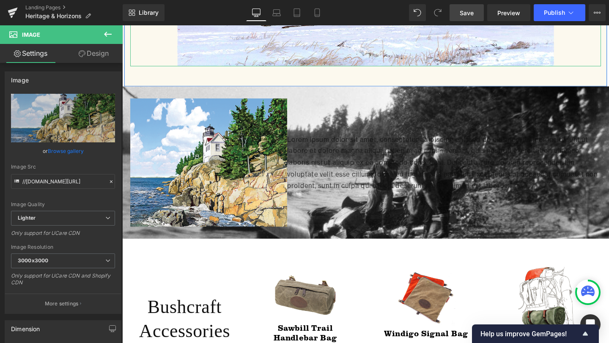
scroll to position [931, 0]
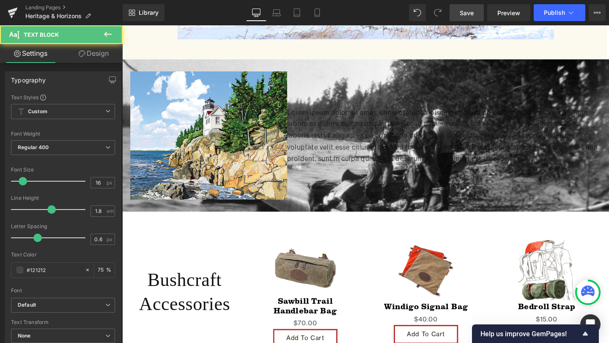
click at [449, 114] on p "Lorem ipsum dolor sit amet, consectetur adipiscing elit, sed do eiusmod tempor …" at bounding box center [461, 141] width 330 height 61
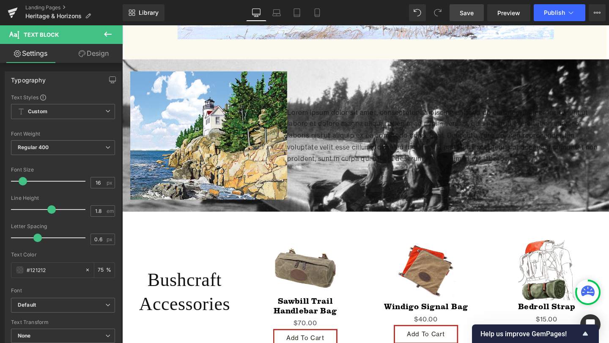
click at [95, 55] on link "Design" at bounding box center [93, 53] width 61 height 19
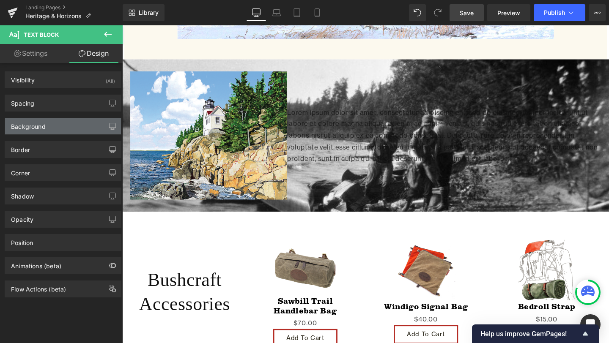
click at [63, 129] on div "Background" at bounding box center [63, 126] width 116 height 16
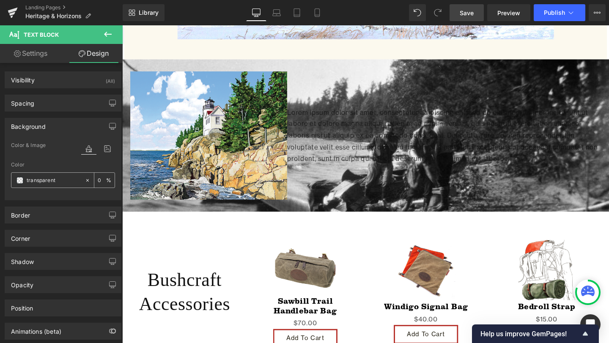
click at [64, 181] on input "transparent" at bounding box center [54, 180] width 54 height 9
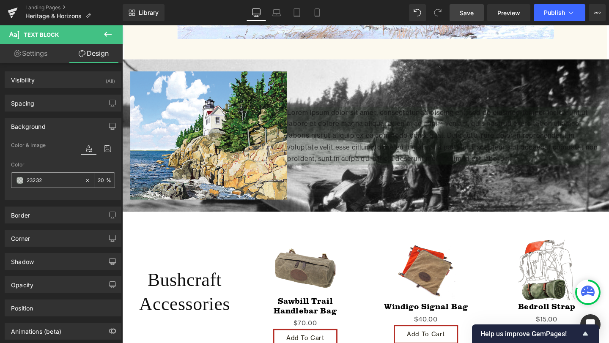
type input "232323"
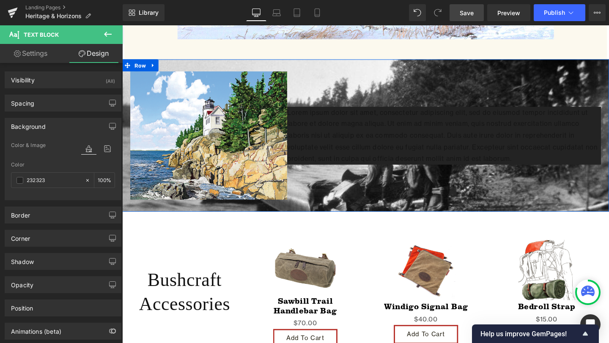
click at [333, 152] on p "Lorem ipsum dolor sit amet, consectetur adipiscing elit, sed do eiusmod tempor …" at bounding box center [461, 141] width 330 height 61
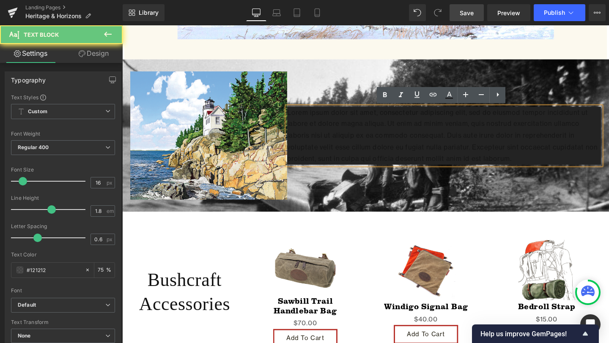
click at [550, 163] on p "Lorem ipsum dolor sit amet, consectetur adipiscing elit, sed do eiusmod tempor …" at bounding box center [461, 141] width 330 height 61
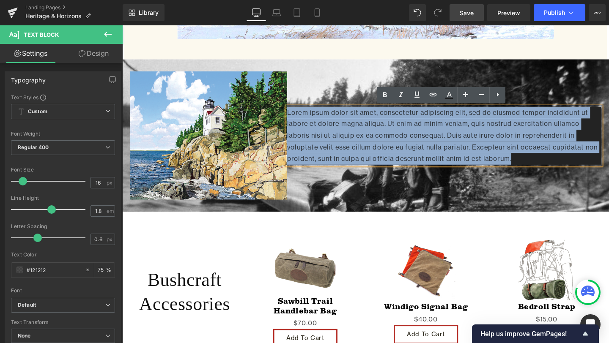
drag, startPoint x: 550, startPoint y: 163, endPoint x: 297, endPoint y: 117, distance: 257.0
click at [297, 117] on p "Lorem ipsum dolor sit amet, consectetur adipiscing elit, sed do eiusmod tempor …" at bounding box center [461, 141] width 330 height 61
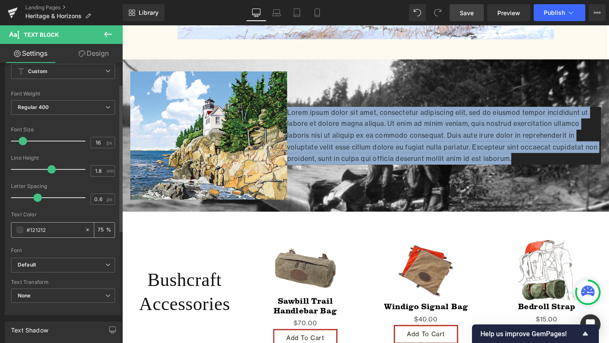
scroll to position [41, 0]
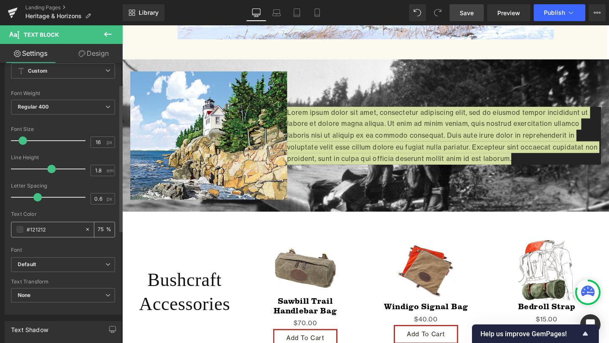
click at [71, 230] on input "#121212" at bounding box center [54, 229] width 54 height 9
click at [17, 230] on span at bounding box center [19, 229] width 7 height 7
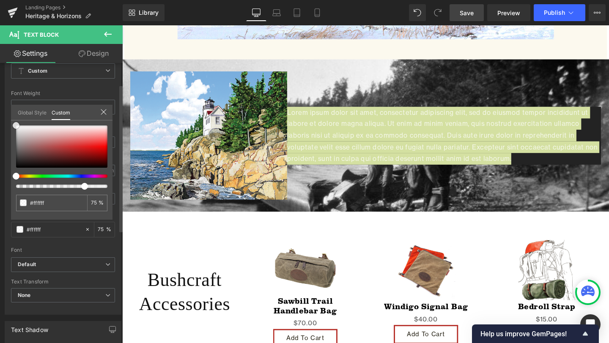
drag, startPoint x: 16, startPoint y: 165, endPoint x: 14, endPoint y: 111, distance: 54.2
click at [14, 111] on div "Global Style Custom Setup Global Style #121212 75 %" at bounding box center [61, 118] width 101 height 26
click at [16, 126] on link at bounding box center [16, 126] width 0 height 0
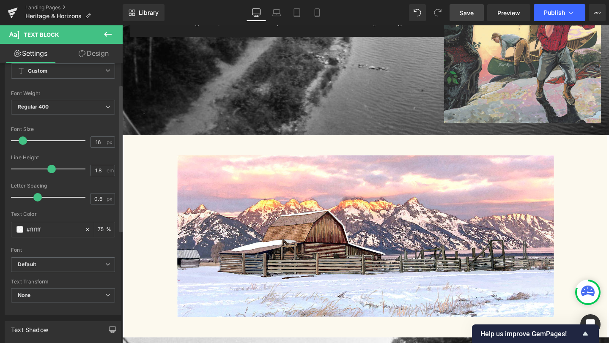
scroll to position [562, 0]
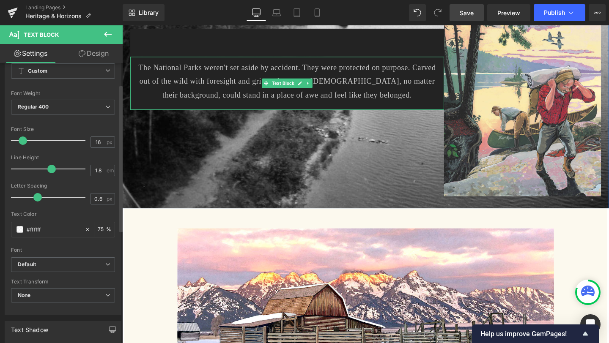
click at [290, 105] on p "The National Parks weren't set aside by accident. They were protected on purpos…" at bounding box center [295, 85] width 313 height 44
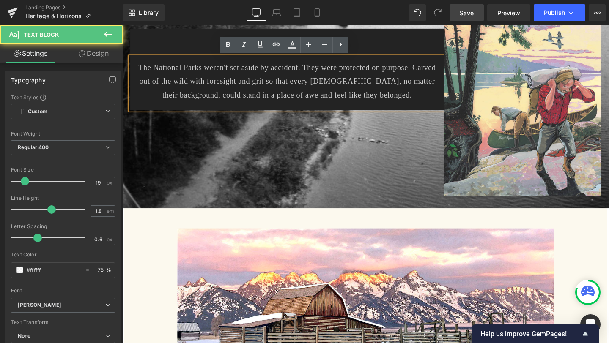
click at [99, 54] on link "Design" at bounding box center [93, 53] width 61 height 19
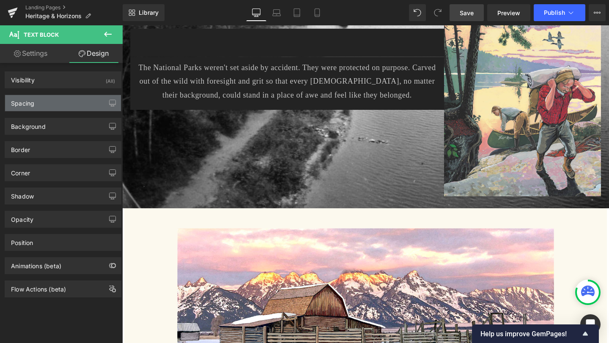
click at [45, 105] on div "Spacing" at bounding box center [63, 103] width 116 height 16
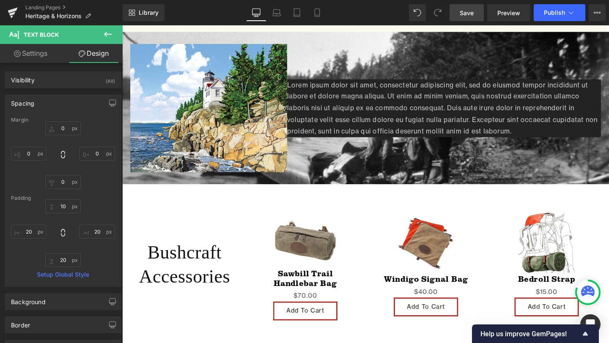
scroll to position [987, 0]
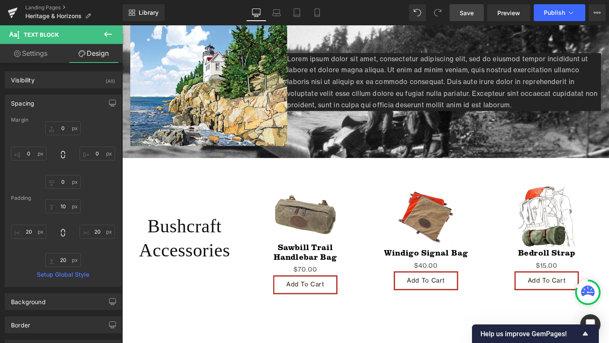
click at [438, 96] on p "Lorem ipsum dolor sit amet, consectetur adipiscing elit, sed do eiusmod tempor …" at bounding box center [461, 85] width 330 height 61
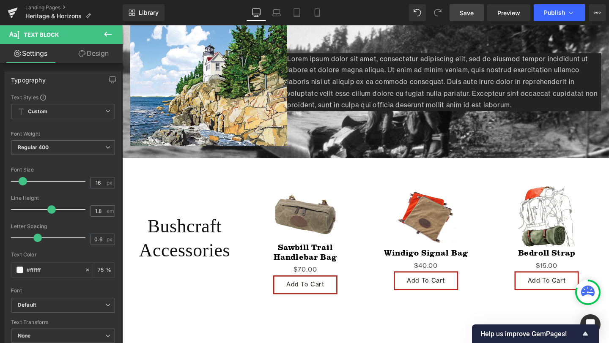
click at [99, 55] on link "Design" at bounding box center [93, 53] width 61 height 19
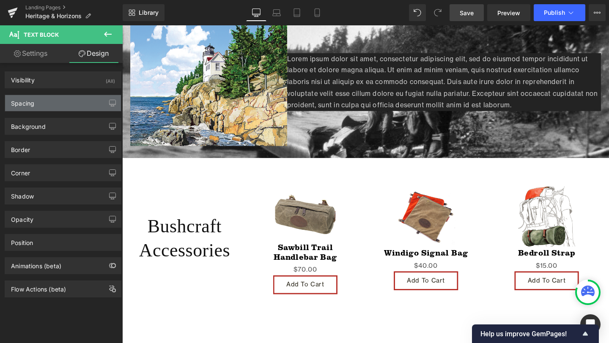
click at [51, 102] on div "Spacing" at bounding box center [63, 103] width 116 height 16
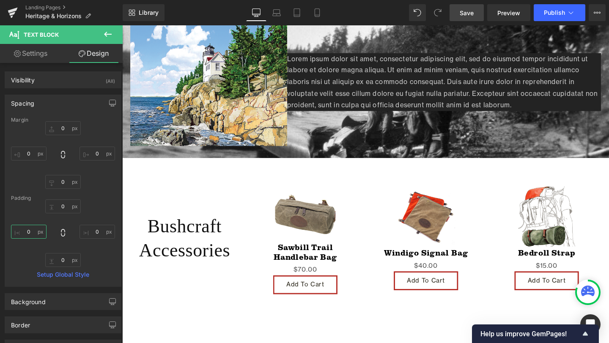
click at [37, 233] on input "0" at bounding box center [29, 232] width 36 height 14
type input "20"
click at [58, 262] on input "0" at bounding box center [63, 260] width 36 height 14
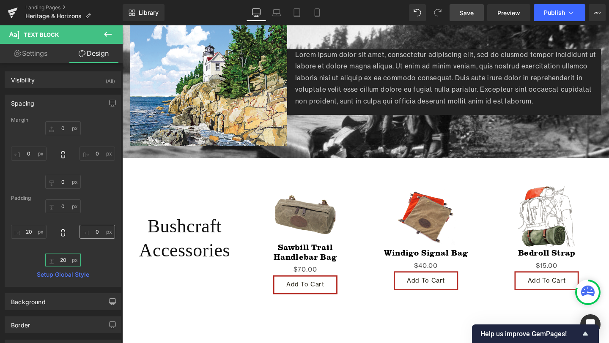
type input "20"
click at [92, 233] on input "0" at bounding box center [97, 232] width 36 height 14
type input "20"
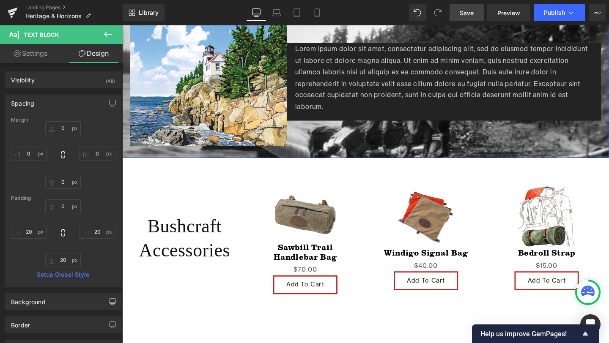
click at [466, 142] on div "Lorem ipsum dolor sit amet, consectetur adipiscing elit, sed do eiusmod tempor …" at bounding box center [461, 84] width 330 height 135
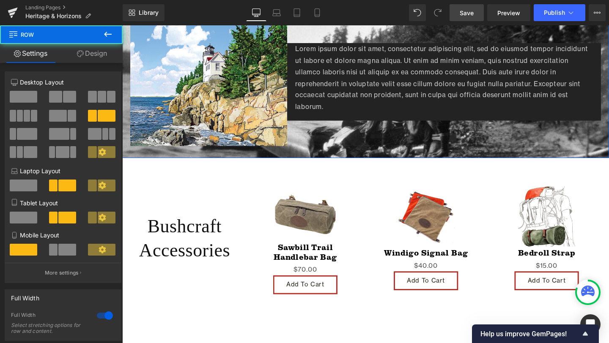
scroll to position [946, 0]
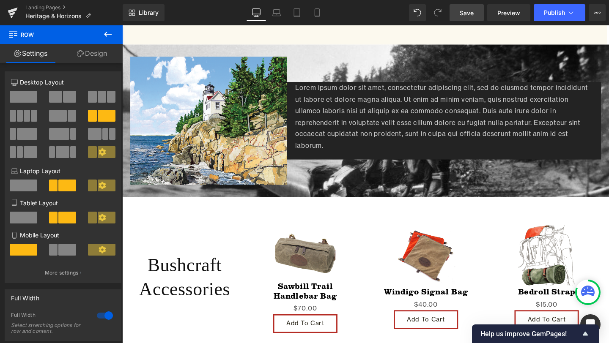
click at [469, 8] on span "Save" at bounding box center [467, 12] width 14 height 9
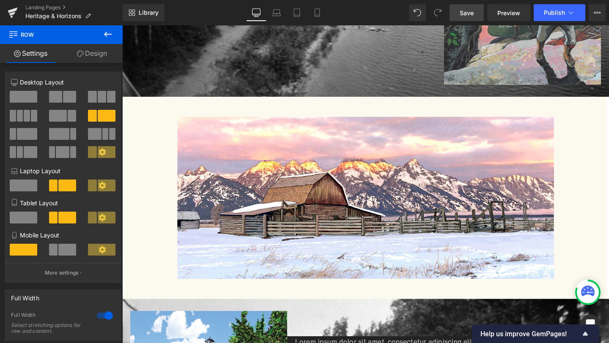
scroll to position [676, 0]
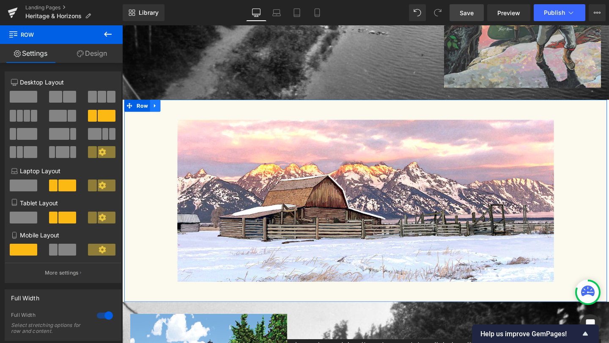
click at [156, 111] on icon at bounding box center [157, 110] width 6 height 6
click at [167, 110] on icon at bounding box center [168, 110] width 6 height 6
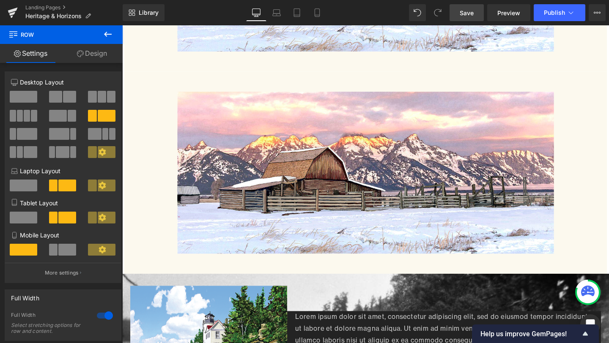
scroll to position [932, 0]
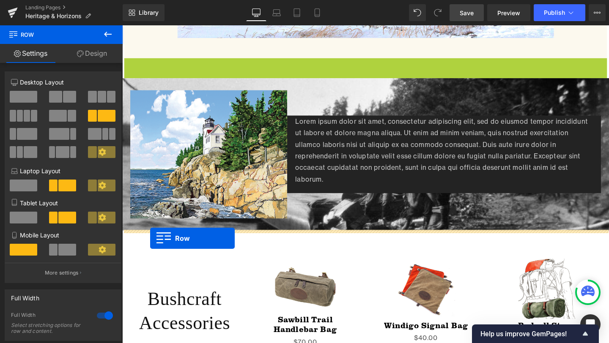
drag, startPoint x: 142, startPoint y: 66, endPoint x: 151, endPoint y: 249, distance: 184.2
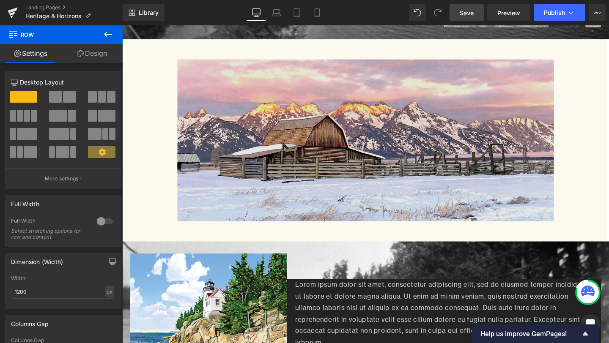
scroll to position [761, 0]
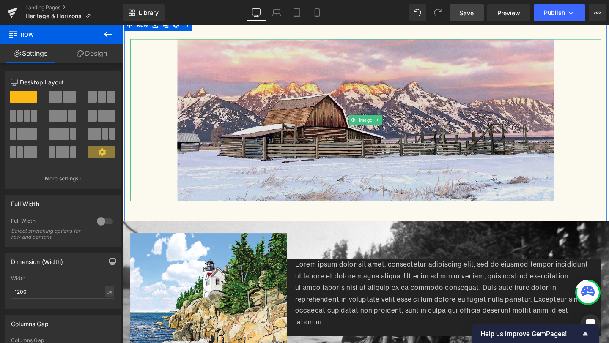
click at [397, 135] on img at bounding box center [378, 125] width 396 height 170
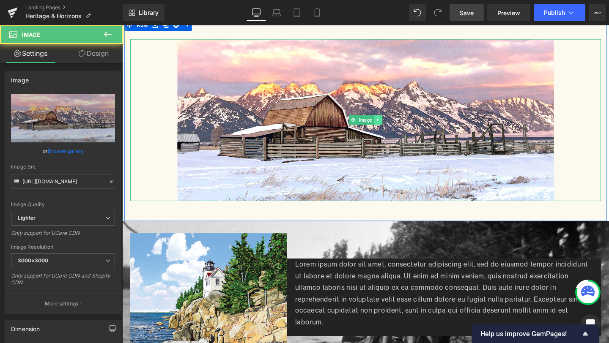
click at [387, 122] on link at bounding box center [391, 125] width 9 height 10
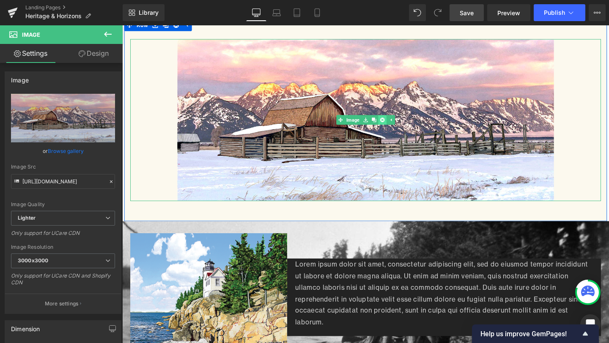
click at [392, 124] on link at bounding box center [395, 125] width 9 height 10
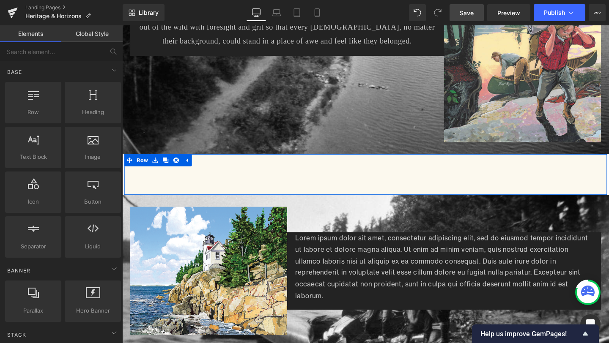
scroll to position [622, 0]
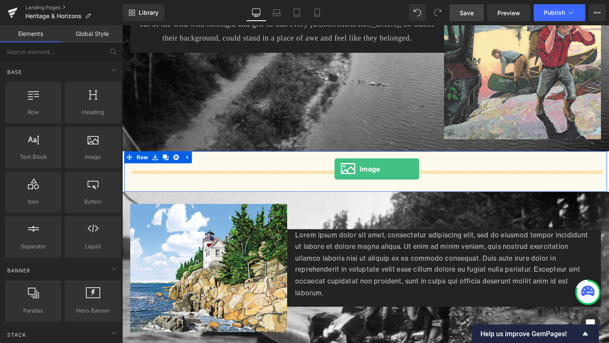
drag, startPoint x: 211, startPoint y: 180, endPoint x: 346, endPoint y: 176, distance: 134.5
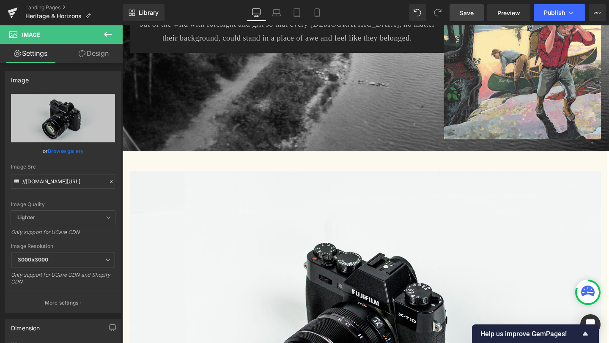
click at [106, 35] on icon at bounding box center [108, 34] width 10 height 10
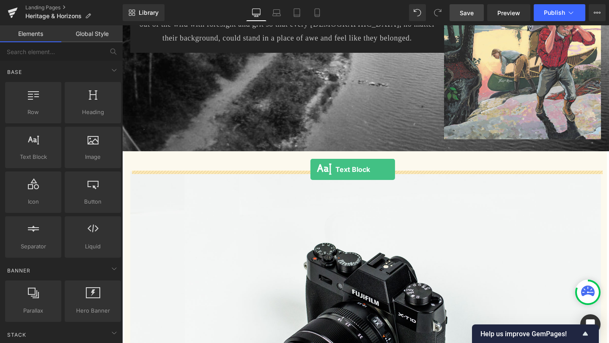
drag, startPoint x: 165, startPoint y: 178, endPoint x: 321, endPoint y: 177, distance: 156.0
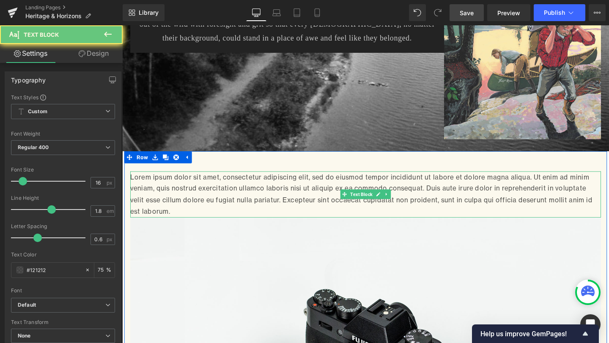
click at [298, 219] on p "Lorem ipsum dolor sit amet, consectetur adipiscing elit, sed do eiusmod tempor …" at bounding box center [378, 203] width 495 height 49
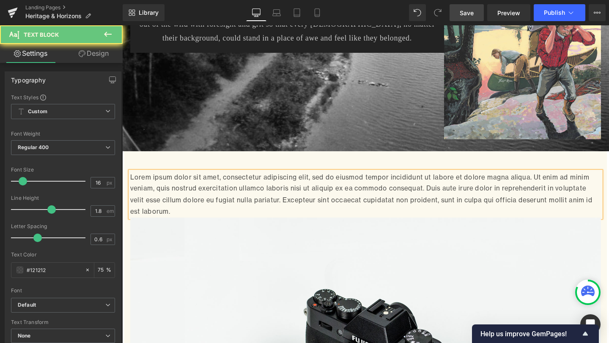
click at [298, 219] on p "Lorem ipsum dolor sit amet, consectetur adipiscing elit, sed do eiusmod tempor …" at bounding box center [378, 203] width 495 height 49
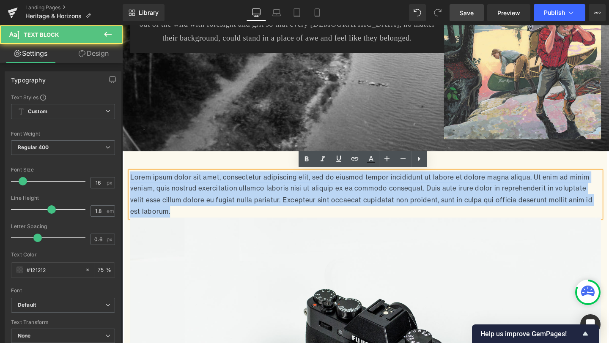
click at [298, 219] on p "Lorem ipsum dolor sit amet, consectetur adipiscing elit, sed do eiusmod tempor …" at bounding box center [378, 203] width 495 height 49
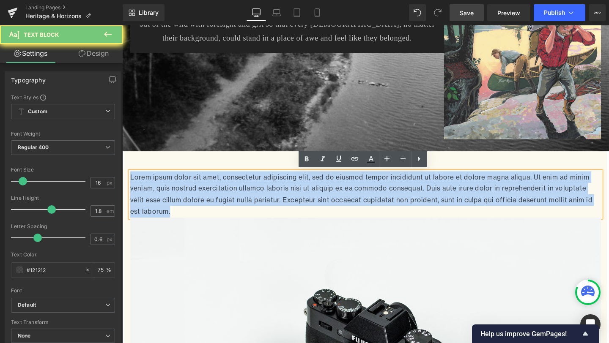
click at [298, 219] on p "Lorem ipsum dolor sit amet, consectetur adipiscing elit, sed do eiusmod tempor …" at bounding box center [378, 203] width 495 height 49
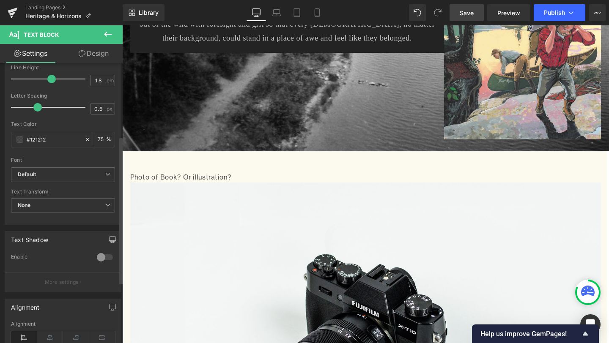
scroll to position [140, 0]
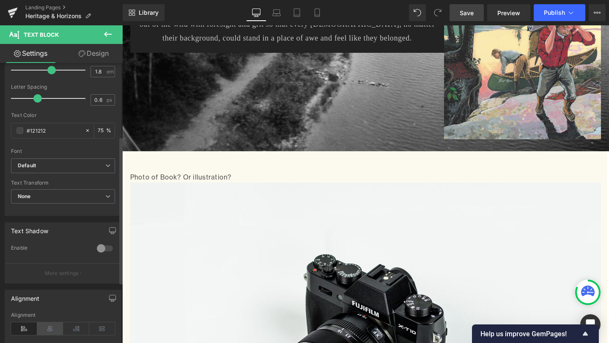
click at [50, 328] on icon at bounding box center [50, 329] width 26 height 13
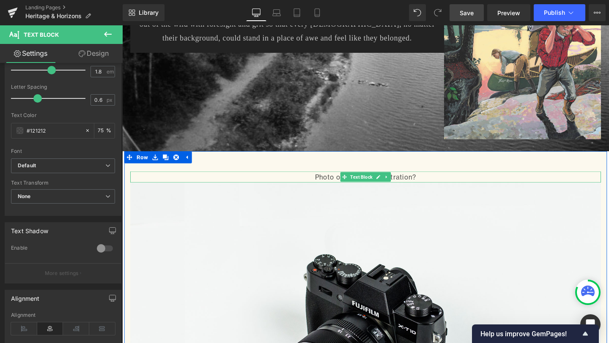
click at [275, 182] on p "Photo of Book? Or illustration?" at bounding box center [378, 185] width 495 height 12
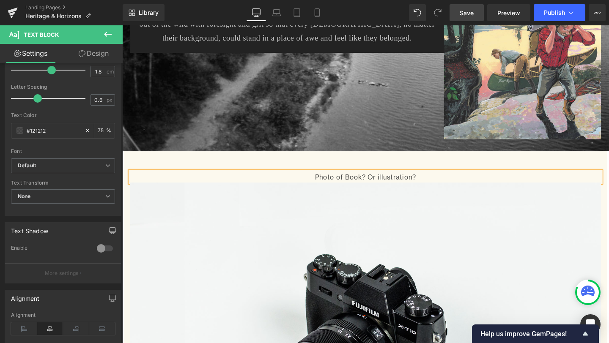
click at [465, 10] on span "Save" at bounding box center [467, 12] width 14 height 9
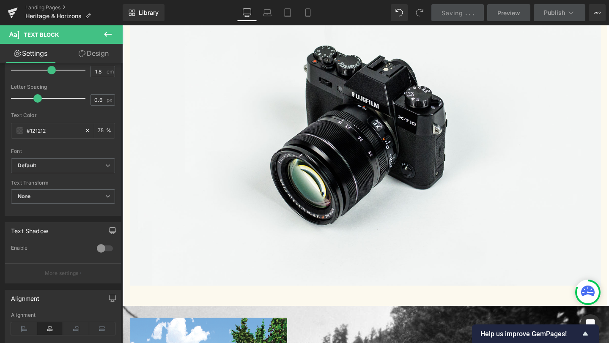
scroll to position [855, 0]
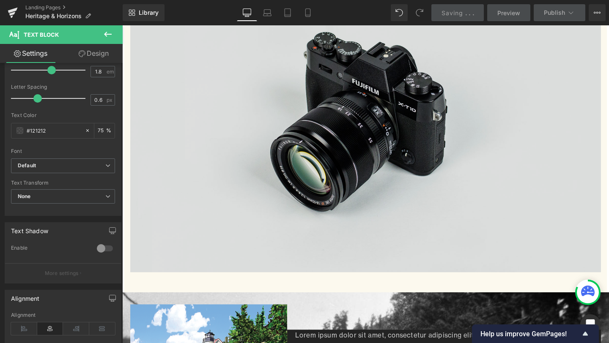
click at [334, 155] on img at bounding box center [378, 121] width 495 height 328
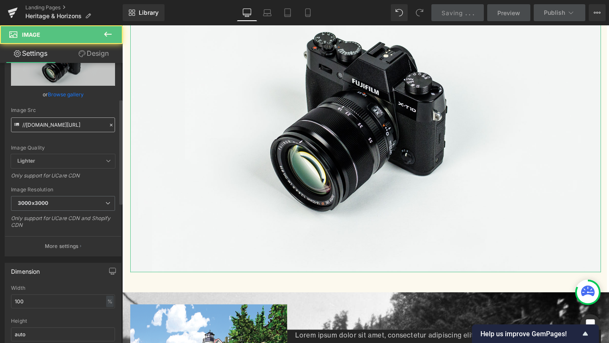
scroll to position [148, 0]
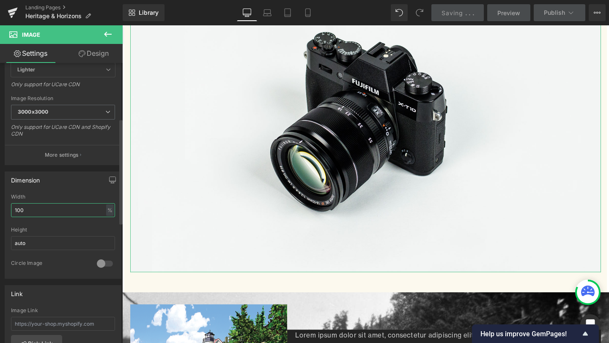
click at [61, 211] on input "100" at bounding box center [63, 210] width 104 height 14
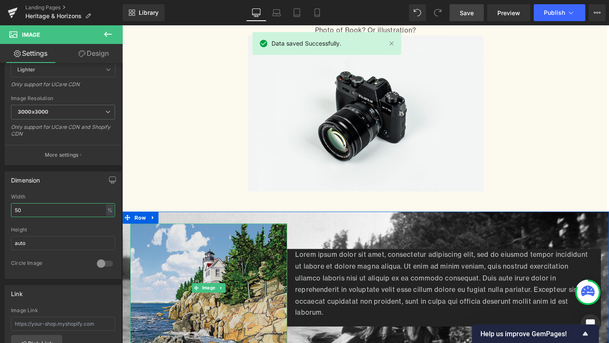
scroll to position [606, 0]
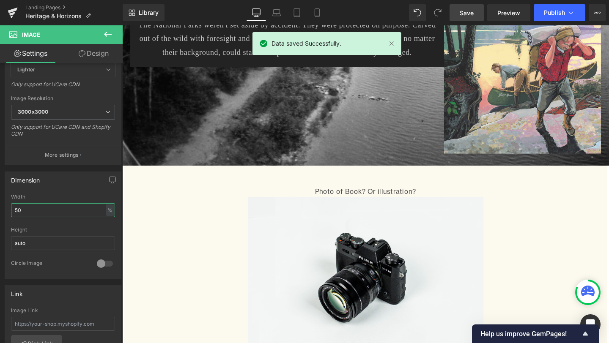
type input "50"
click at [469, 11] on span "Save" at bounding box center [467, 12] width 14 height 9
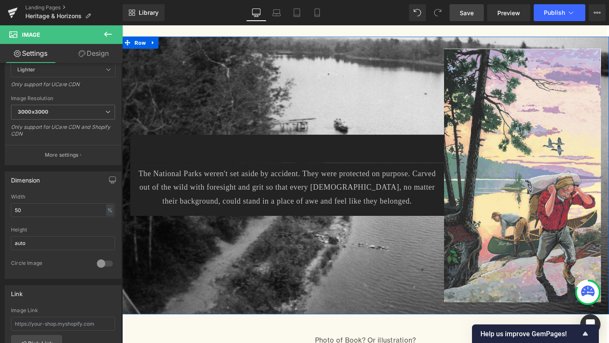
scroll to position [449, 0]
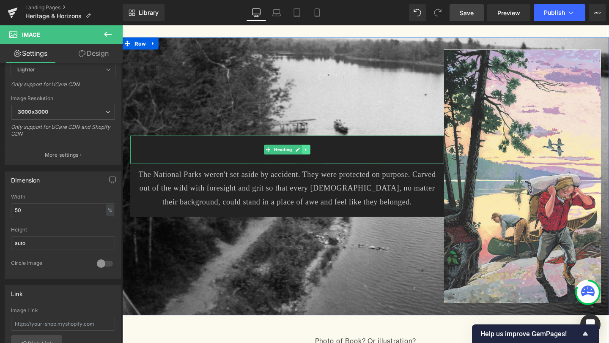
click at [315, 157] on icon at bounding box center [315, 155] width 5 height 5
click at [321, 158] on icon at bounding box center [320, 155] width 5 height 5
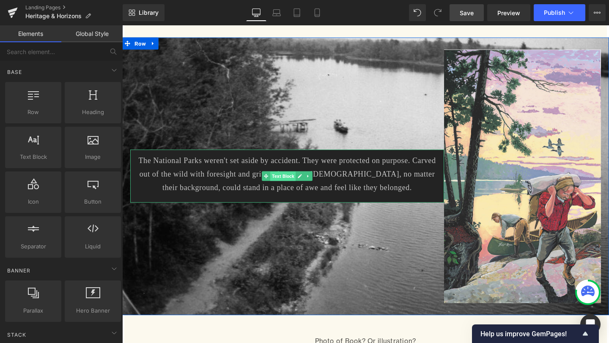
click at [293, 186] on span "Text Block" at bounding box center [291, 184] width 27 height 10
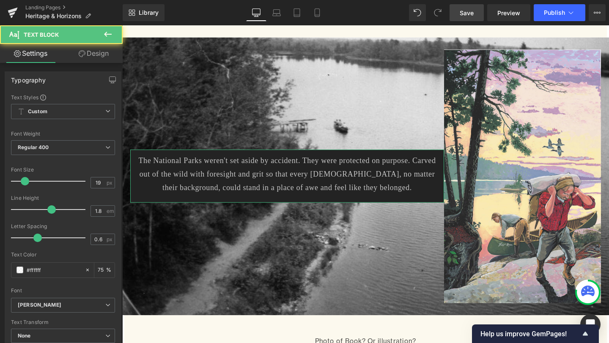
click at [92, 56] on link "Design" at bounding box center [93, 53] width 61 height 19
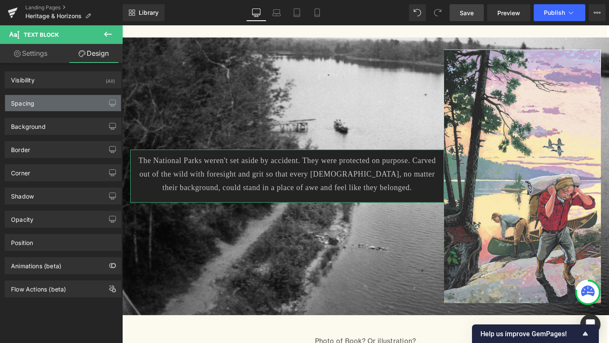
click at [31, 104] on div "Spacing" at bounding box center [22, 101] width 23 height 12
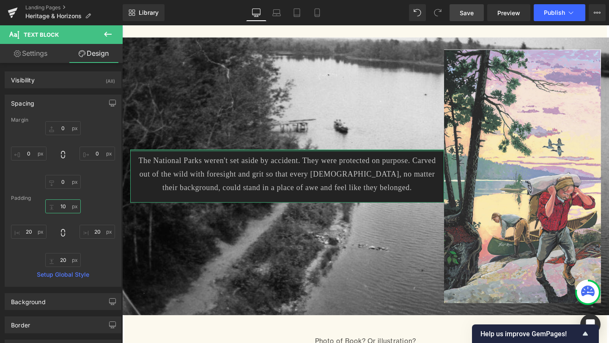
click at [61, 205] on input "text" at bounding box center [63, 207] width 36 height 14
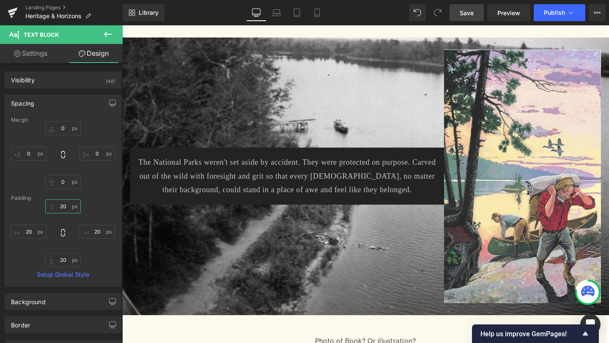
type input "20"
click at [464, 16] on span "Save" at bounding box center [467, 12] width 14 height 9
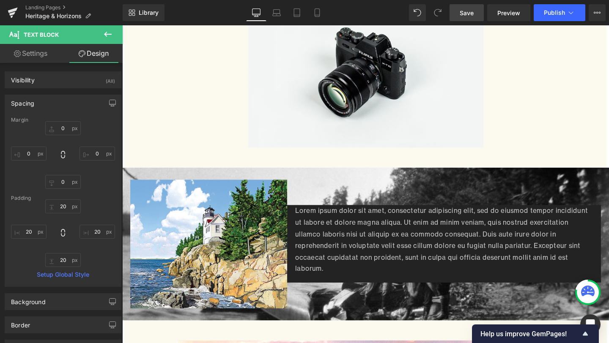
scroll to position [832, 0]
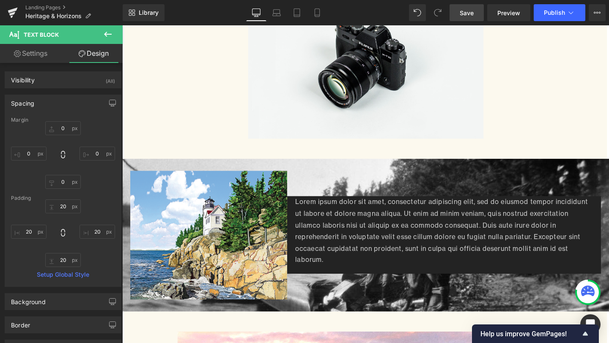
click at [398, 252] on p "Lorem ipsum dolor sit amet, consectetur adipiscing elit, sed do eiusmod tempor …" at bounding box center [460, 241] width 313 height 73
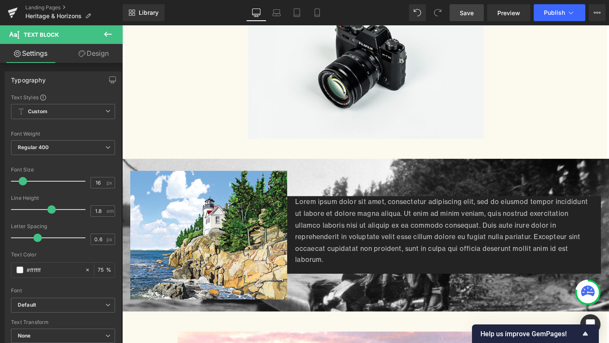
click at [96, 55] on link "Design" at bounding box center [93, 53] width 61 height 19
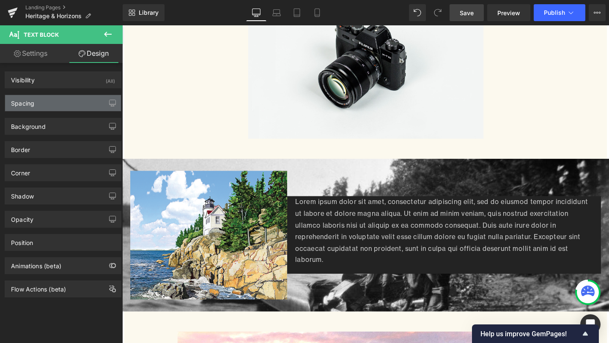
click at [40, 103] on div "Spacing" at bounding box center [63, 103] width 116 height 16
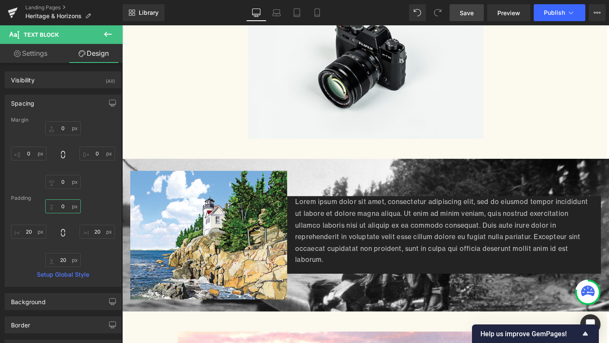
click at [61, 205] on input "0" at bounding box center [63, 207] width 36 height 14
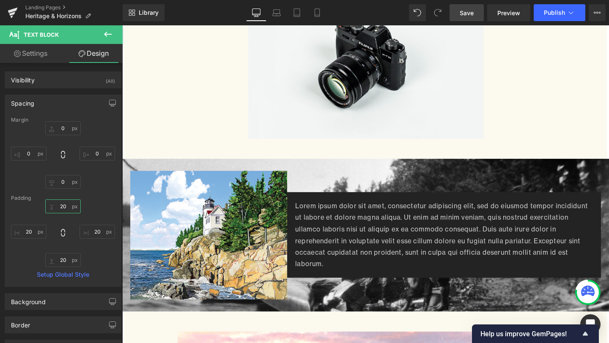
type input "20"
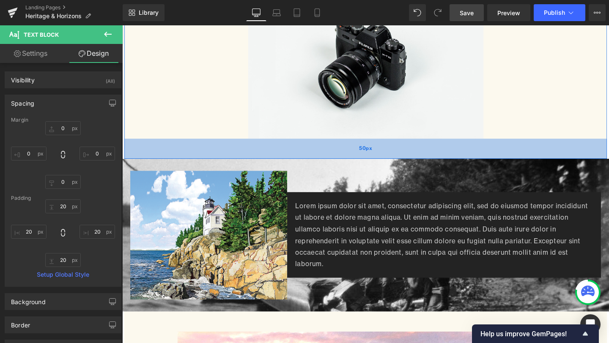
click at [354, 157] on div "50px" at bounding box center [377, 155] width 507 height 21
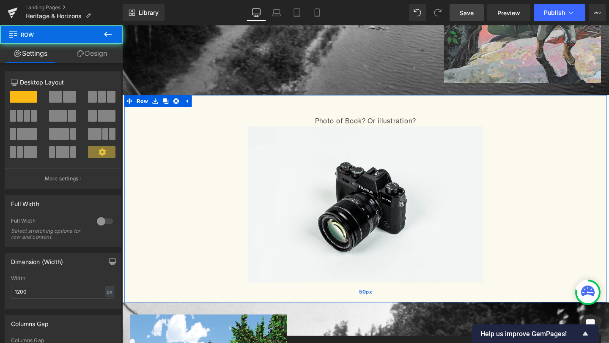
scroll to position [570, 0]
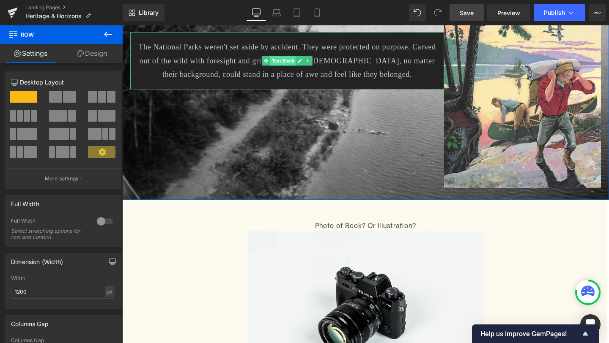
click at [294, 66] on span "Text Block" at bounding box center [291, 63] width 27 height 10
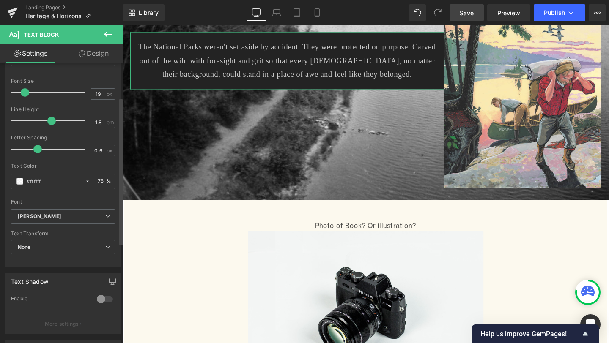
scroll to position [98, 0]
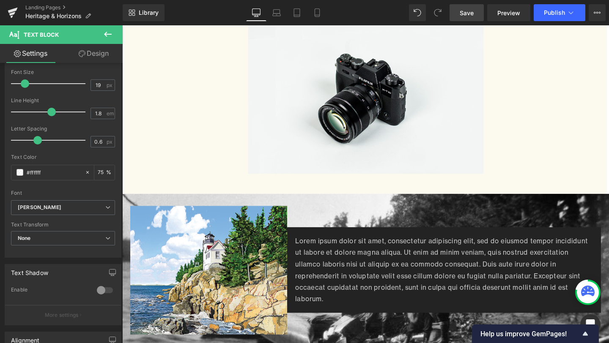
click at [449, 266] on p "Lorem ipsum dolor sit amet, consectetur adipiscing elit, sed do eiusmod tempor …" at bounding box center [460, 282] width 313 height 73
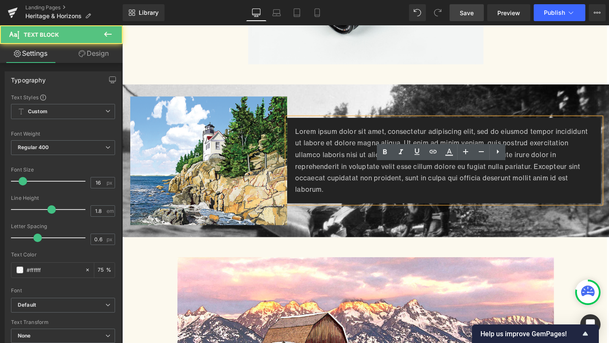
scroll to position [917, 0]
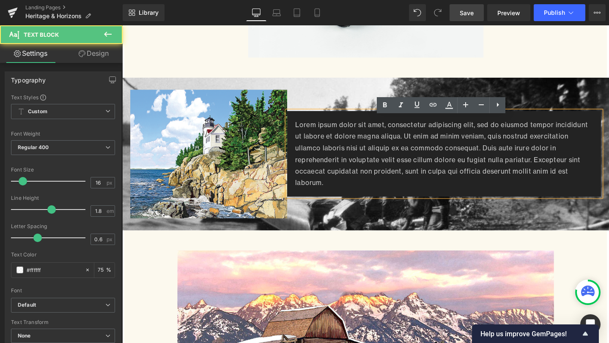
click at [569, 190] on p "Lorem ipsum dolor sit amet, consectetur adipiscing elit, sed do eiusmod tempor …" at bounding box center [460, 160] width 313 height 73
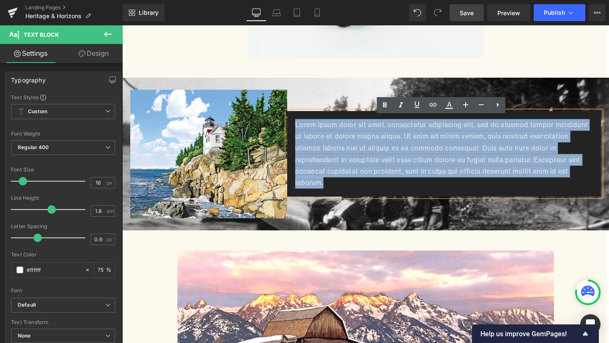
drag, startPoint x: 569, startPoint y: 190, endPoint x: 301, endPoint y: 137, distance: 272.4
click at [301, 137] on div "Lorem ipsum dolor sit amet, consectetur adipiscing elit, sed do eiusmod tempor …" at bounding box center [461, 160] width 330 height 90
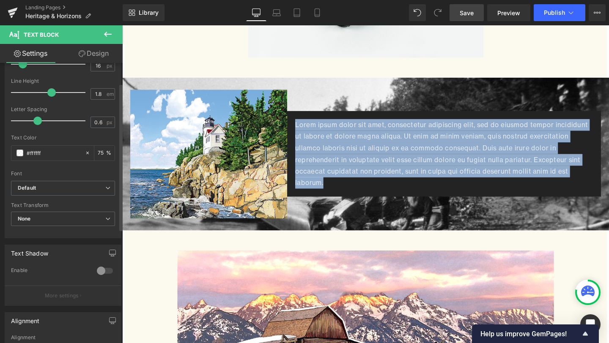
scroll to position [129, 0]
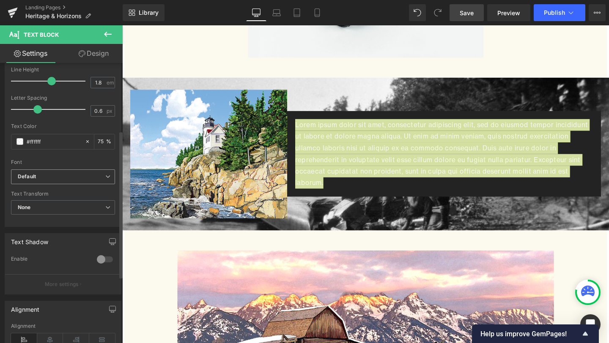
click at [70, 173] on b "Default" at bounding box center [62, 176] width 88 height 7
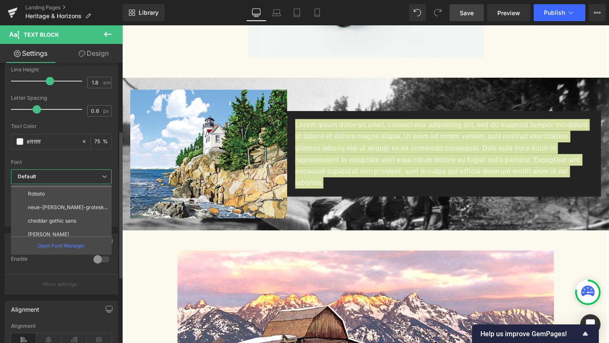
scroll to position [44, 0]
click at [59, 224] on li "[PERSON_NAME]" at bounding box center [63, 230] width 104 height 14
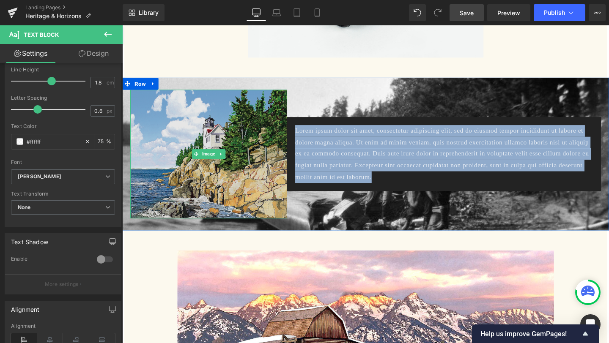
click at [283, 97] on img at bounding box center [213, 160] width 165 height 135
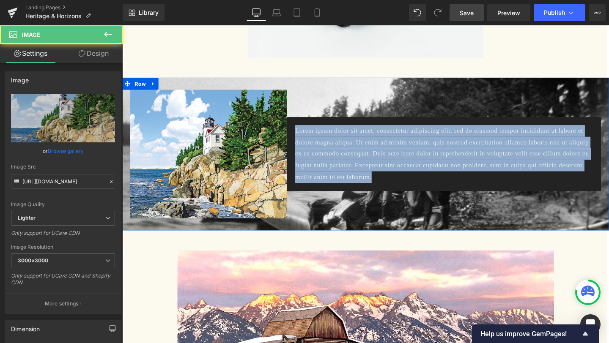
click at [384, 96] on div "Lorem ipsum dolor sit amet, consectetur adipiscing elit, sed do eiusmod tempor …" at bounding box center [461, 160] width 330 height 135
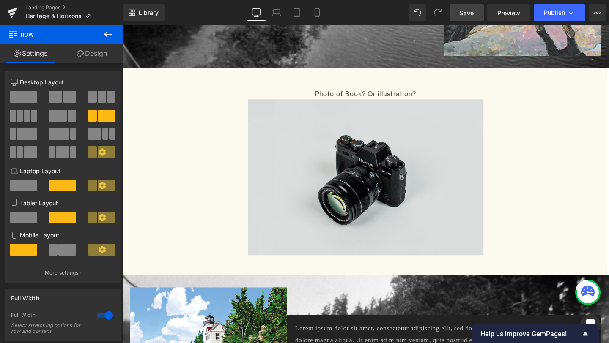
scroll to position [824, 0]
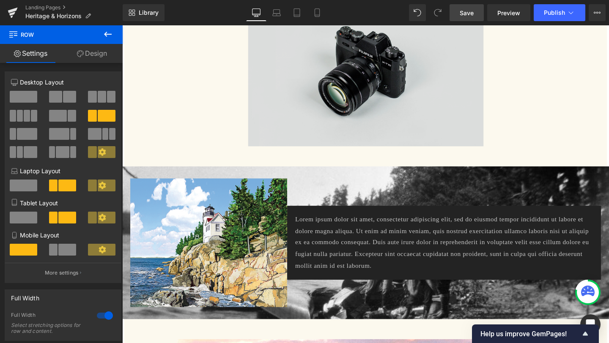
click at [438, 242] on p "Lorem ipsum dolor sit amet, consectetur adipiscing elit, sed do eiusmod tempor …" at bounding box center [460, 254] width 313 height 61
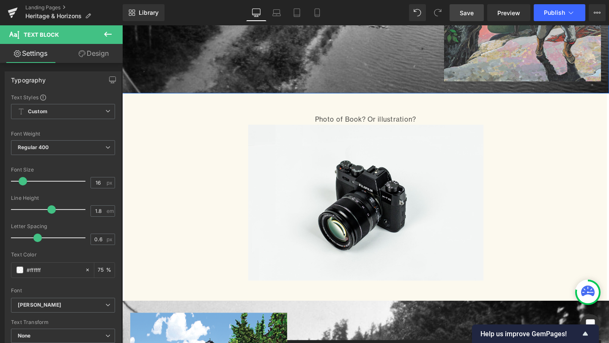
scroll to position [466, 0]
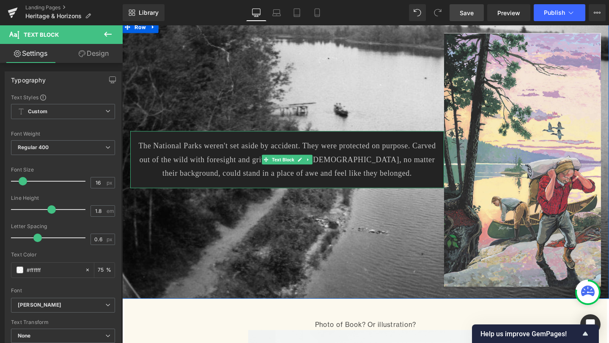
click at [287, 173] on p "The National Parks weren't set aside by accident. They were protected on purpos…" at bounding box center [295, 167] width 313 height 44
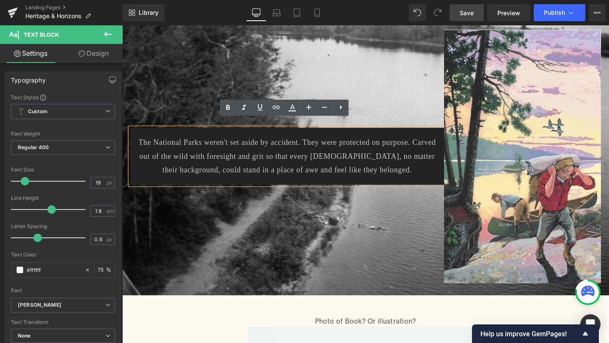
scroll to position [469, 0]
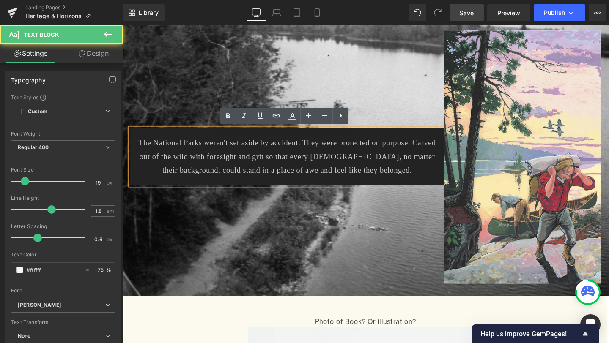
click at [255, 160] on p "The National Parks weren't set aside by accident. They were protected on purpos…" at bounding box center [295, 164] width 313 height 44
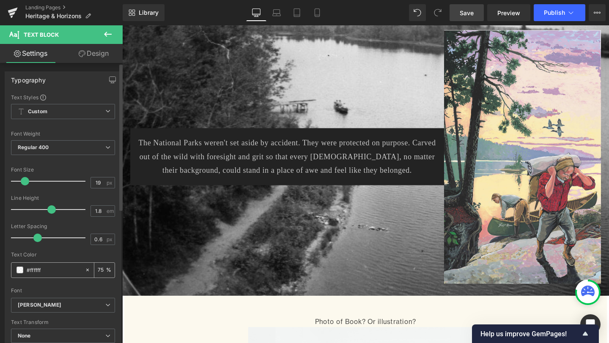
click at [61, 267] on input "#ffffff" at bounding box center [54, 270] width 54 height 9
click at [98, 270] on input "75" at bounding box center [102, 270] width 8 height 9
type input "7"
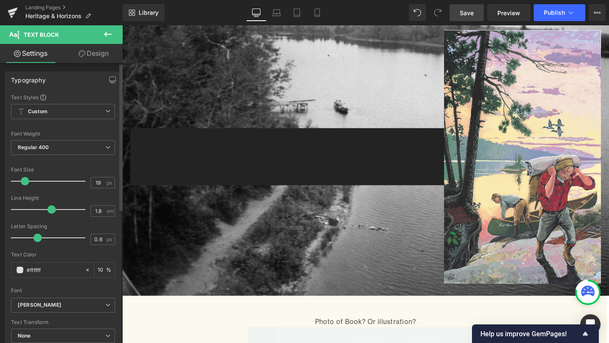
type input "100"
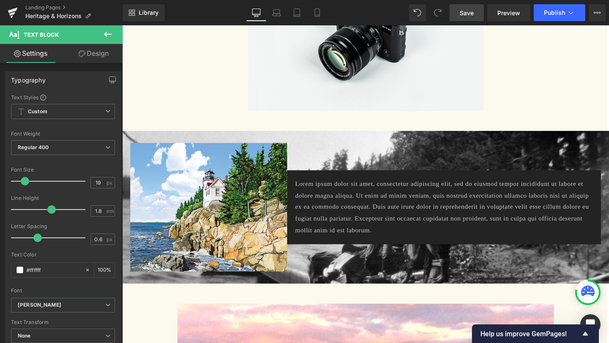
scroll to position [918, 0]
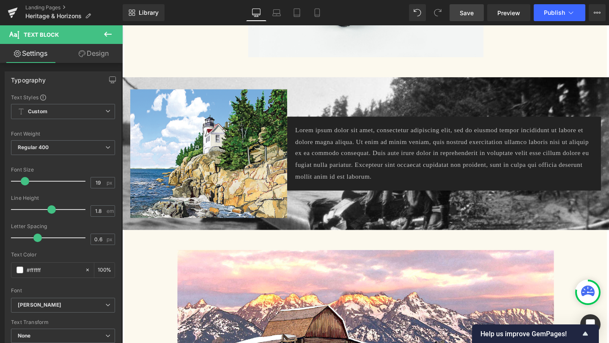
click at [460, 173] on p "Lorem ipsum dolor sit amet, consectetur adipiscing elit, sed do eiusmod tempor …" at bounding box center [460, 160] width 313 height 61
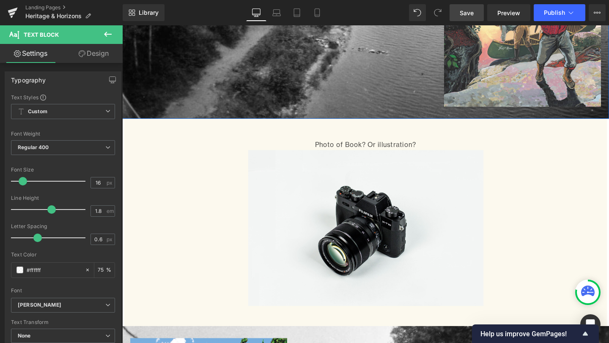
scroll to position [426, 0]
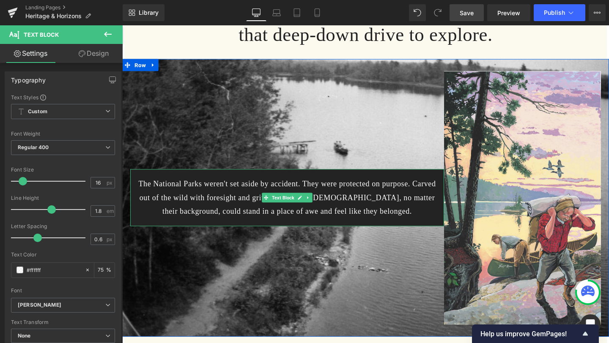
click at [288, 212] on p "The National Parks weren't set aside by accident. They were protected on purpos…" at bounding box center [295, 207] width 313 height 44
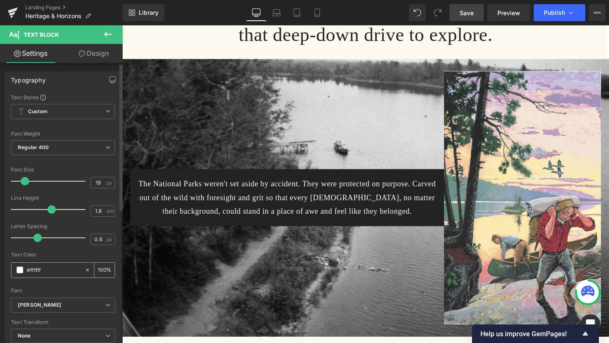
click at [98, 266] on input "100" at bounding box center [102, 270] width 8 height 9
click at [104, 268] on div "100 %" at bounding box center [104, 270] width 20 height 15
click at [100, 269] on input "100" at bounding box center [102, 270] width 8 height 9
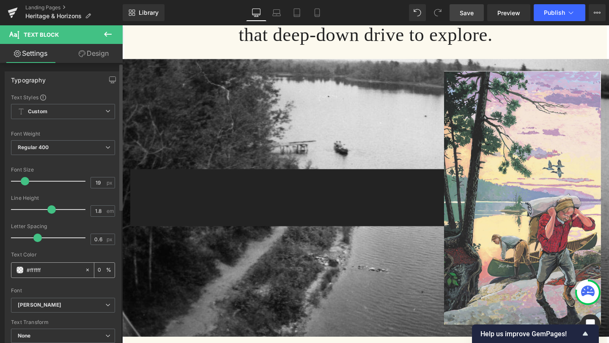
type input "90"
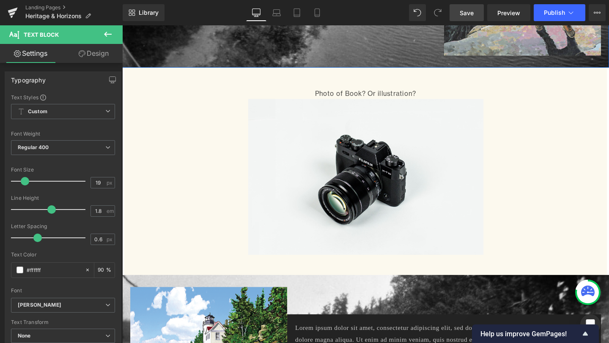
scroll to position [902, 0]
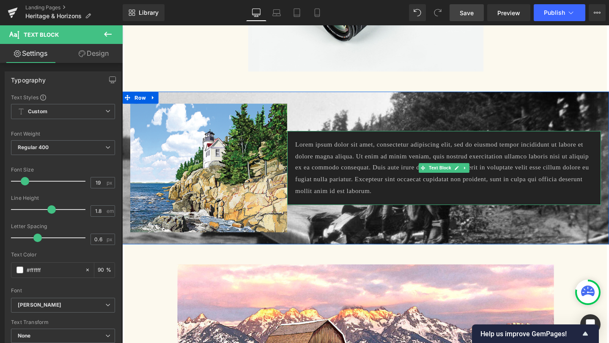
click at [423, 160] on p "Lorem ipsum dolor sit amet, consectetur adipiscing elit, sed do eiusmod tempor …" at bounding box center [460, 175] width 313 height 61
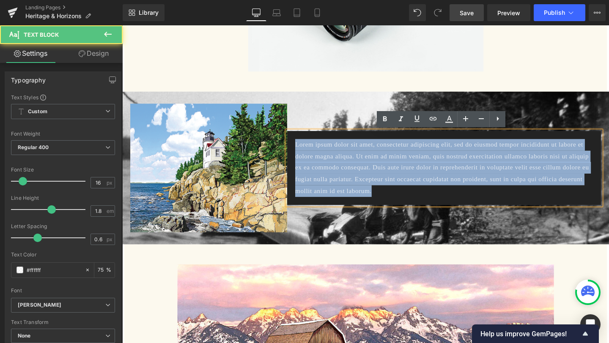
drag, startPoint x: 397, startPoint y: 200, endPoint x: 302, endPoint y: 153, distance: 105.7
click at [302, 153] on div "Lorem ipsum dolor sit amet, consectetur adipiscing elit, sed do eiusmod tempor …" at bounding box center [461, 176] width 330 height 78
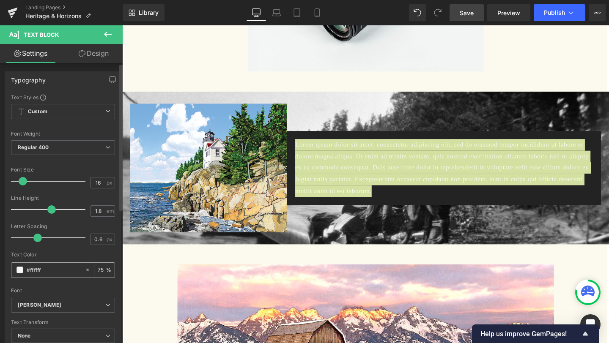
click at [99, 271] on input "75" at bounding box center [102, 270] width 8 height 9
type input "7"
type input "90"
click at [96, 183] on input "16" at bounding box center [98, 183] width 15 height 11
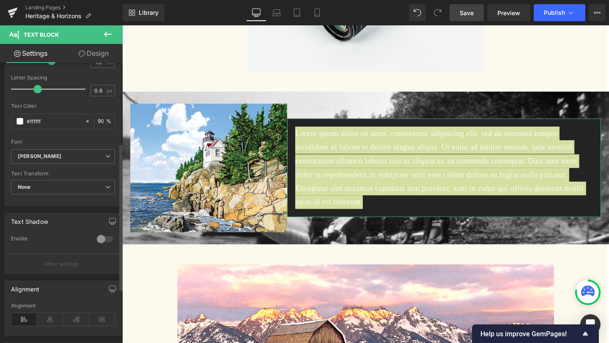
scroll to position [153, 0]
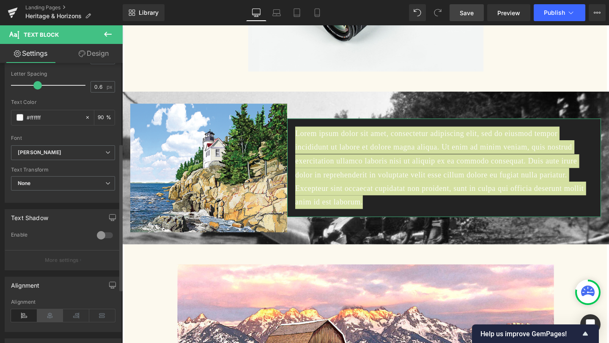
type input "19"
click at [50, 316] on icon at bounding box center [50, 316] width 26 height 13
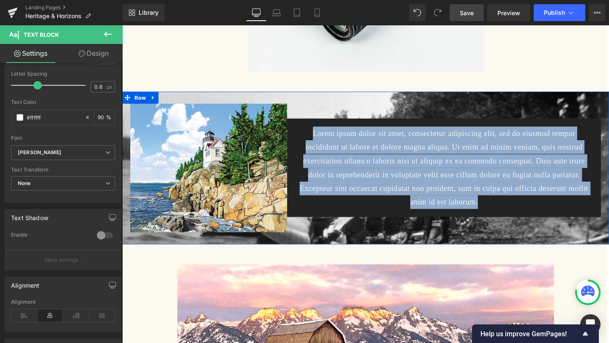
click at [337, 243] on div "Image Lorem ipsum dolor sit amet, consectetur adipiscing elit, sed do eiusmod t…" at bounding box center [378, 175] width 512 height 161
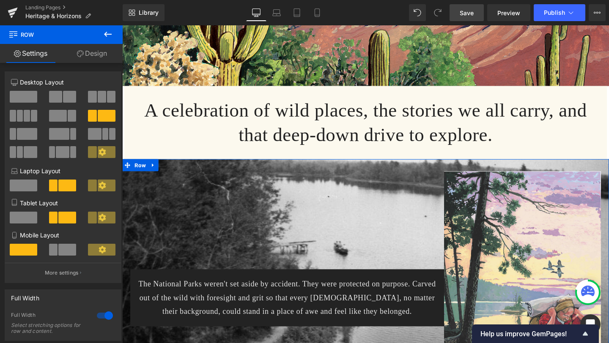
scroll to position [318, 0]
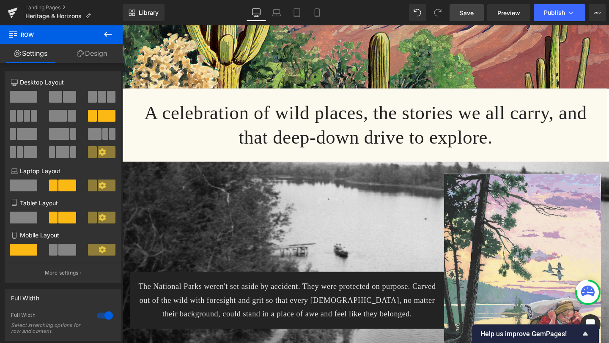
click at [468, 11] on span "Save" at bounding box center [467, 12] width 14 height 9
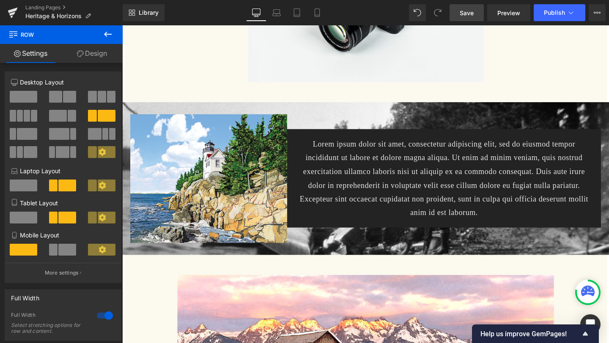
scroll to position [893, 0]
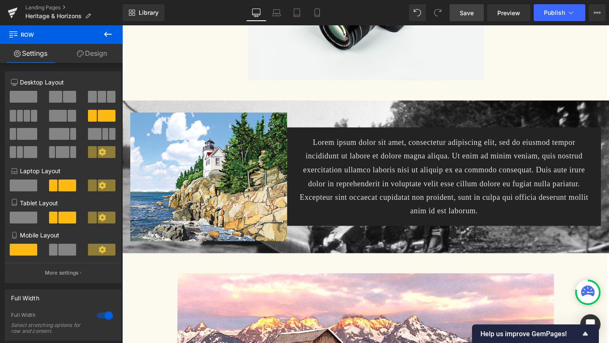
click at [409, 197] on p "Lorem ipsum dolor sit amet, consectetur adipiscing elit, sed do eiusmod tempor …" at bounding box center [460, 184] width 313 height 87
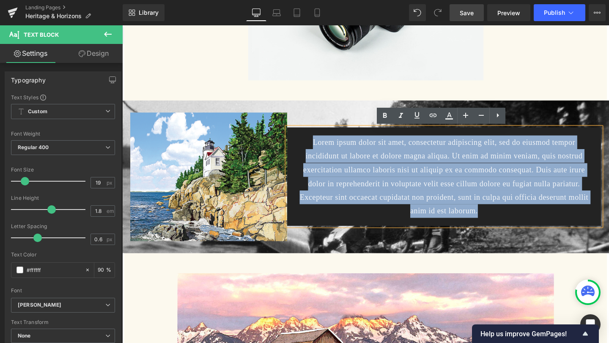
drag, startPoint x: 488, startPoint y: 228, endPoint x: 306, endPoint y: 149, distance: 198.1
click at [306, 149] on div "Lorem ipsum dolor sit amet, consectetur adipiscing elit, sed do eiusmod tempor …" at bounding box center [461, 185] width 330 height 104
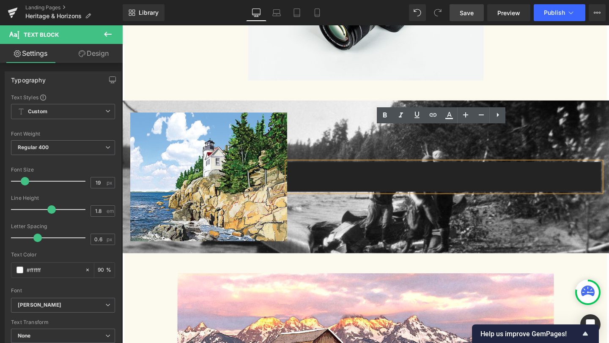
scroll to position [929, 0]
